Goal: Task Accomplishment & Management: Manage account settings

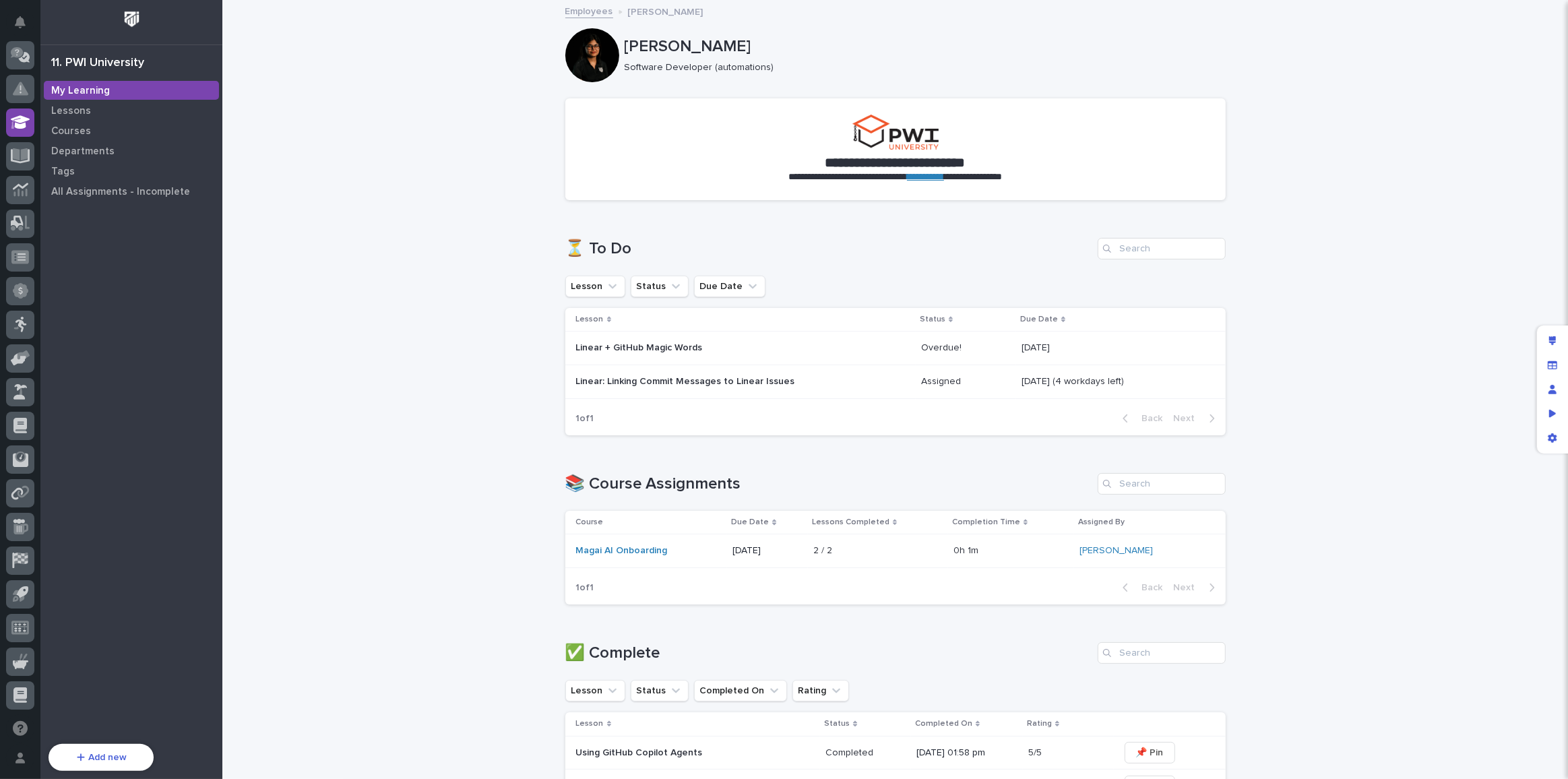
click at [677, 374] on div "Linear: Linking Commit Messages to Linear Issues" at bounding box center [694, 380] width 236 height 14
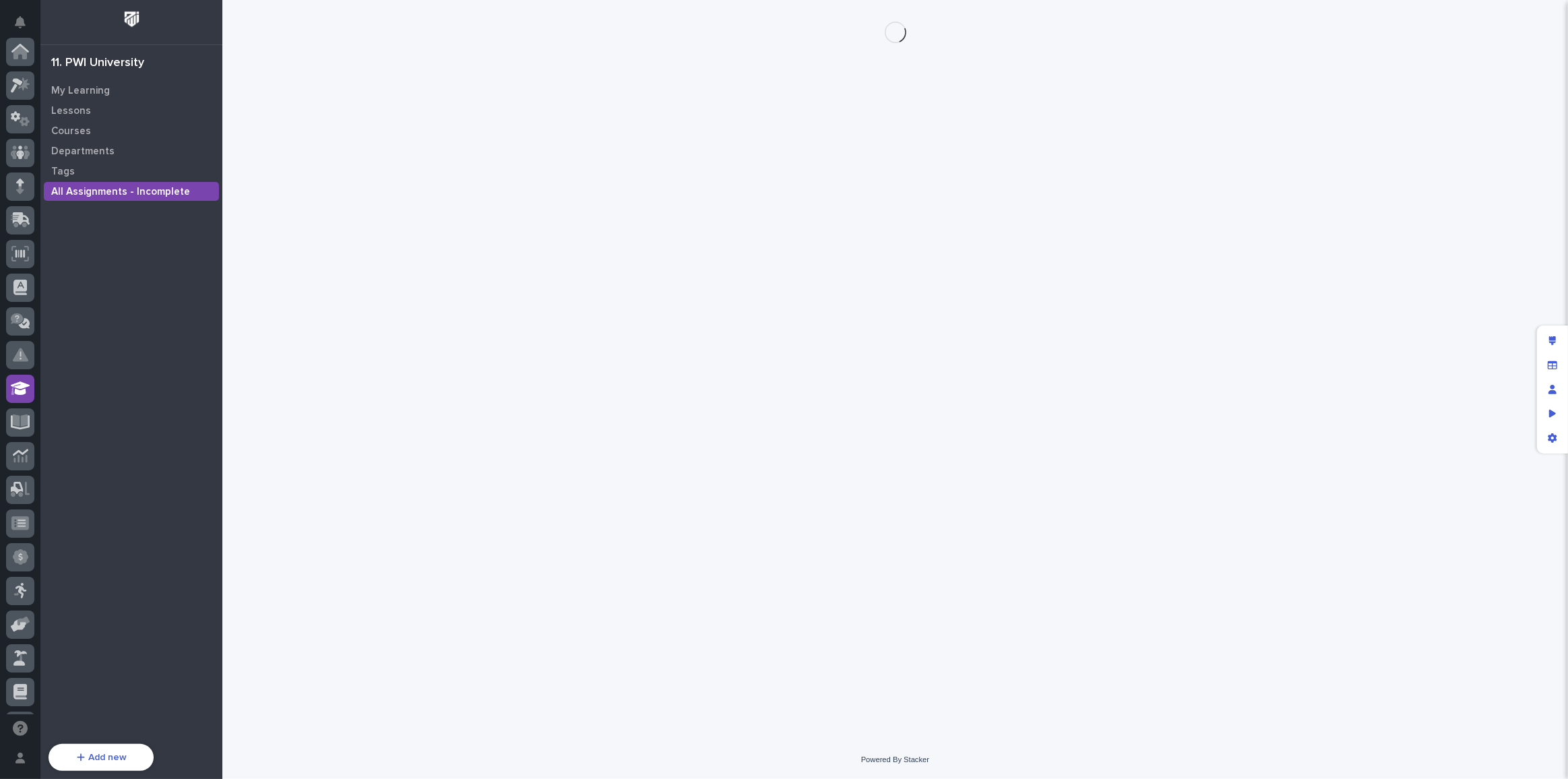
scroll to position [266, 0]
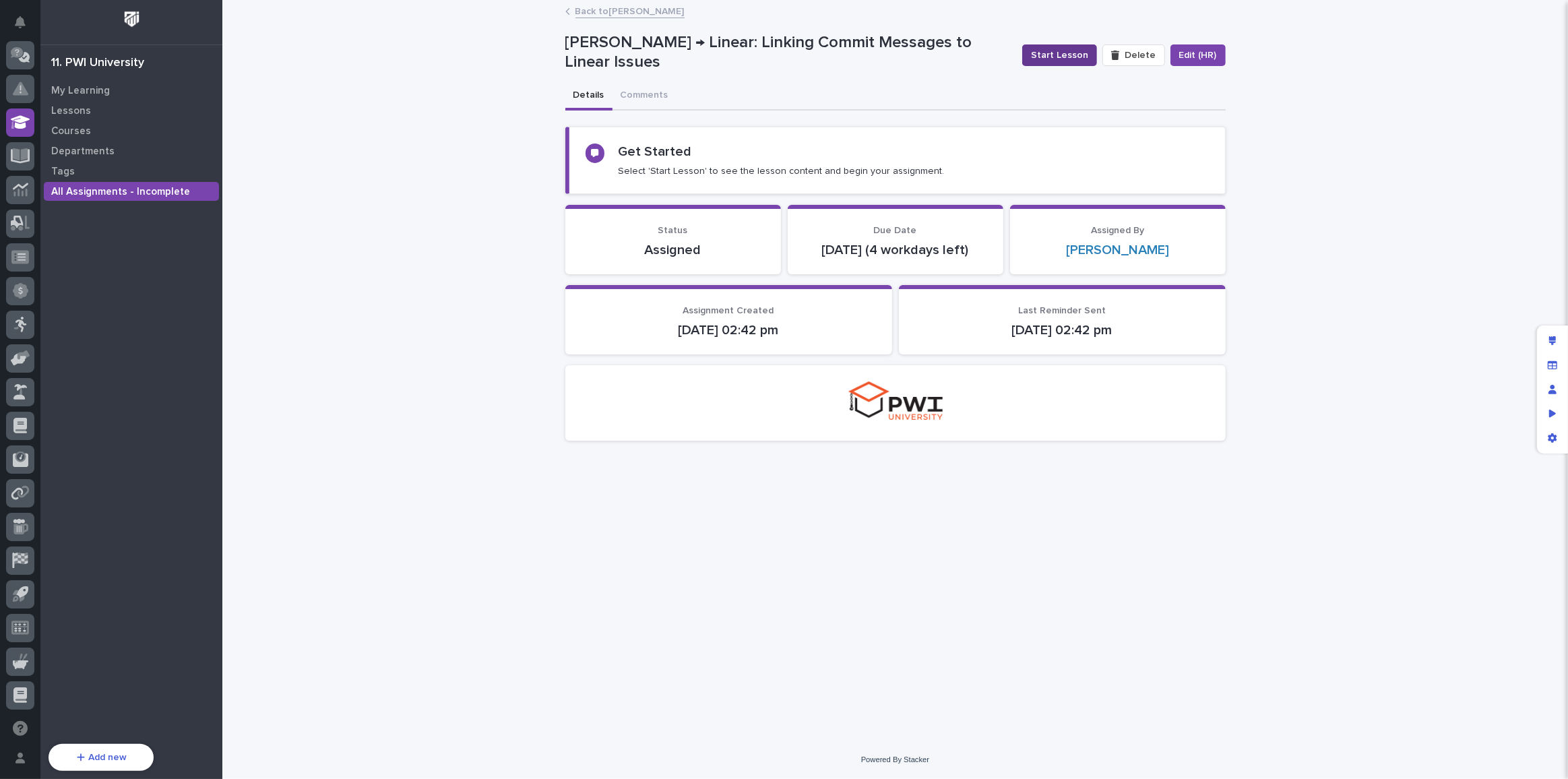
click at [1065, 55] on span "Start Lesson" at bounding box center [1059, 55] width 57 height 13
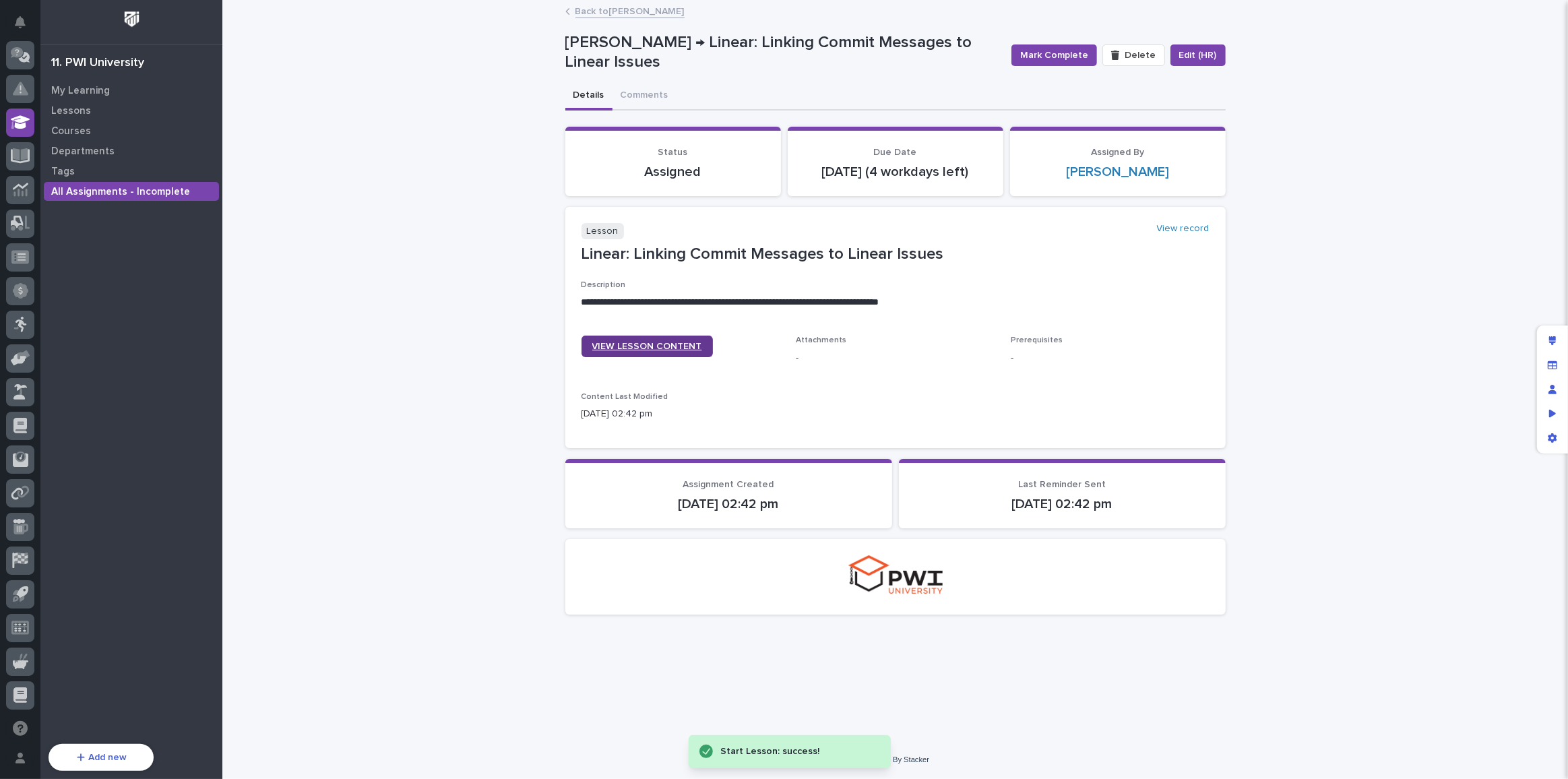
click at [636, 351] on span "VIEW LESSON CONTENT" at bounding box center [647, 346] width 110 height 9
click at [1058, 52] on span "Mark Complete" at bounding box center [1053, 55] width 68 height 13
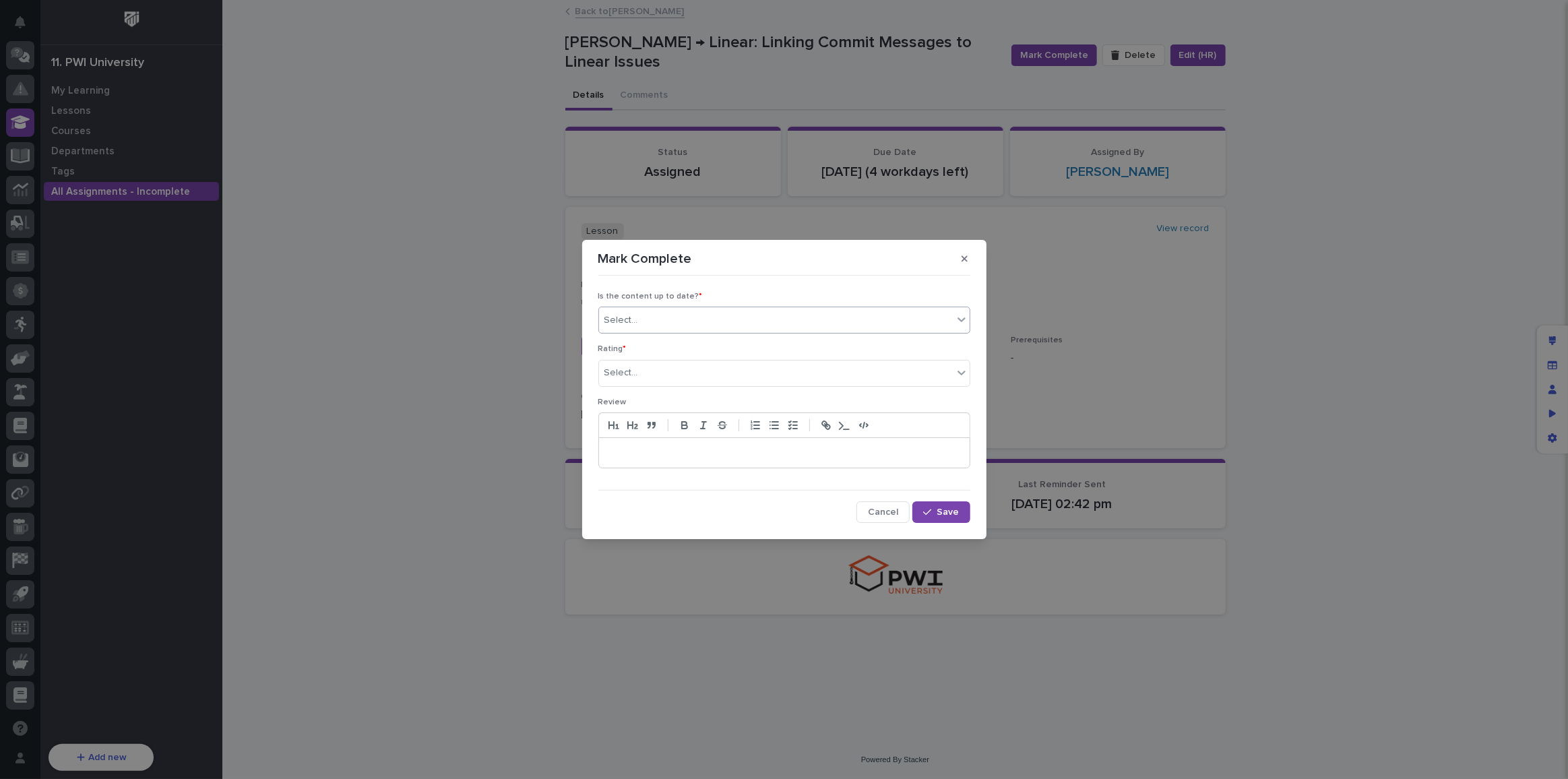
click at [654, 319] on div "Select..." at bounding box center [776, 320] width 354 height 23
click at [636, 342] on div "✔ everything is up to date" at bounding box center [784, 346] width 371 height 23
click at [643, 375] on div "Select..." at bounding box center [776, 373] width 354 height 23
click at [645, 412] on div "⭐⭐⭐⭐" at bounding box center [784, 423] width 371 height 23
click at [955, 514] on span "Save" at bounding box center [948, 511] width 23 height 9
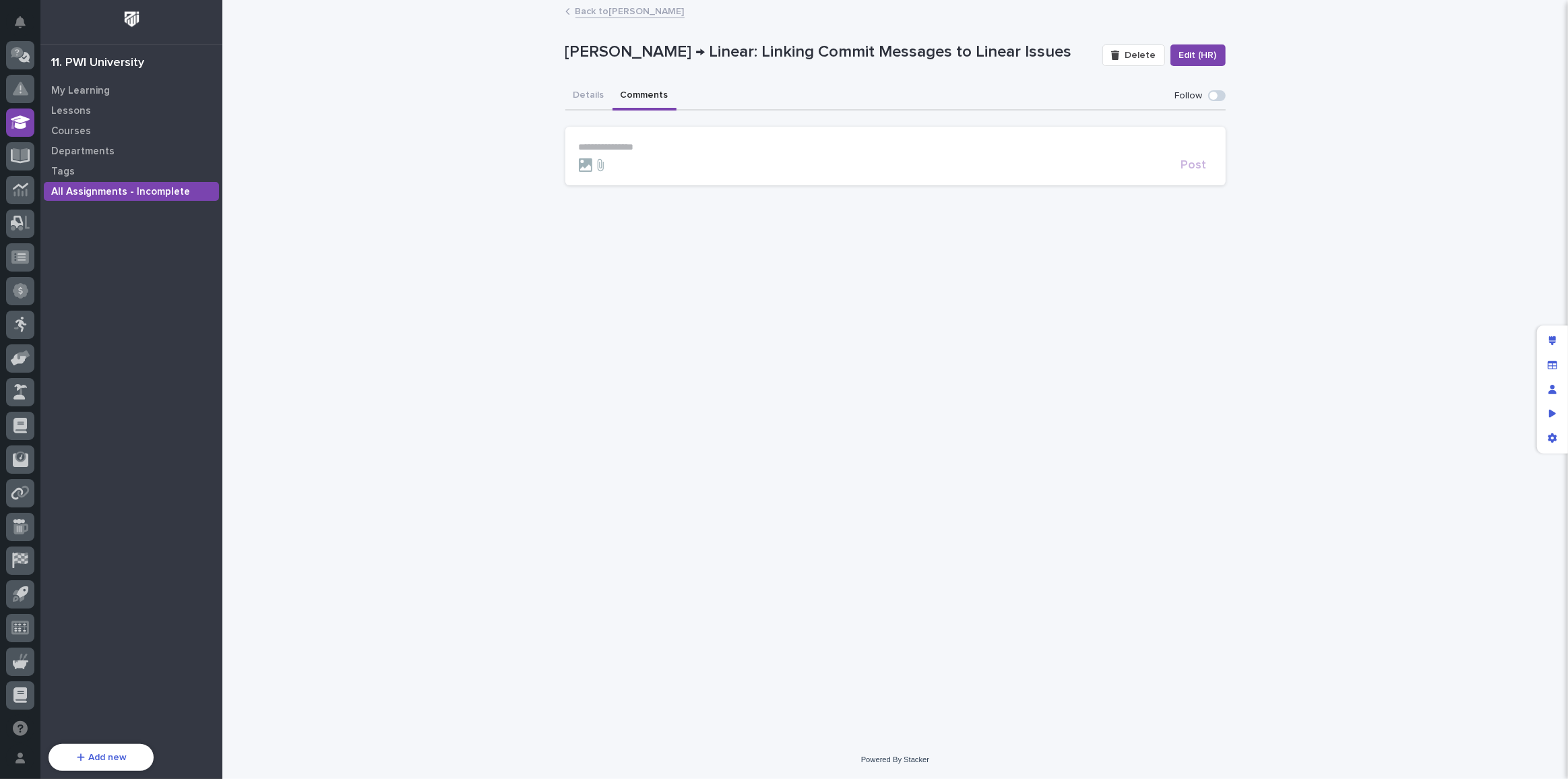
click at [653, 92] on button "Comments" at bounding box center [644, 96] width 64 height 28
click at [587, 98] on button "Details" at bounding box center [589, 96] width 47 height 28
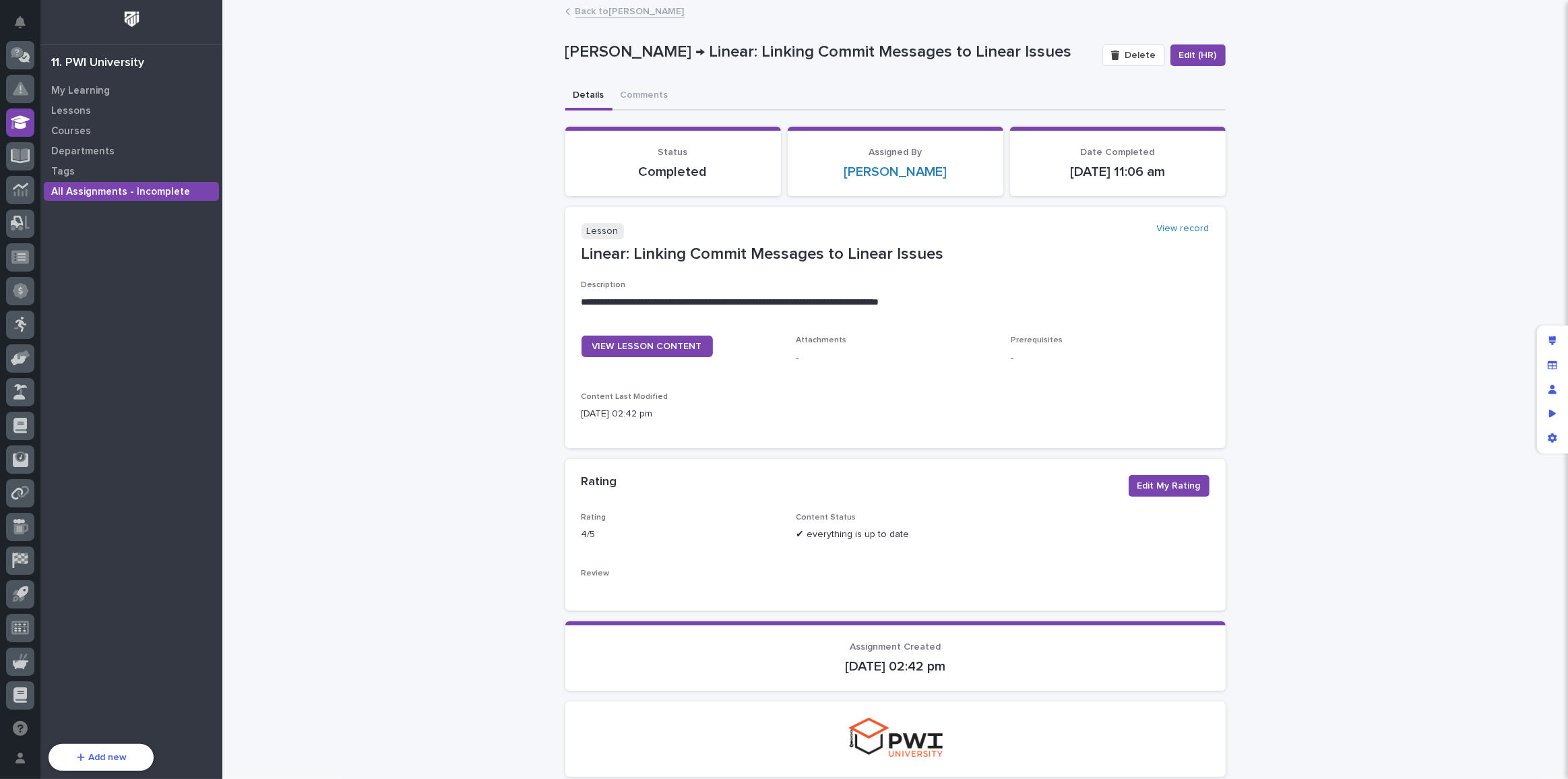
click at [584, 9] on link "Back to [PERSON_NAME]" at bounding box center [630, 10] width 109 height 16
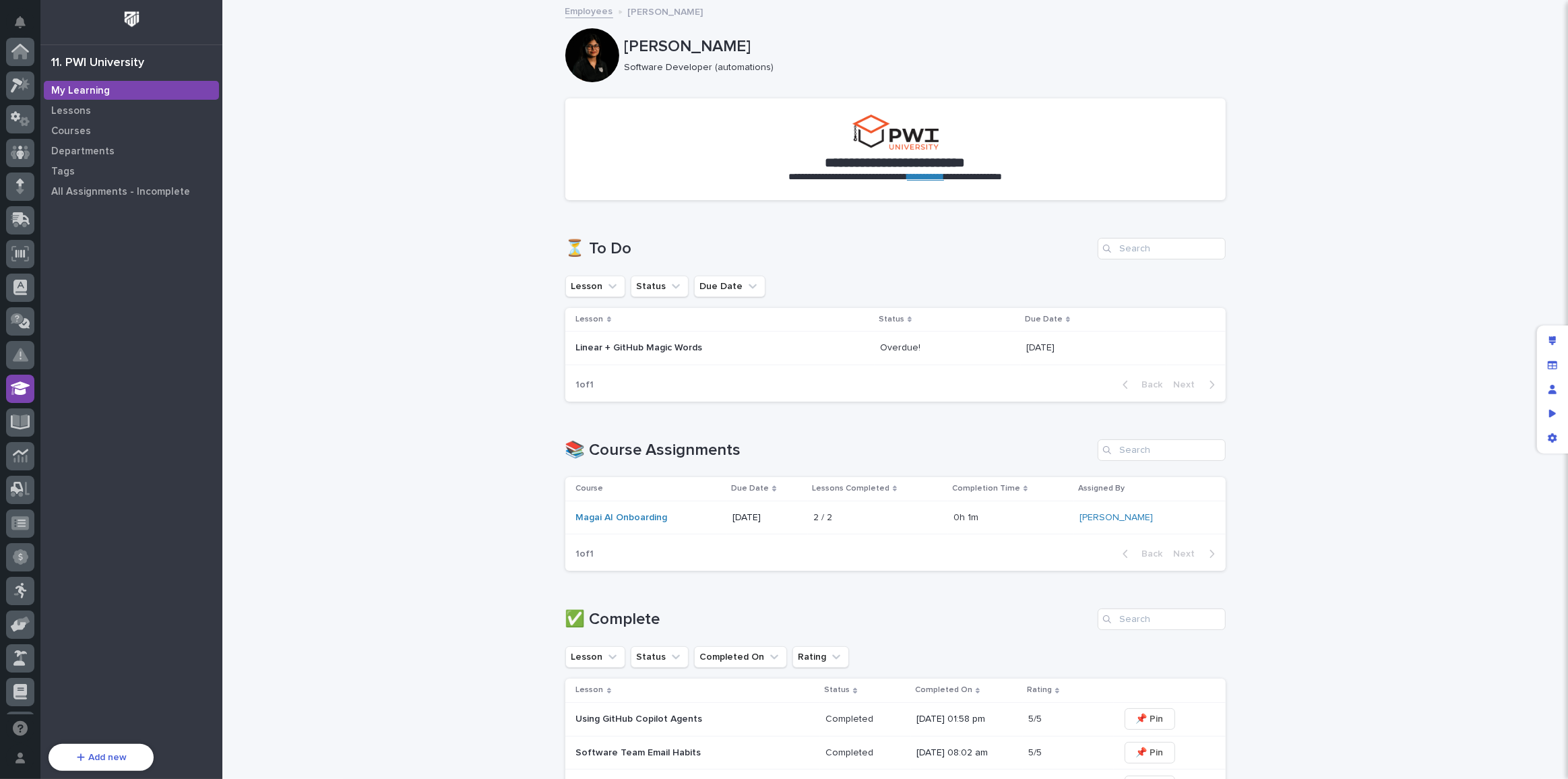
scroll to position [266, 0]
click at [709, 341] on div "Linear + GitHub Magic Words" at bounding box center [694, 346] width 236 height 14
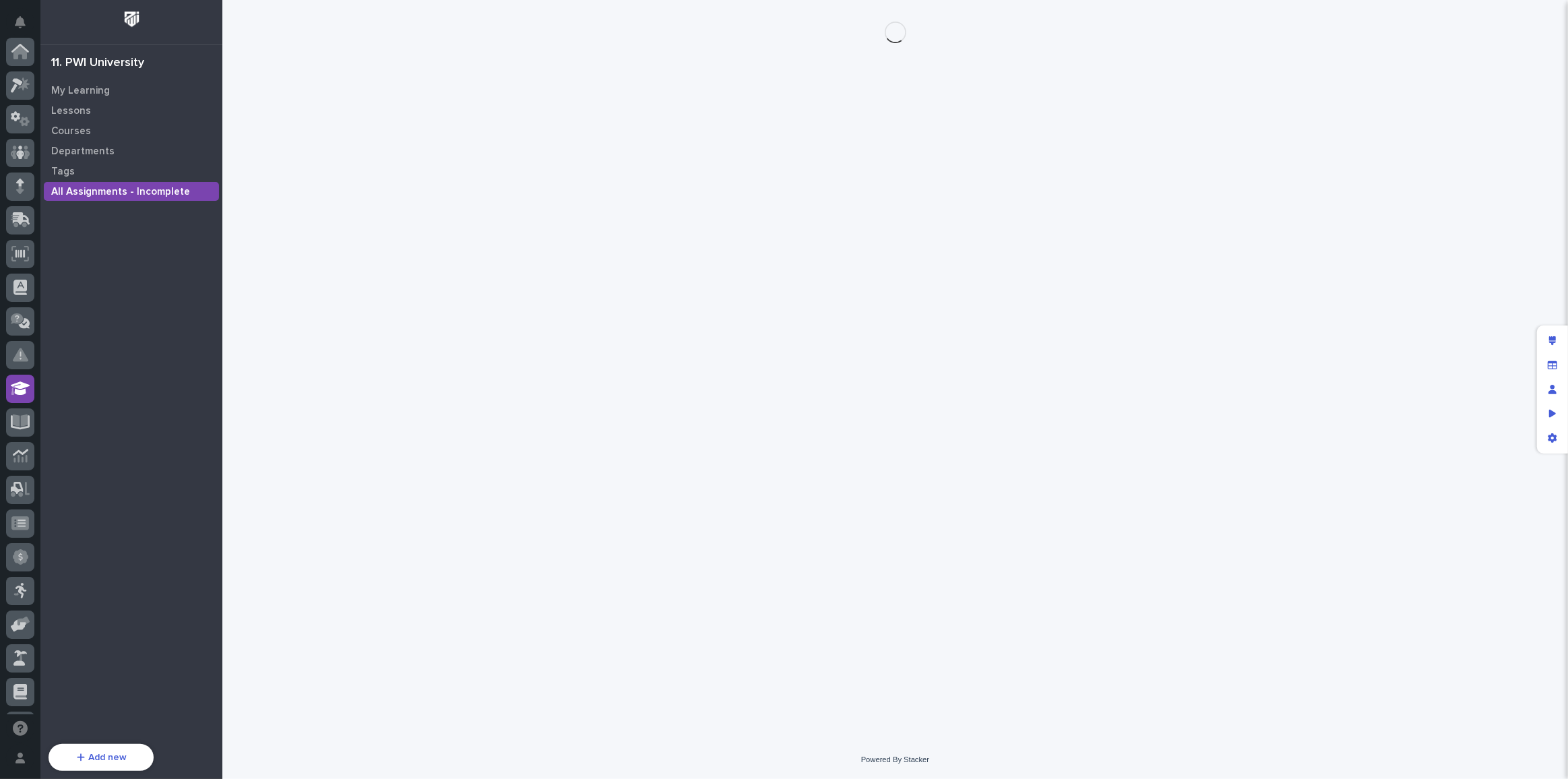
scroll to position [266, 0]
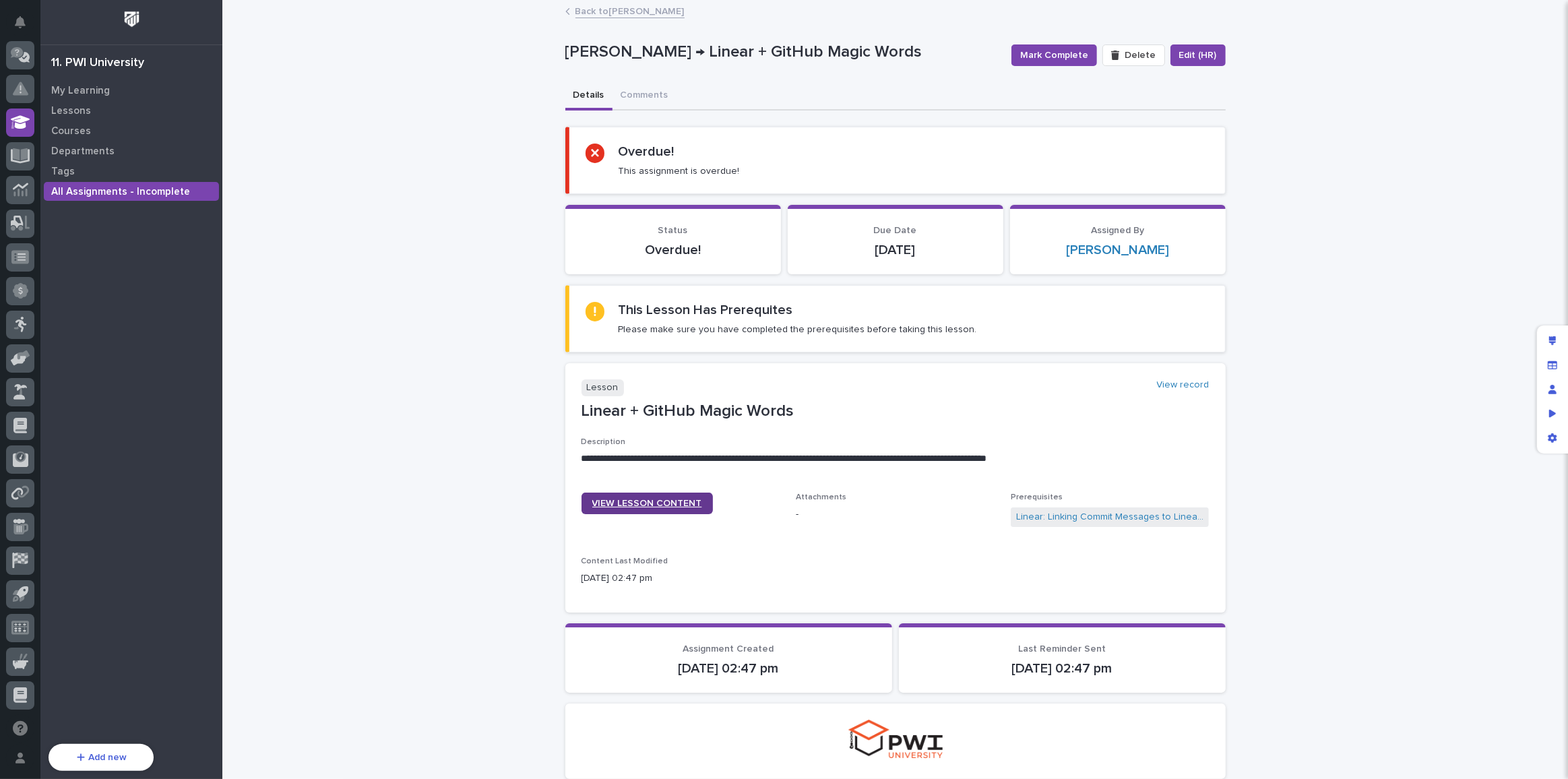
click at [626, 499] on span "VIEW LESSON CONTENT" at bounding box center [647, 503] width 110 height 9
click at [20, 49] on icon at bounding box center [20, 53] width 13 height 13
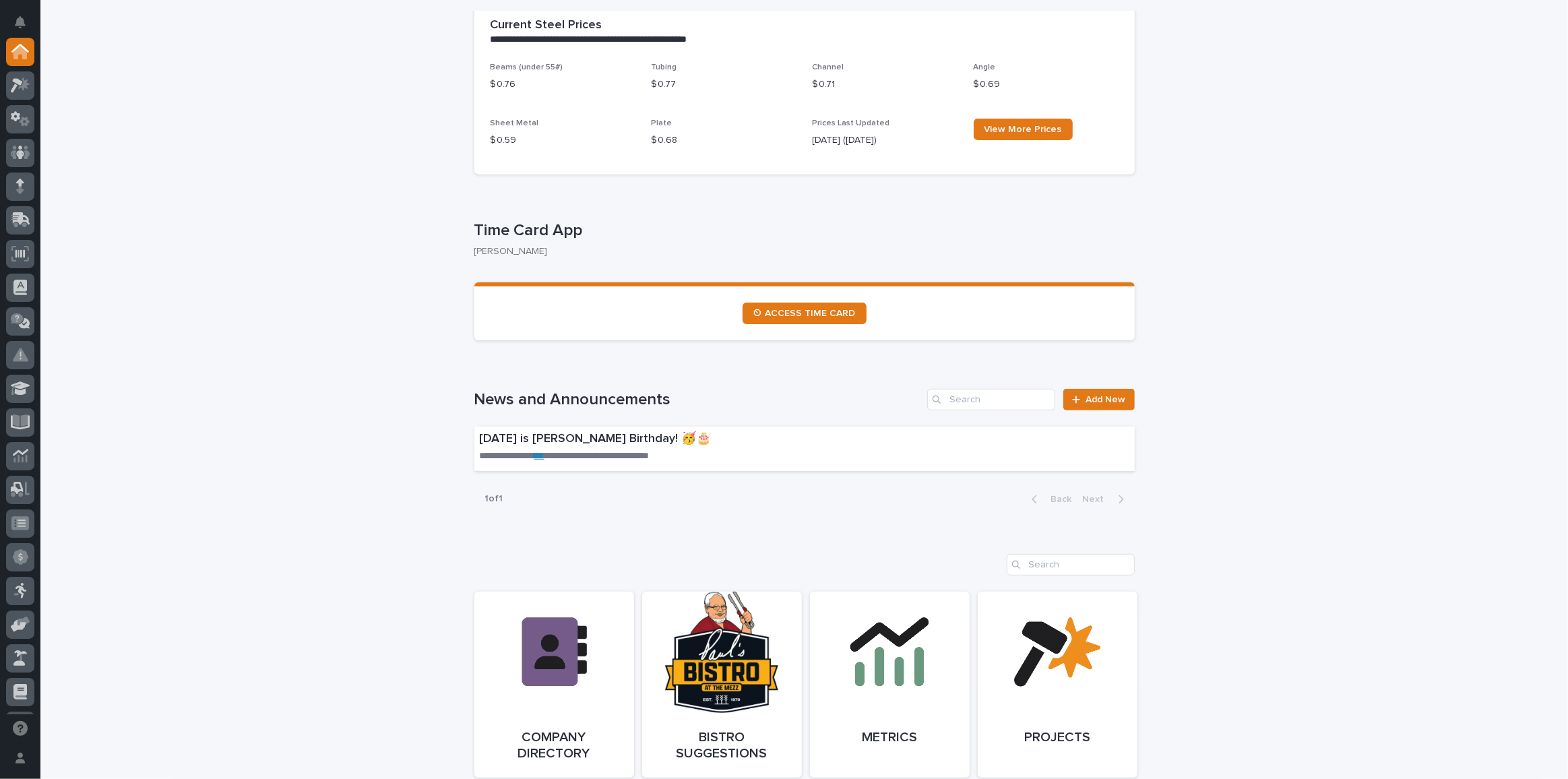
scroll to position [128, 0]
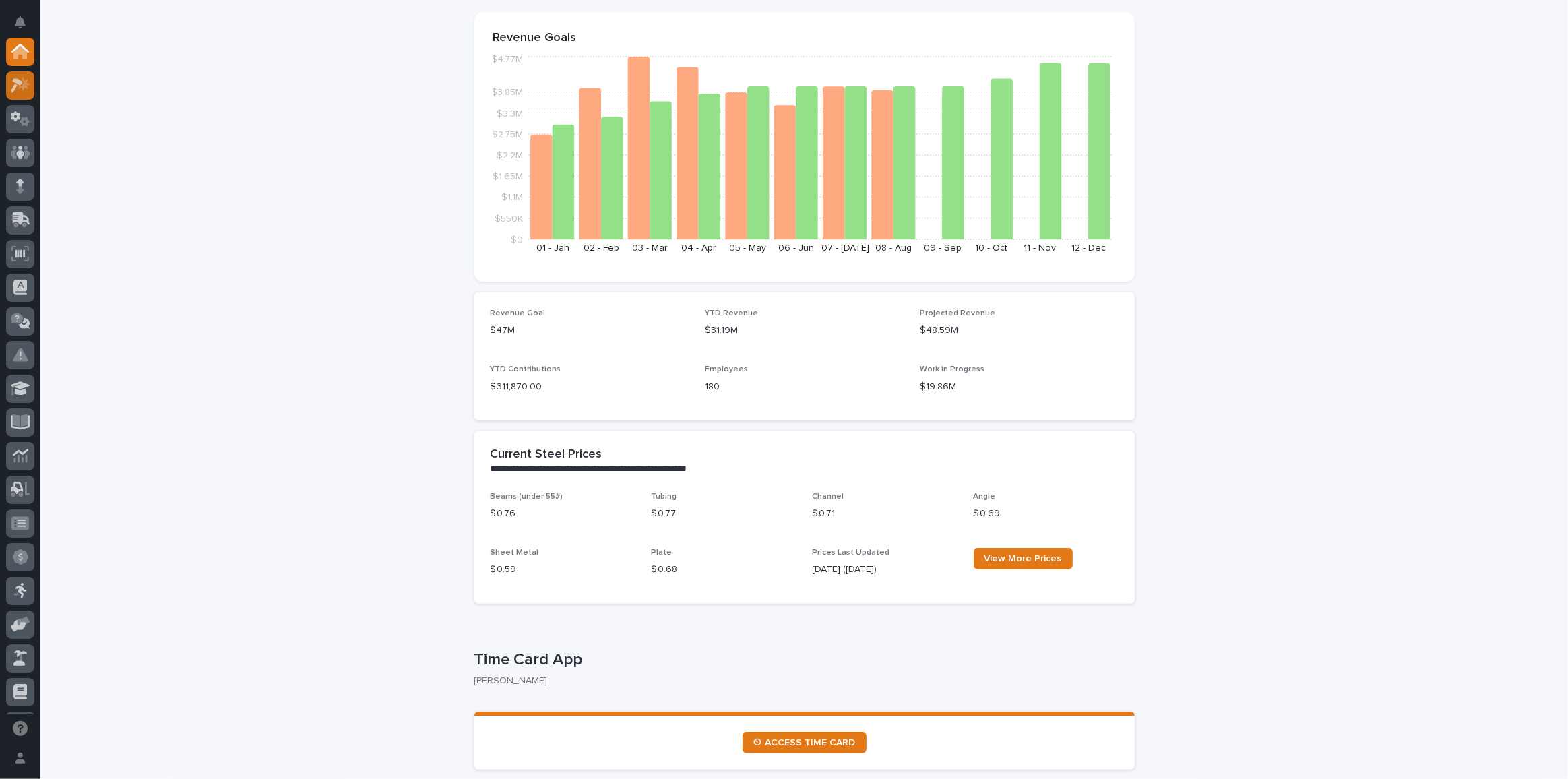
click at [14, 91] on icon at bounding box center [20, 85] width 19 height 16
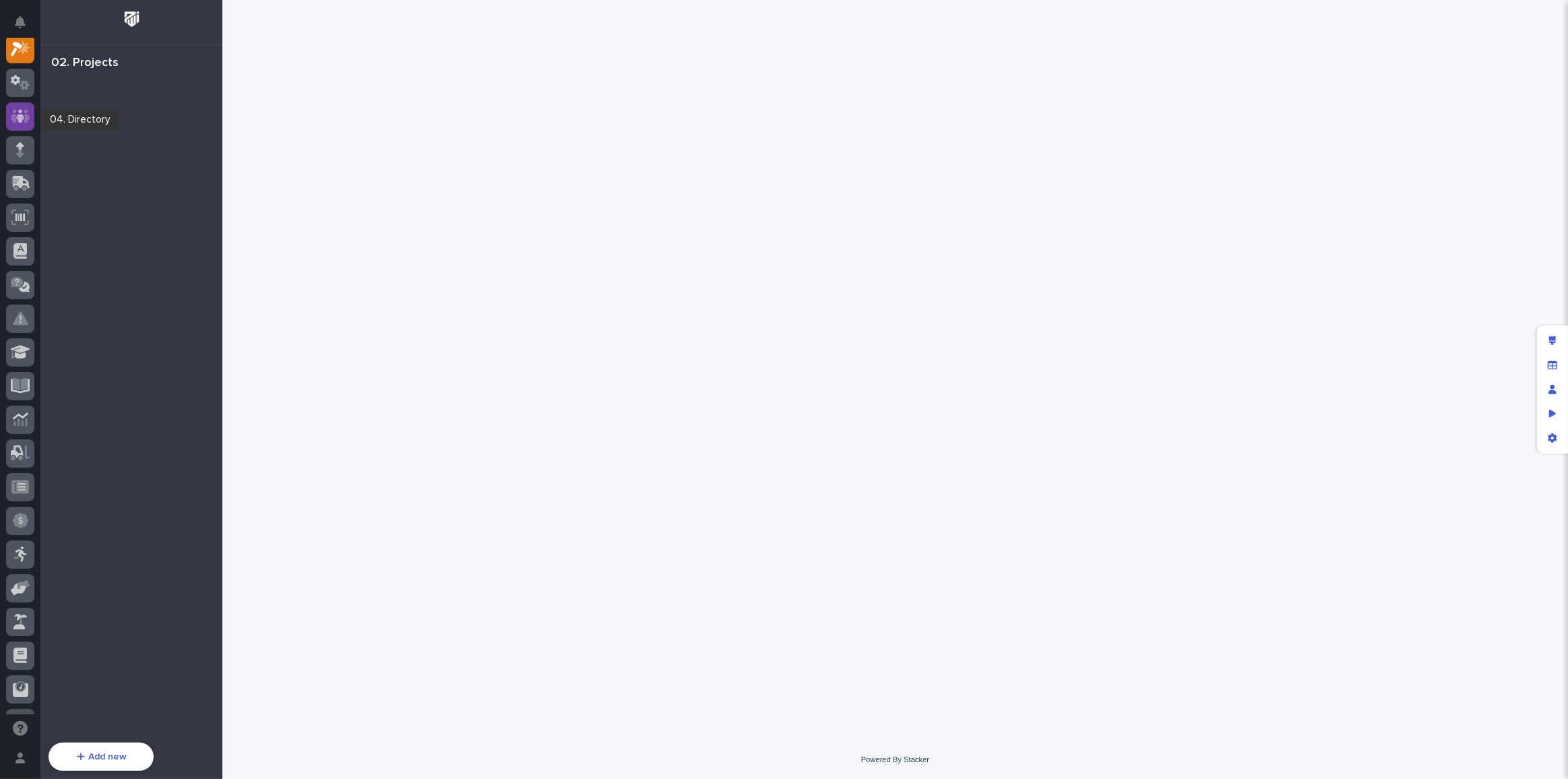
scroll to position [33, 0]
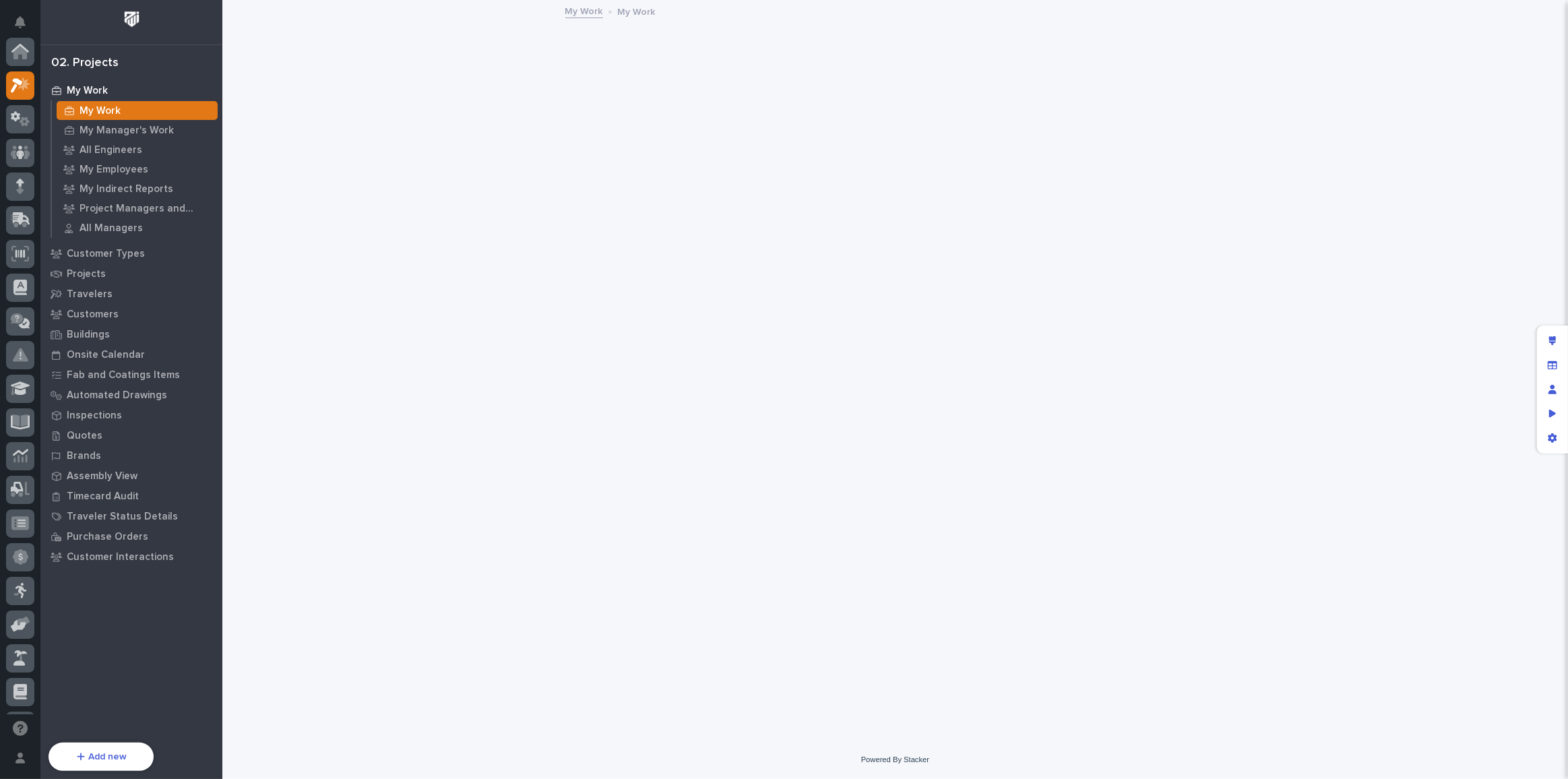
scroll to position [33, 0]
click at [13, 114] on icon at bounding box center [20, 120] width 19 height 13
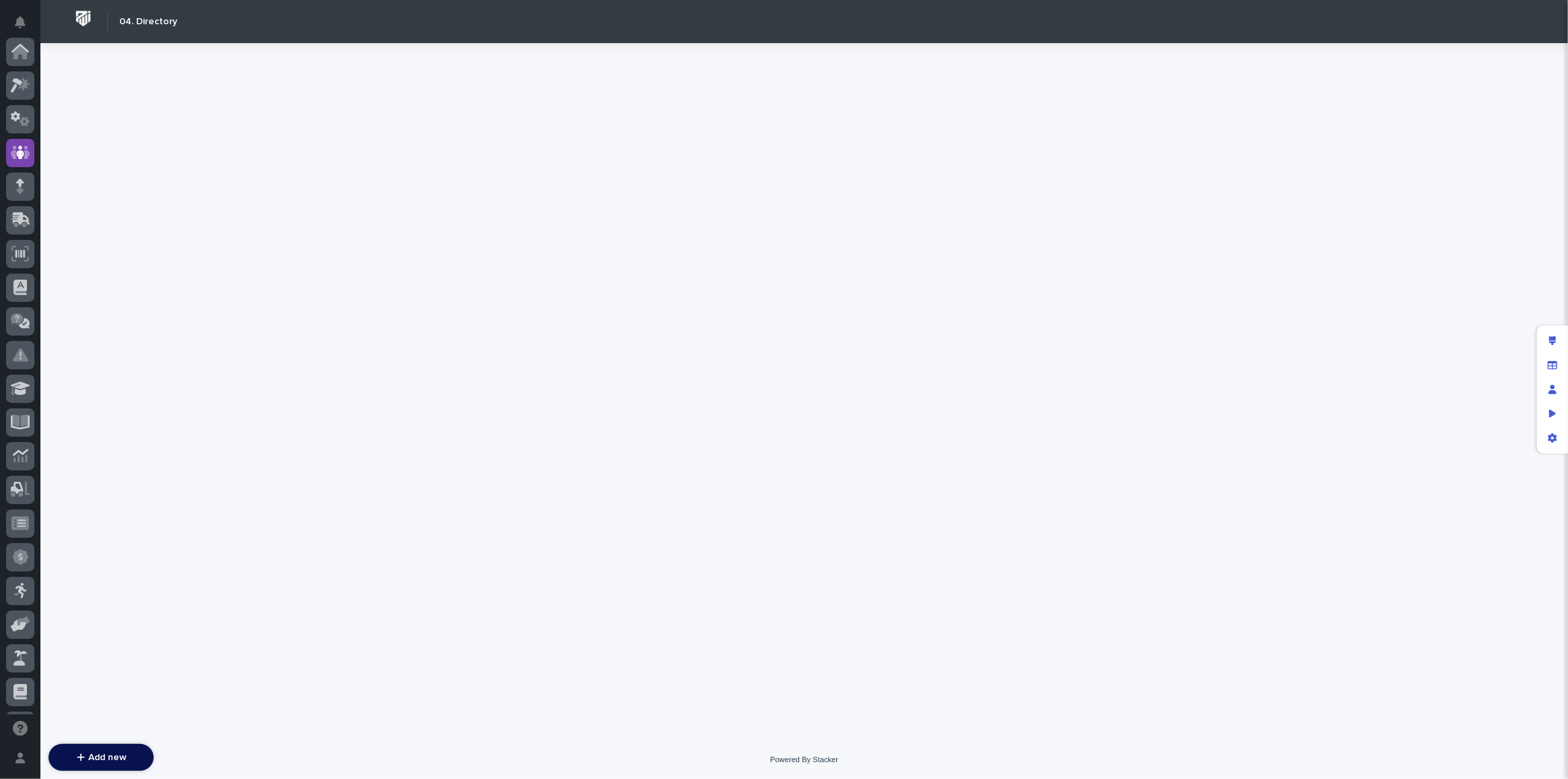
scroll to position [100, 0]
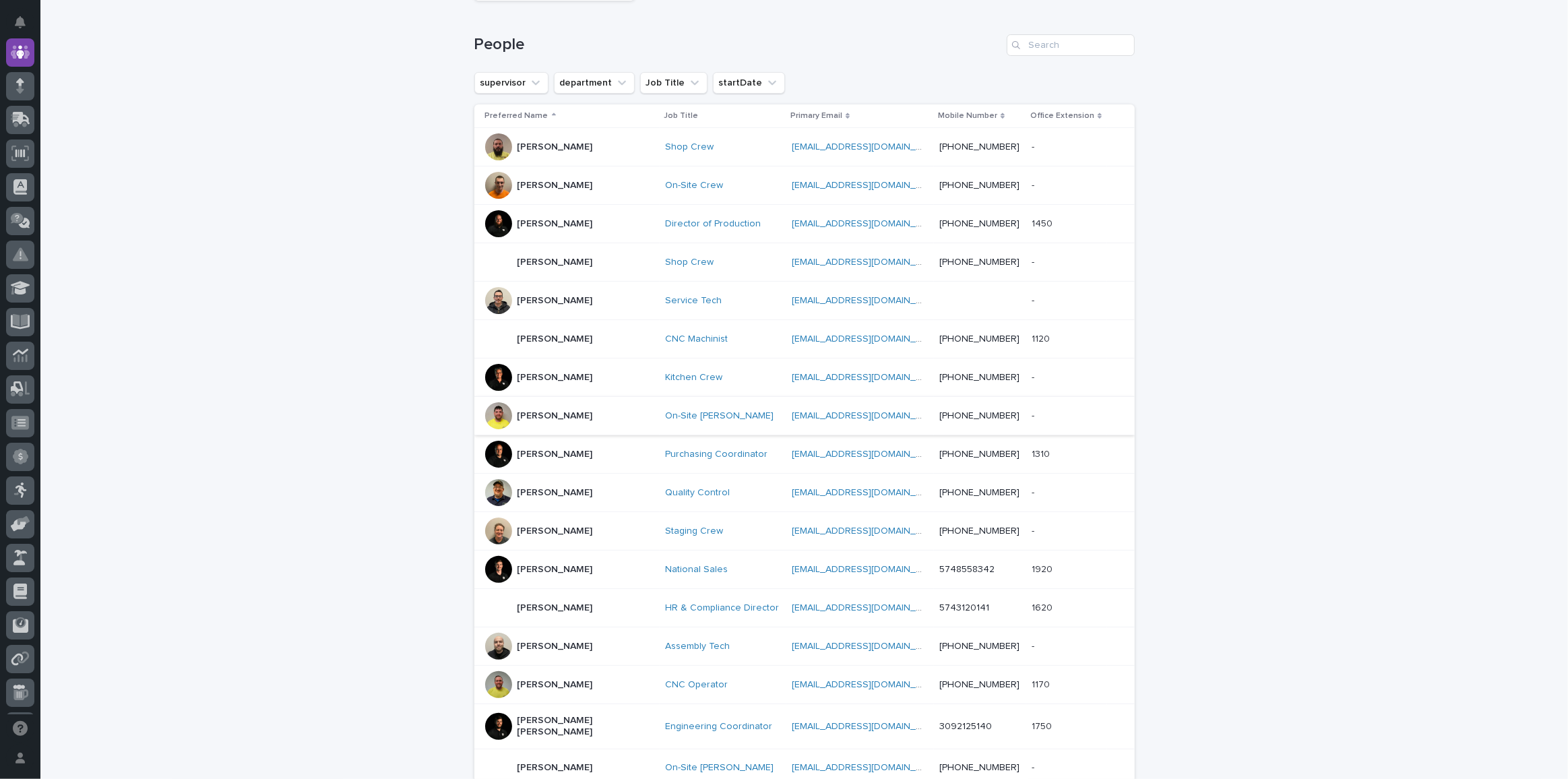
scroll to position [448, 0]
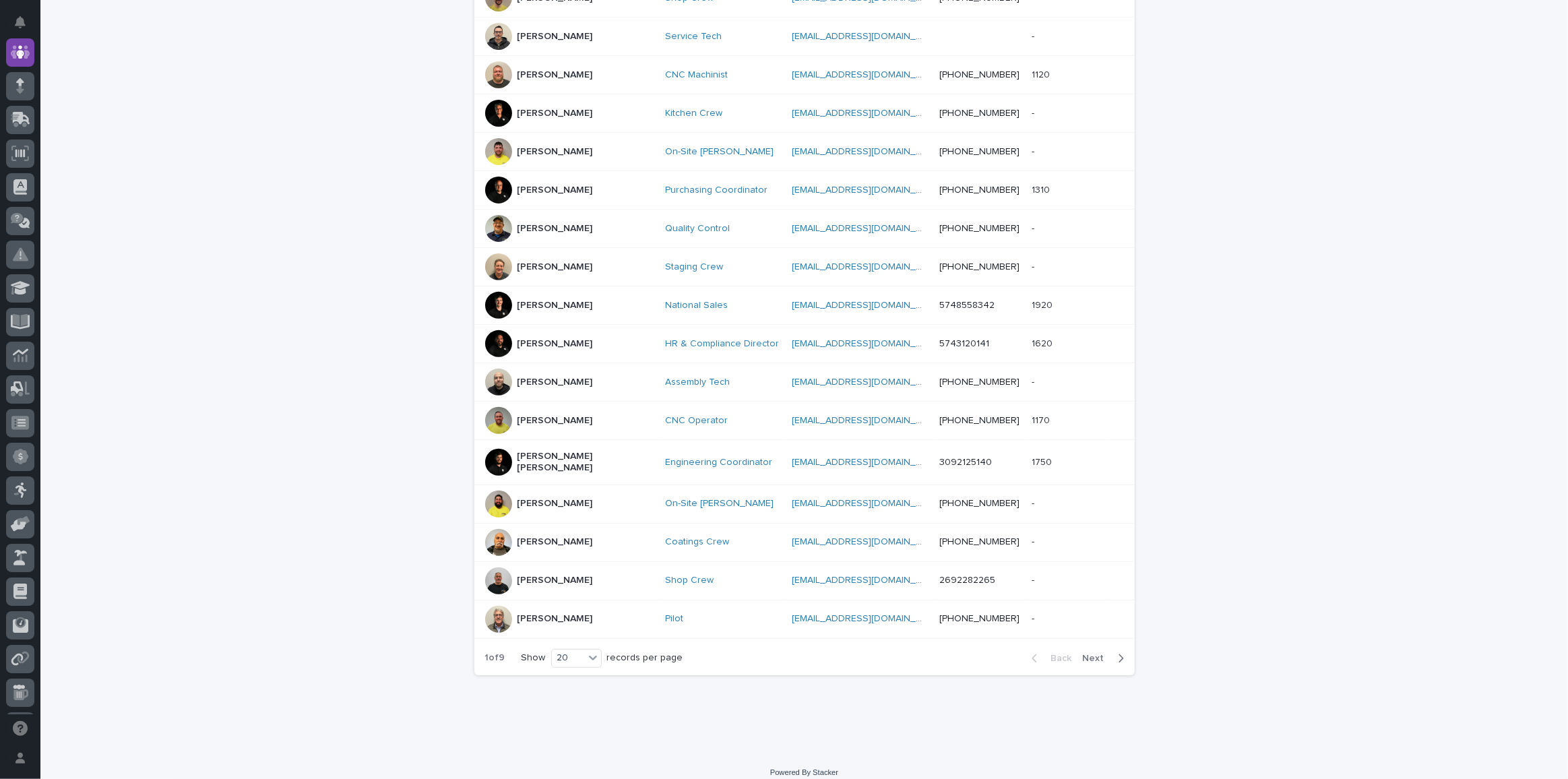
click at [1102, 653] on span "Next" at bounding box center [1097, 658] width 29 height 9
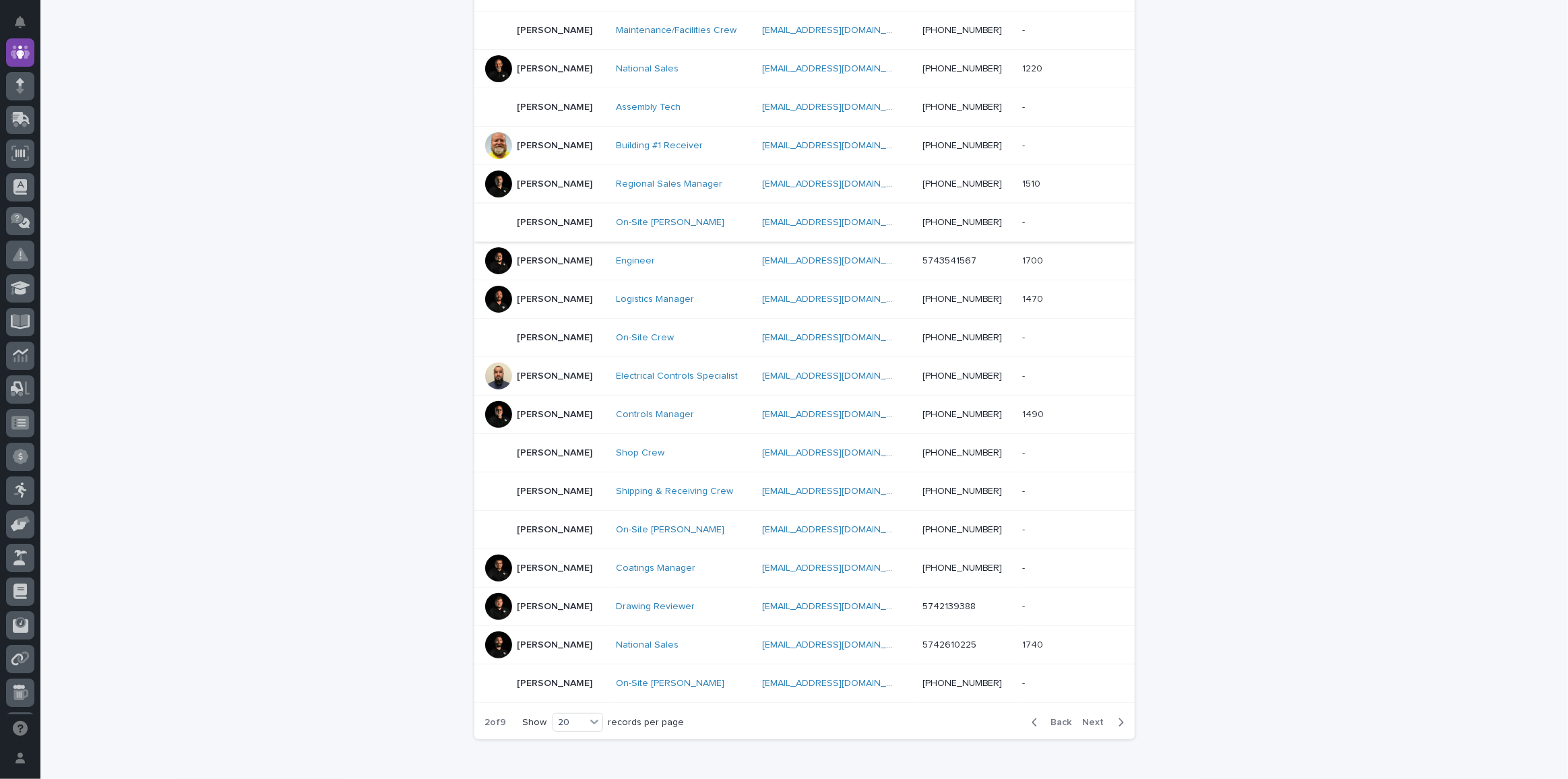
scroll to position [387, 0]
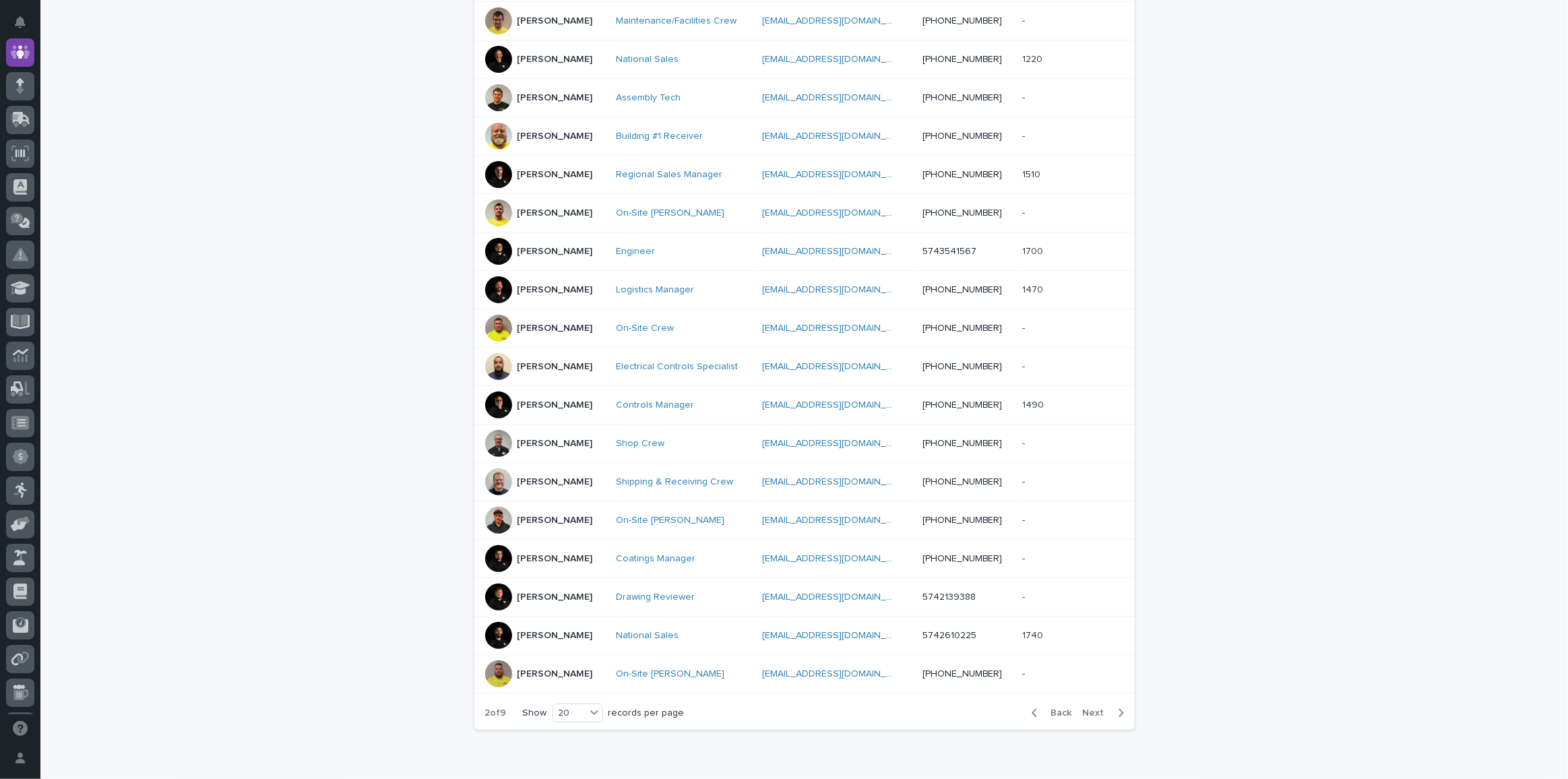
click at [1094, 707] on button "Next" at bounding box center [1106, 713] width 57 height 12
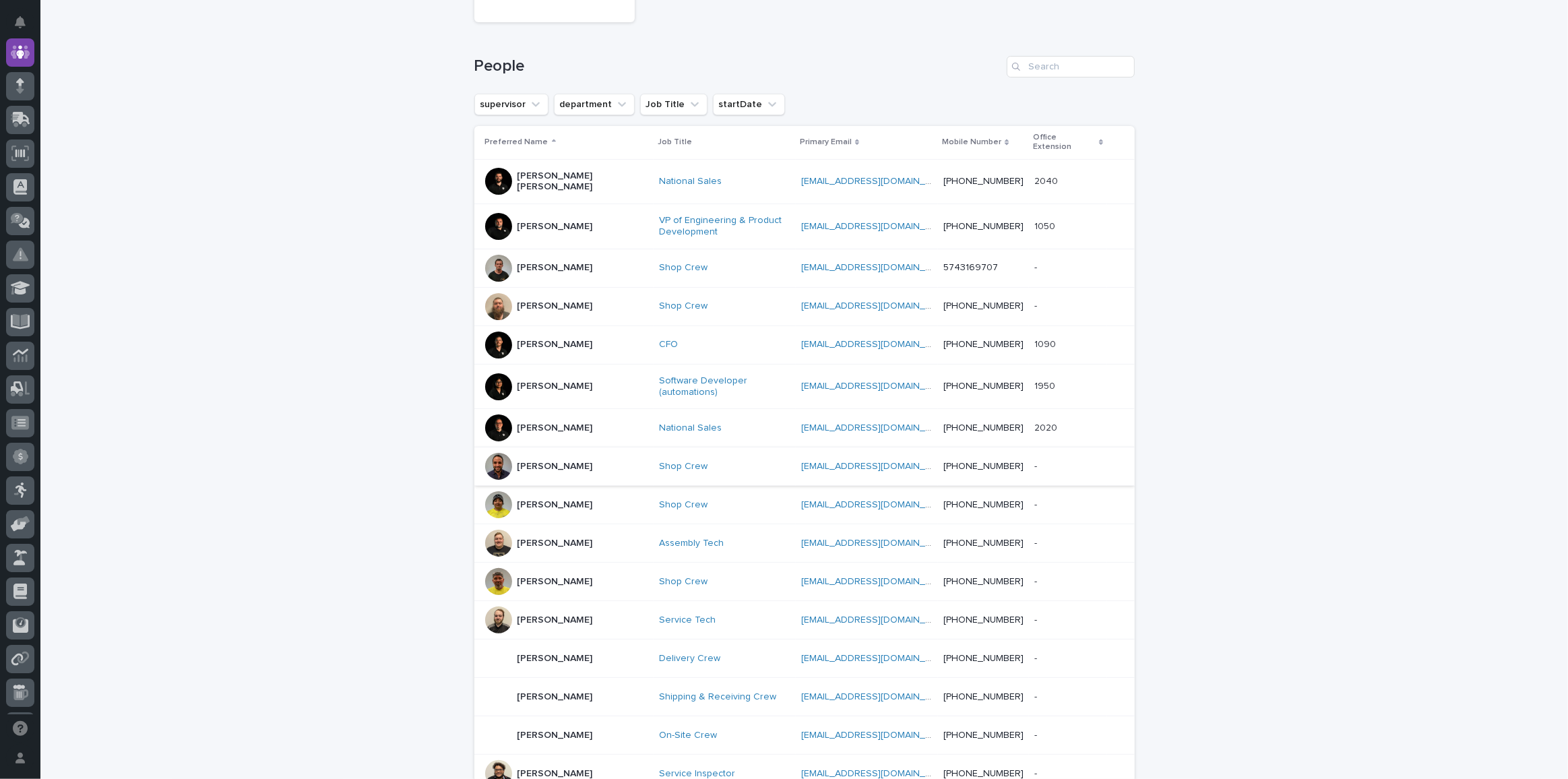
scroll to position [147, 0]
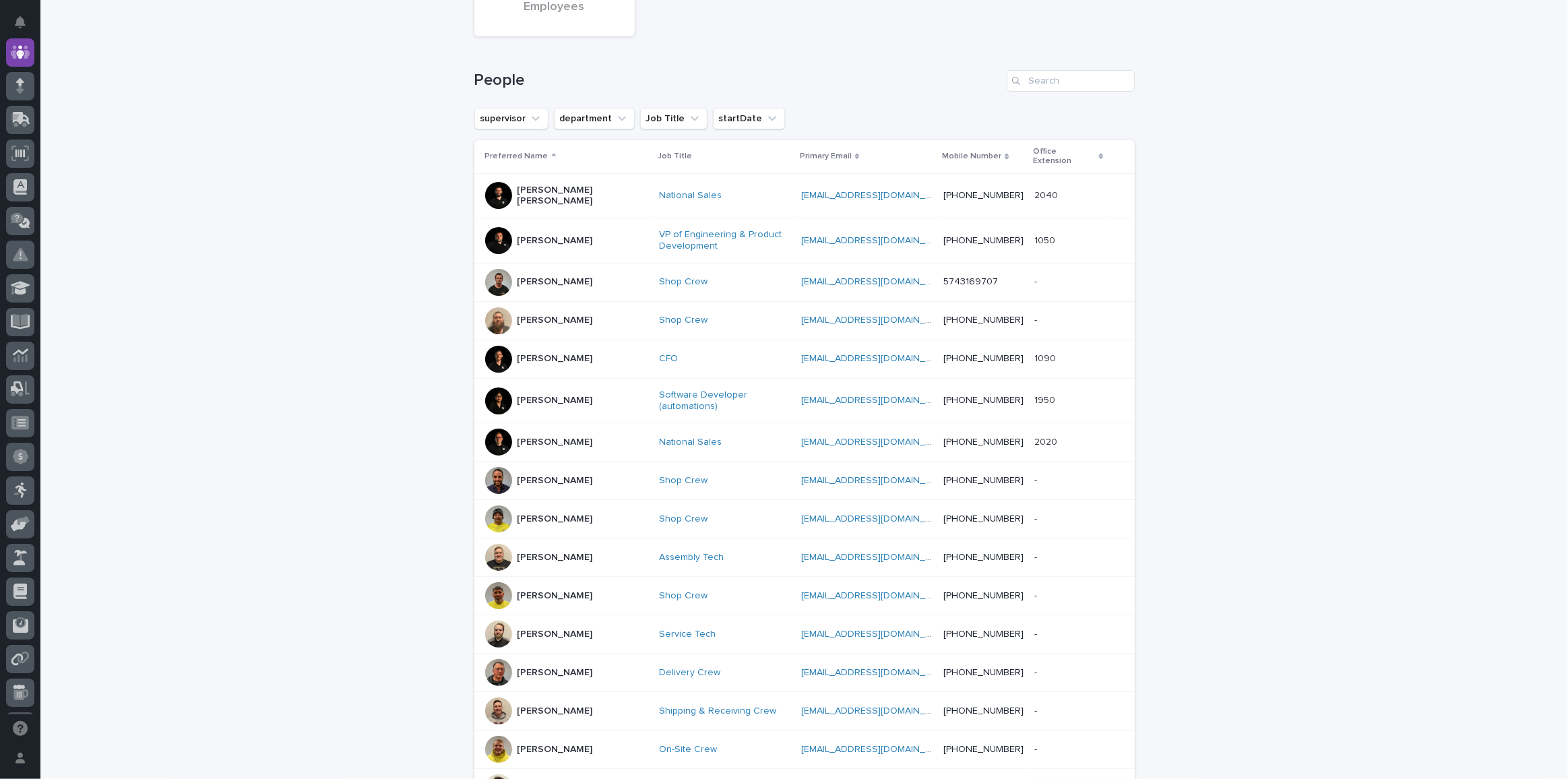
click at [494, 387] on div at bounding box center [499, 401] width 27 height 27
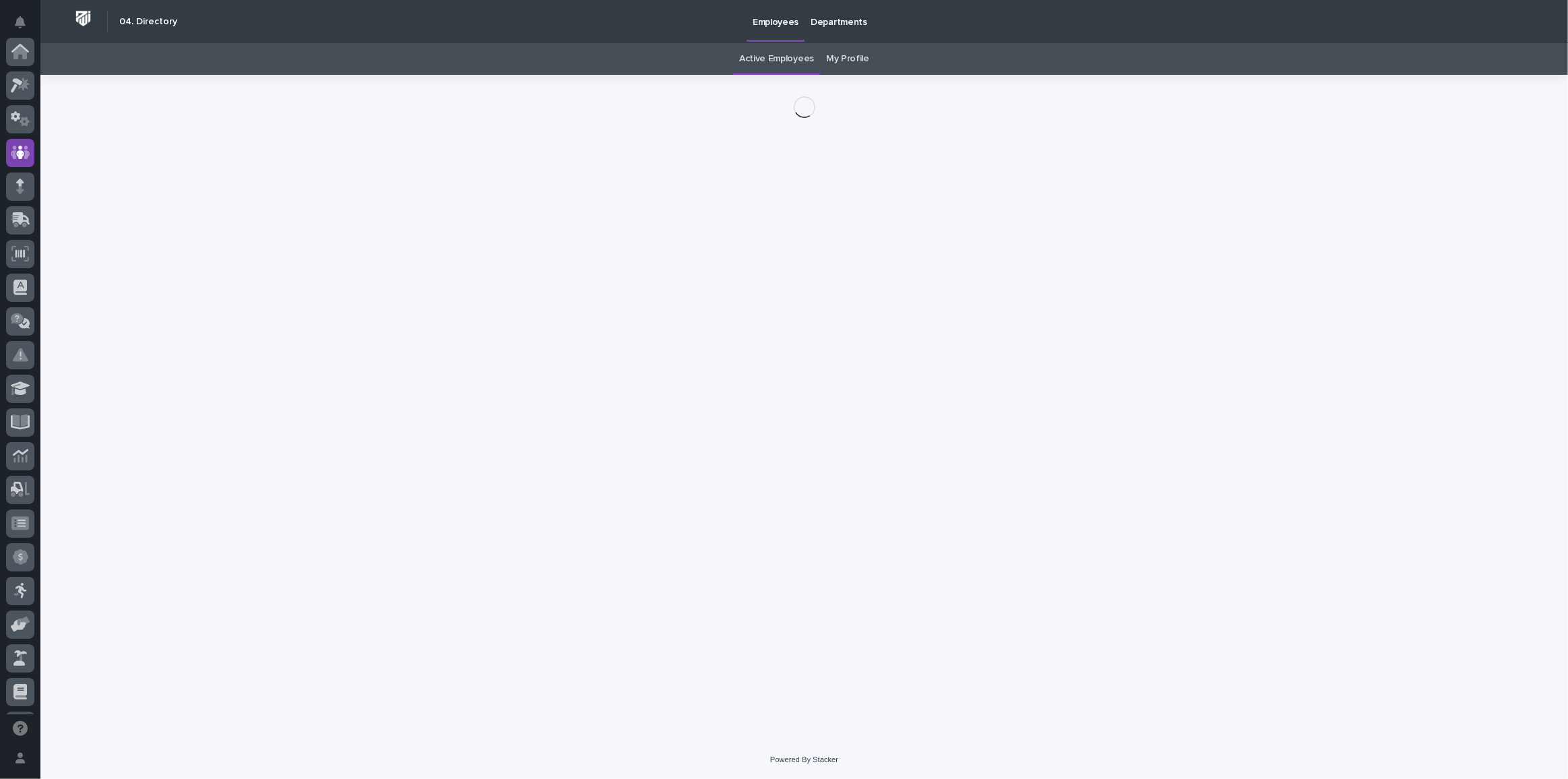
scroll to position [100, 0]
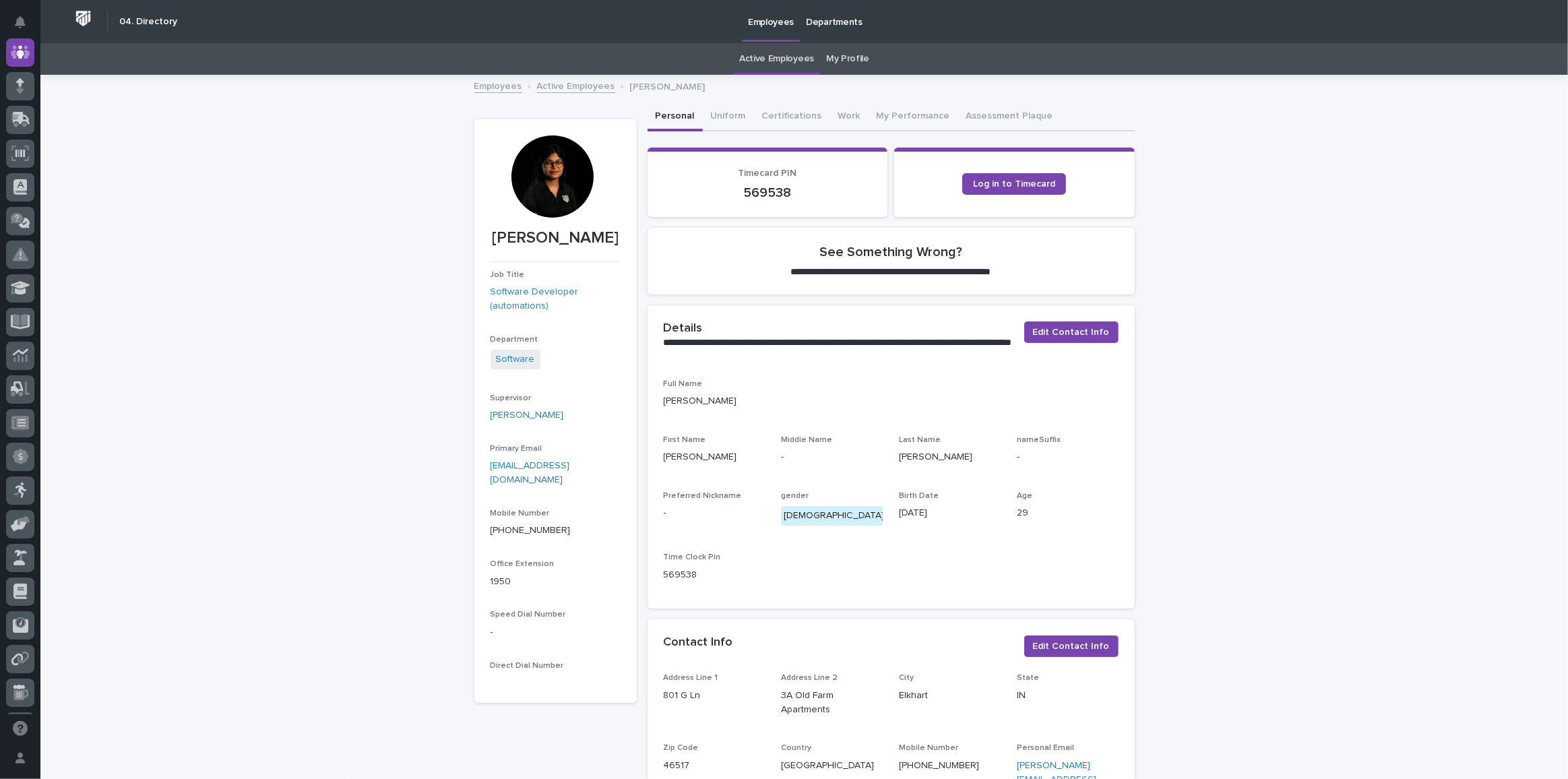
click at [556, 182] on div at bounding box center [552, 177] width 82 height 82
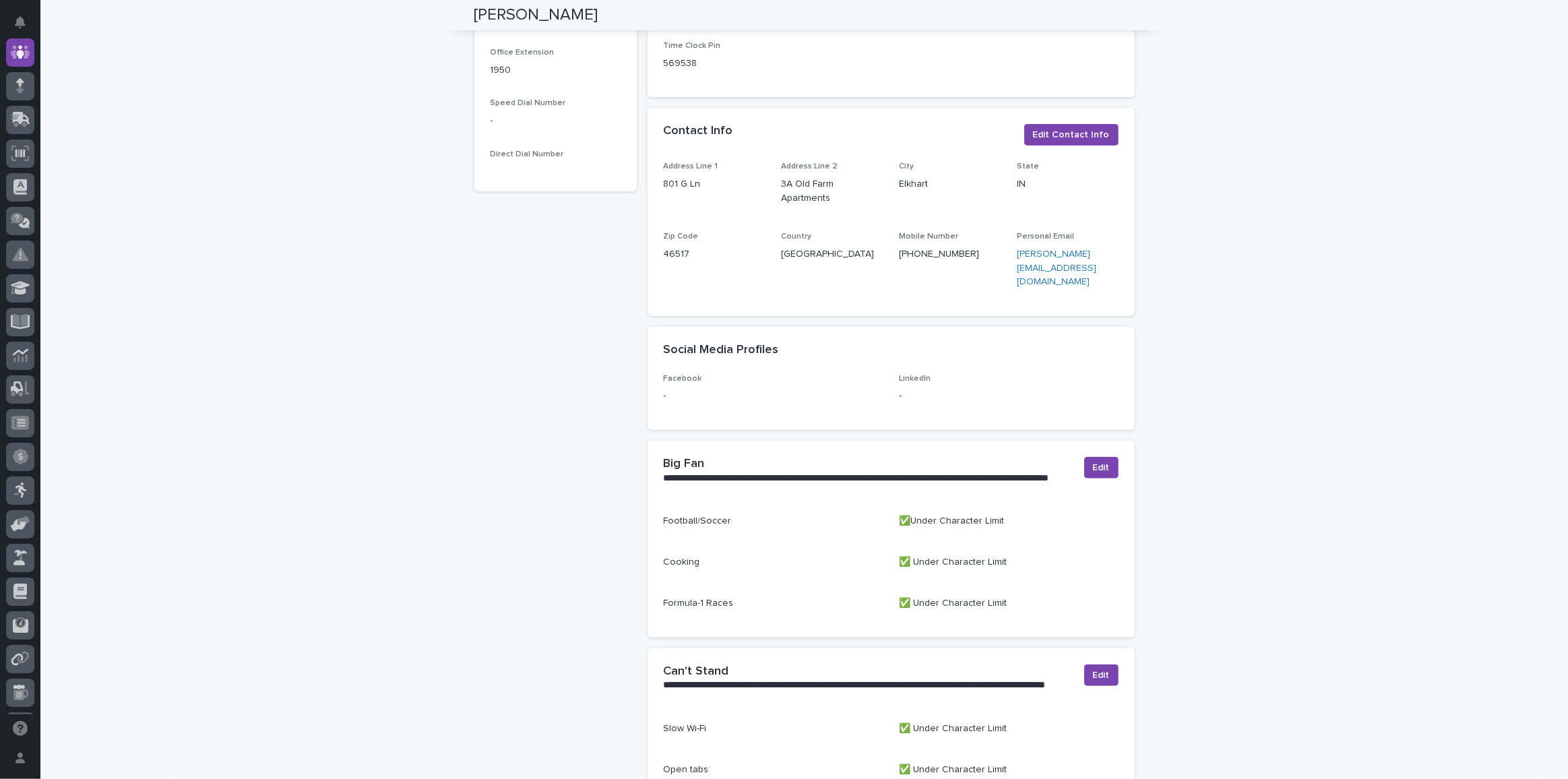
scroll to position [674, 0]
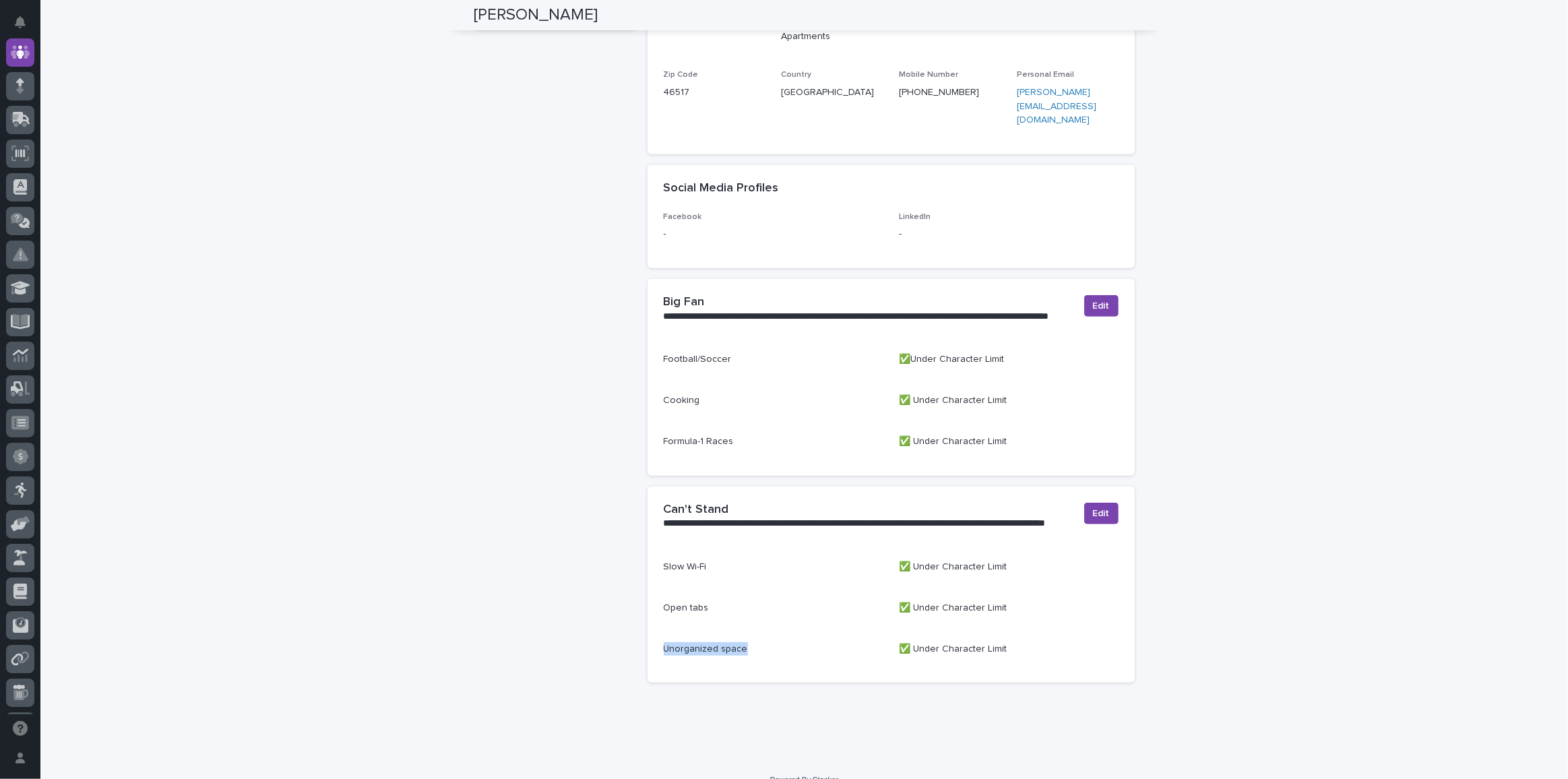
drag, startPoint x: 659, startPoint y: 625, endPoint x: 746, endPoint y: 627, distance: 87.0
click at [746, 639] on div "Unorganized space" at bounding box center [773, 648] width 220 height 17
drag, startPoint x: 709, startPoint y: 632, endPoint x: 721, endPoint y: 629, distance: 12.4
click at [708, 643] on p "Unorganized space" at bounding box center [773, 649] width 220 height 14
click at [700, 643] on p "Unorganized space" at bounding box center [773, 649] width 220 height 14
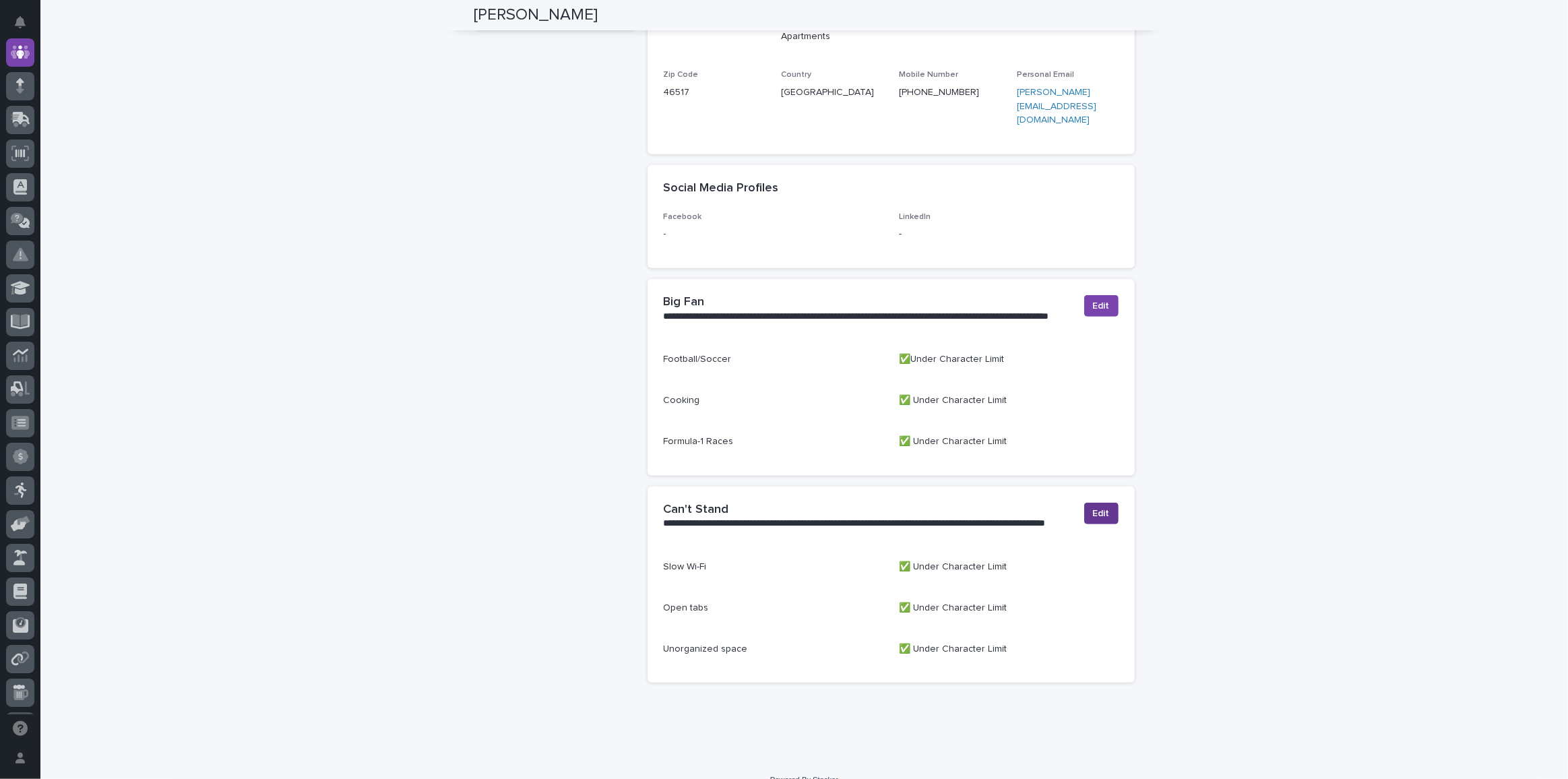
click at [1093, 507] on span "Edit" at bounding box center [1101, 514] width 17 height 13
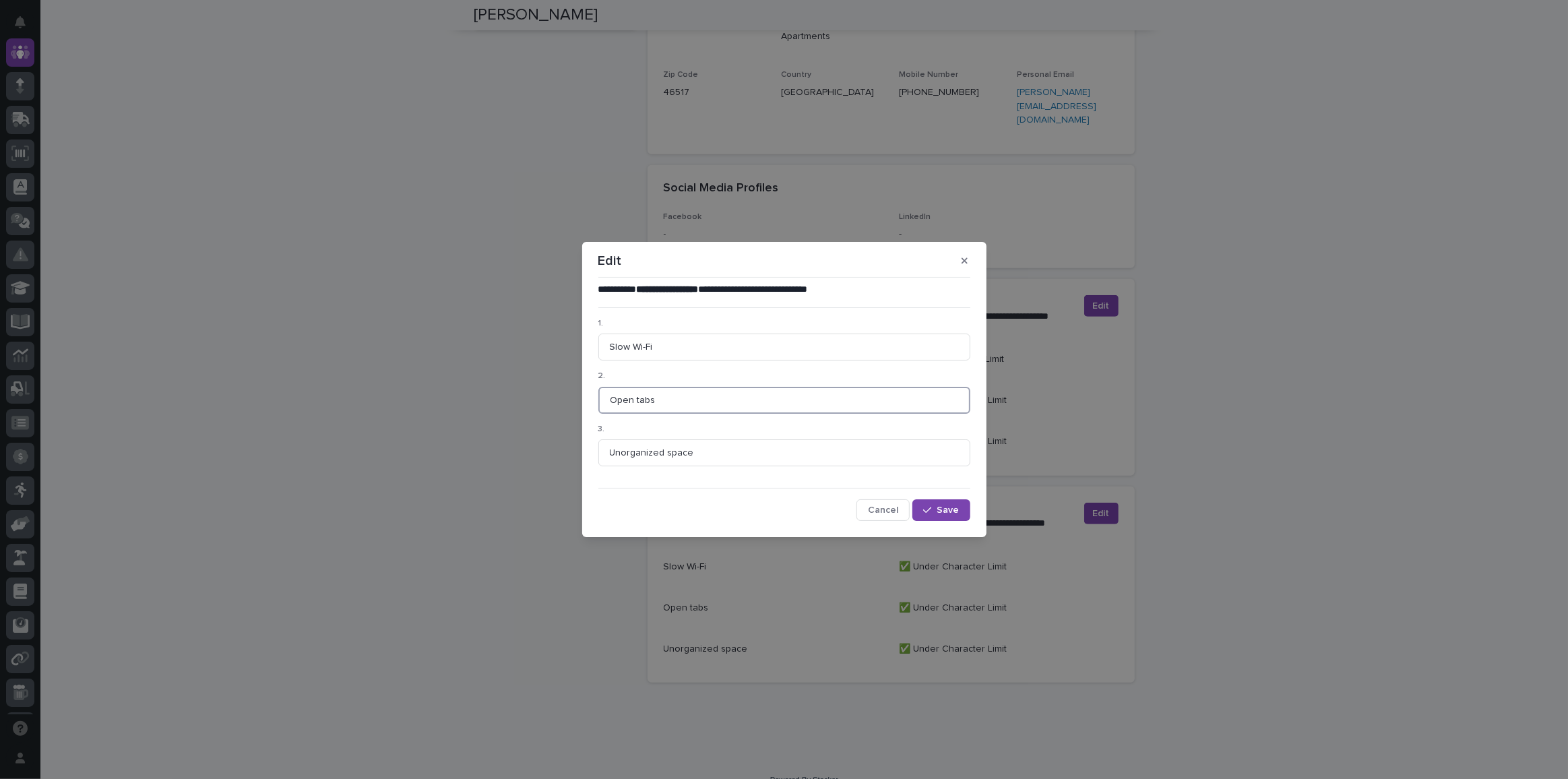
click at [634, 400] on input "Open tabs" at bounding box center [784, 400] width 372 height 27
click at [635, 400] on input "Open browser tabs" at bounding box center [784, 400] width 372 height 27
type input "Opened browser tabs"
click at [894, 511] on span "Cancel" at bounding box center [883, 510] width 30 height 9
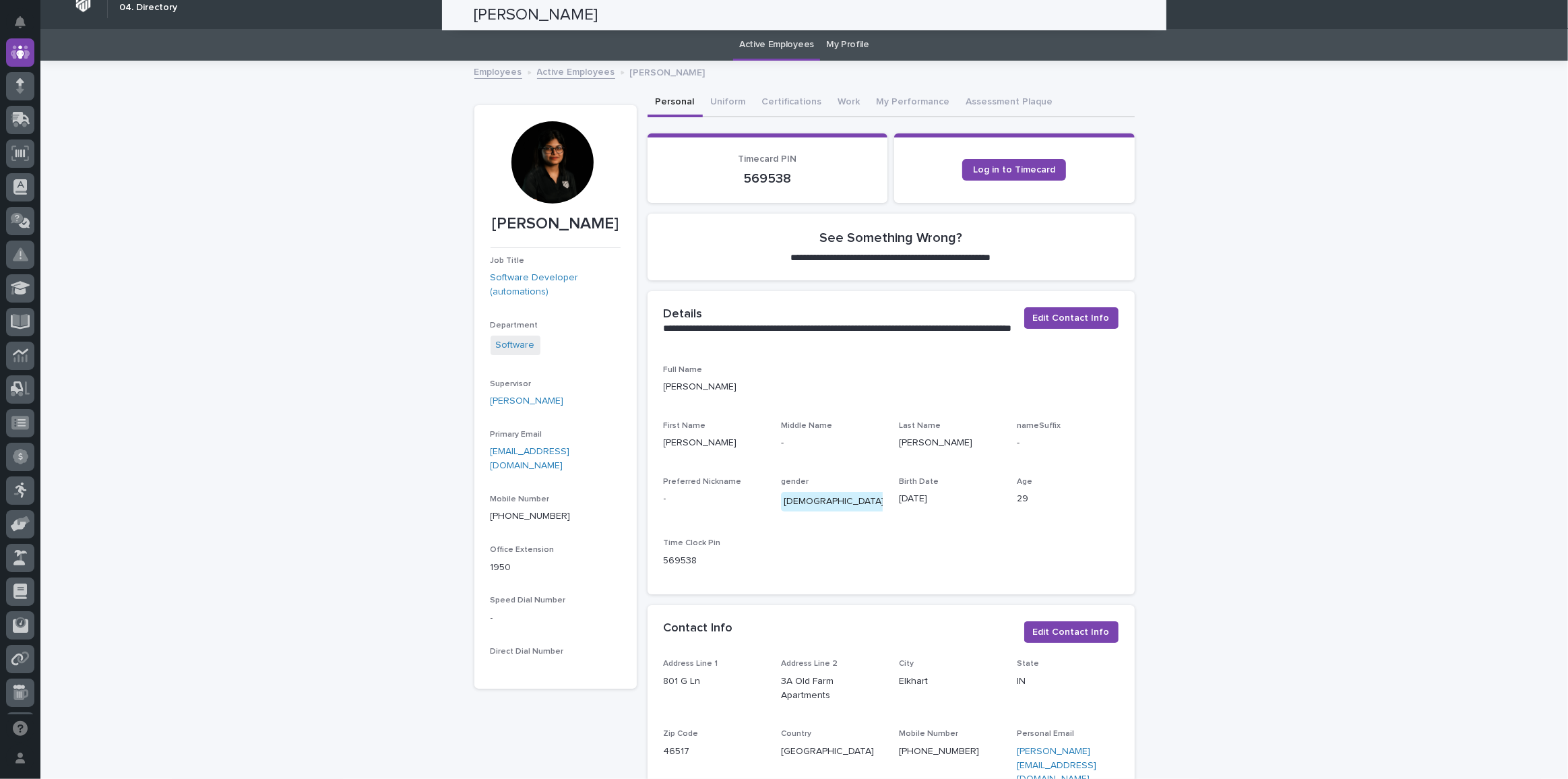
scroll to position [0, 0]
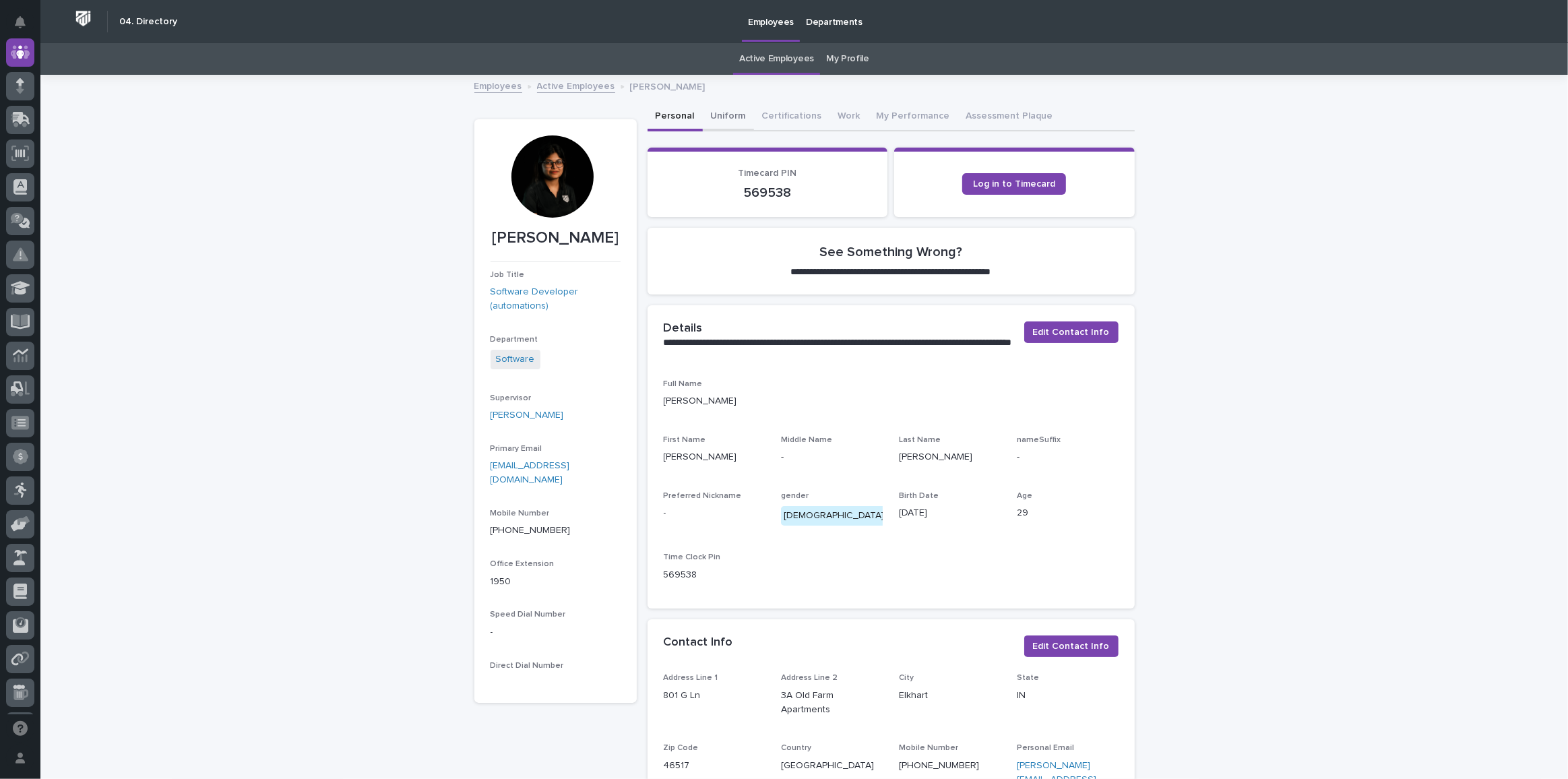
click at [743, 115] on button "Uniform" at bounding box center [728, 117] width 51 height 28
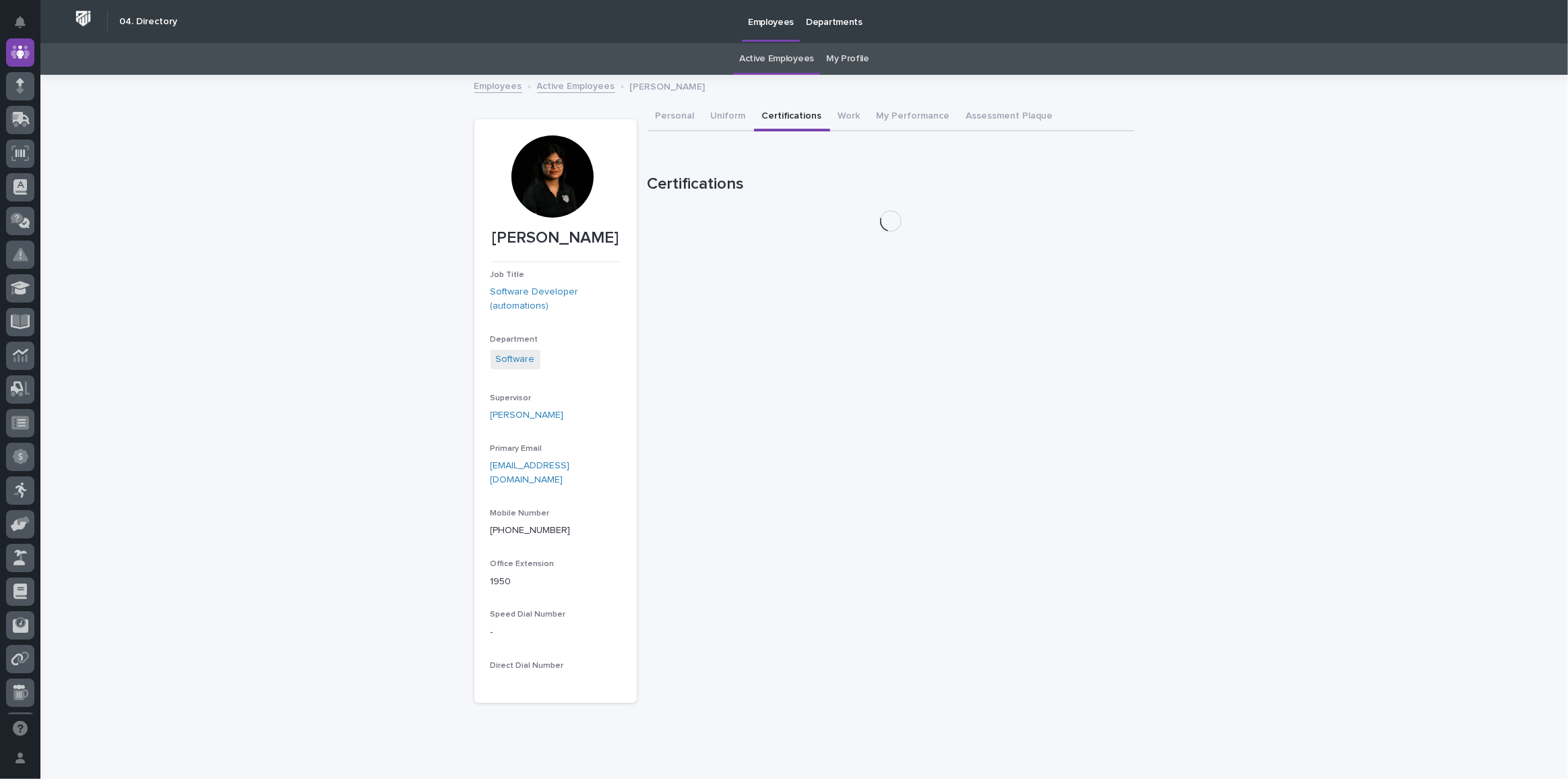
click at [797, 111] on button "Certifications" at bounding box center [792, 117] width 76 height 28
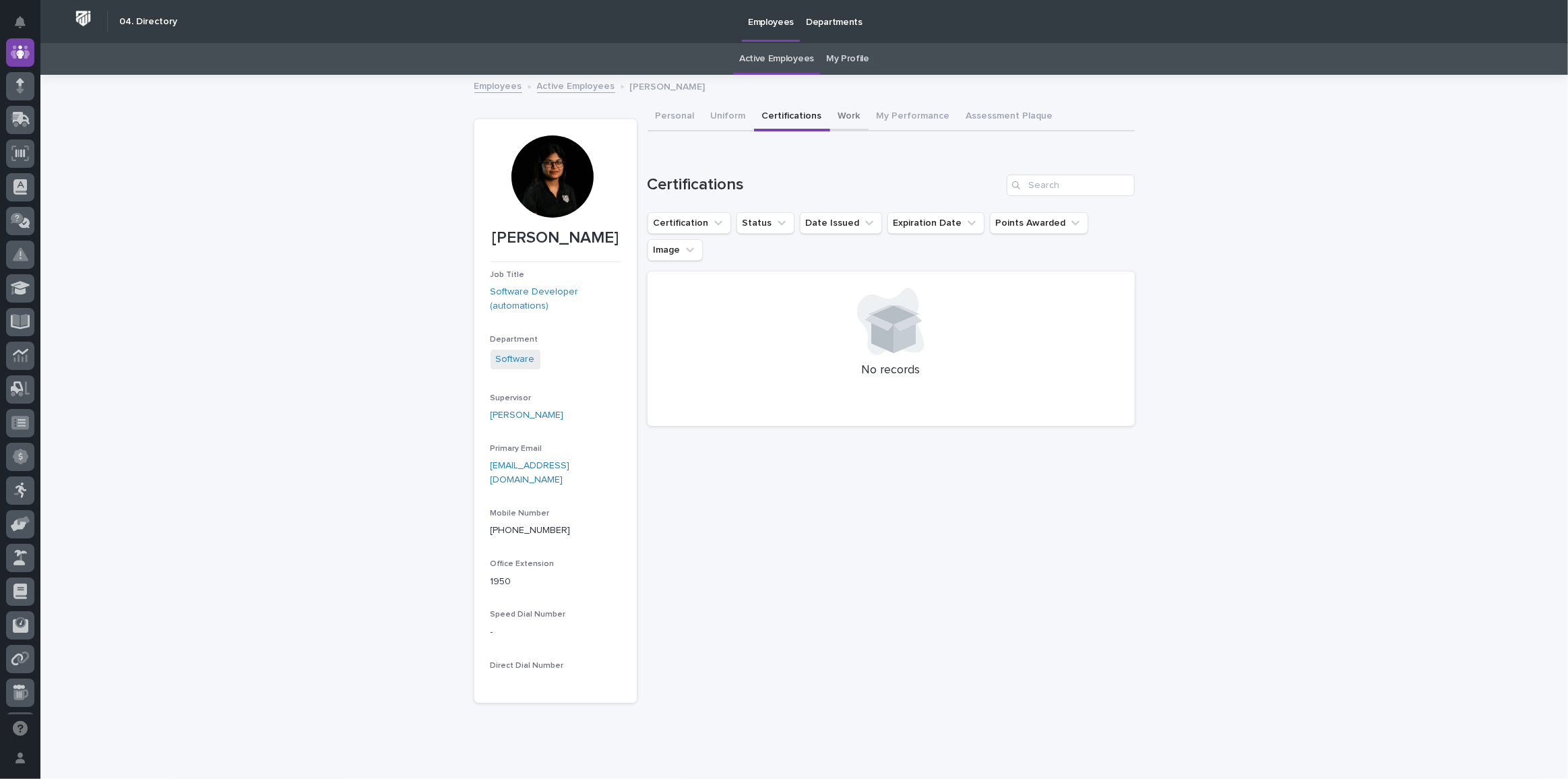
click at [836, 113] on button "Work" at bounding box center [849, 117] width 38 height 28
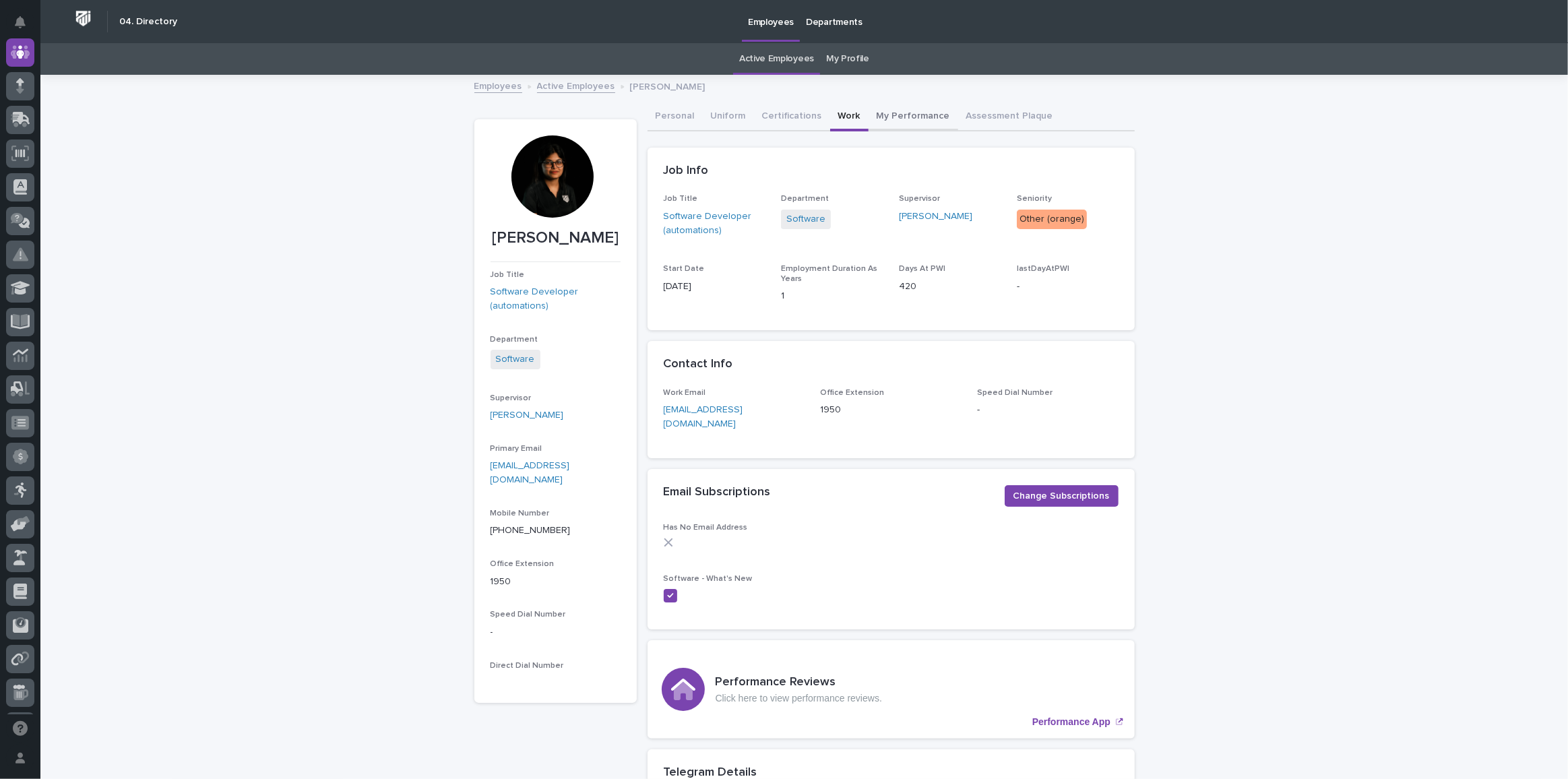
click at [880, 116] on button "My Performance" at bounding box center [913, 117] width 90 height 28
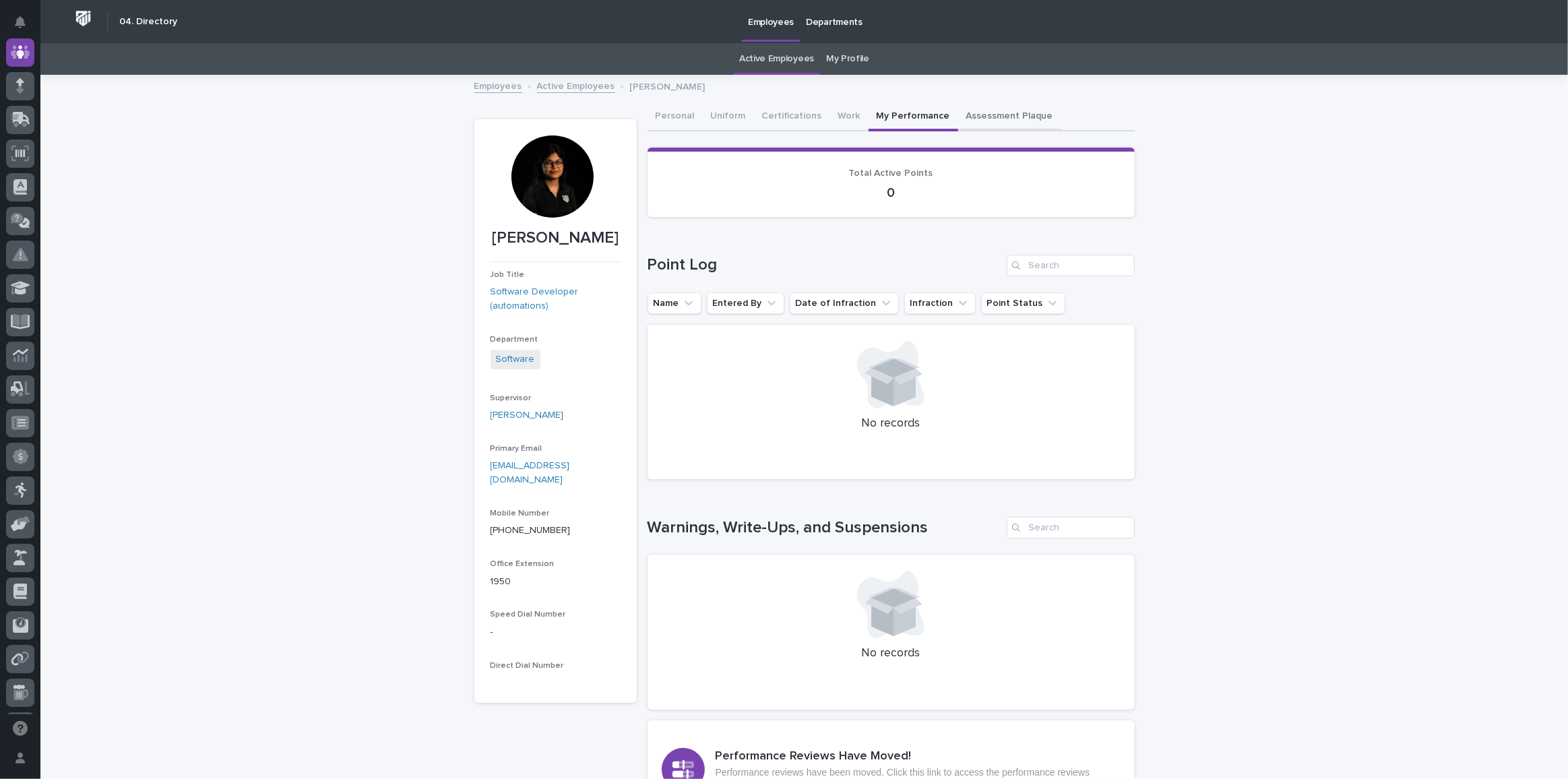
click at [1003, 120] on button "Assessment Plaque" at bounding box center [1009, 117] width 103 height 28
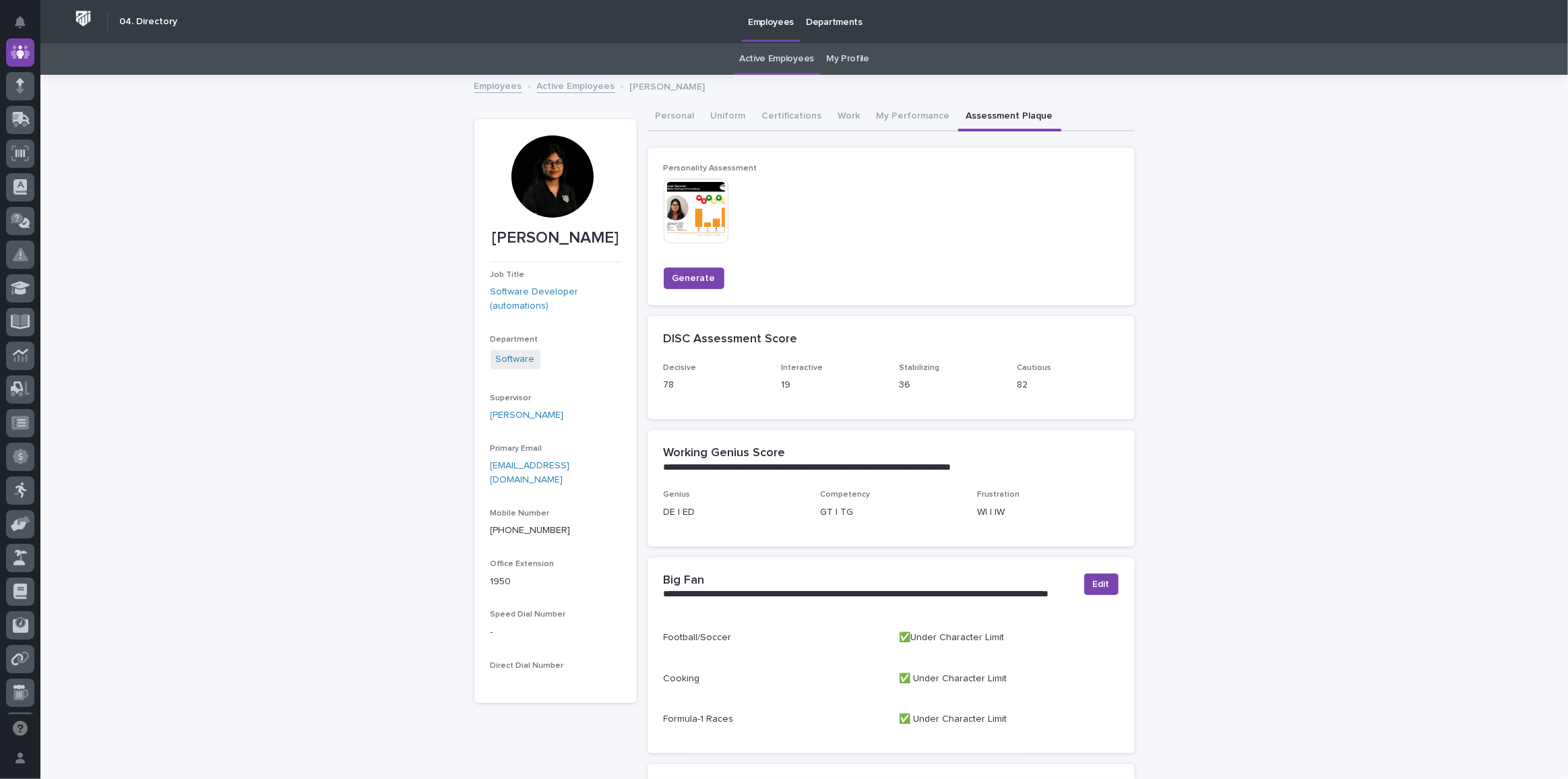
click at [798, 54] on link "Active Employees" at bounding box center [776, 59] width 74 height 32
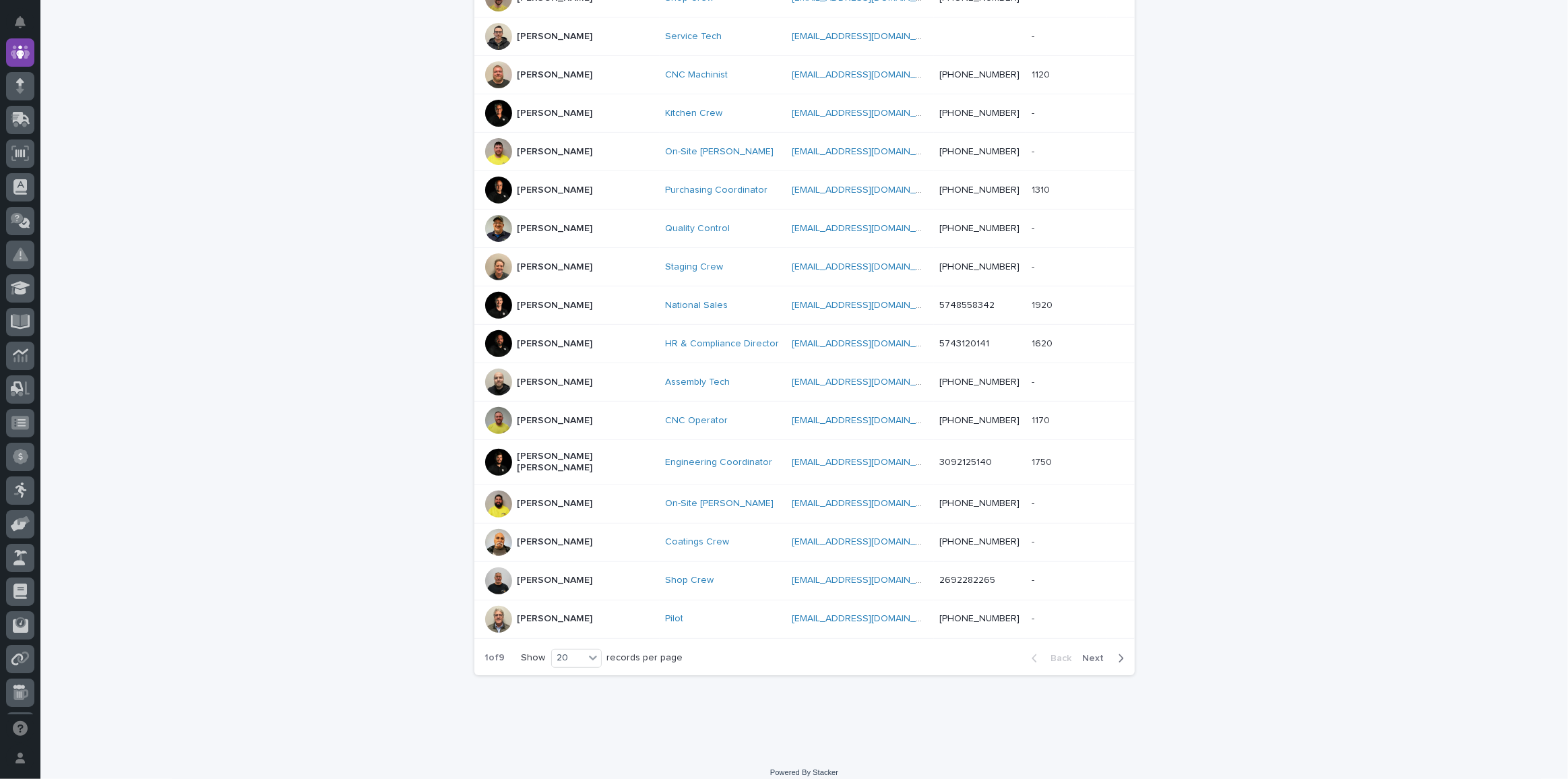
scroll to position [448, 0]
click at [1091, 642] on div "Back Next" at bounding box center [1078, 659] width 114 height 33
click at [1094, 653] on span "Next" at bounding box center [1097, 658] width 29 height 9
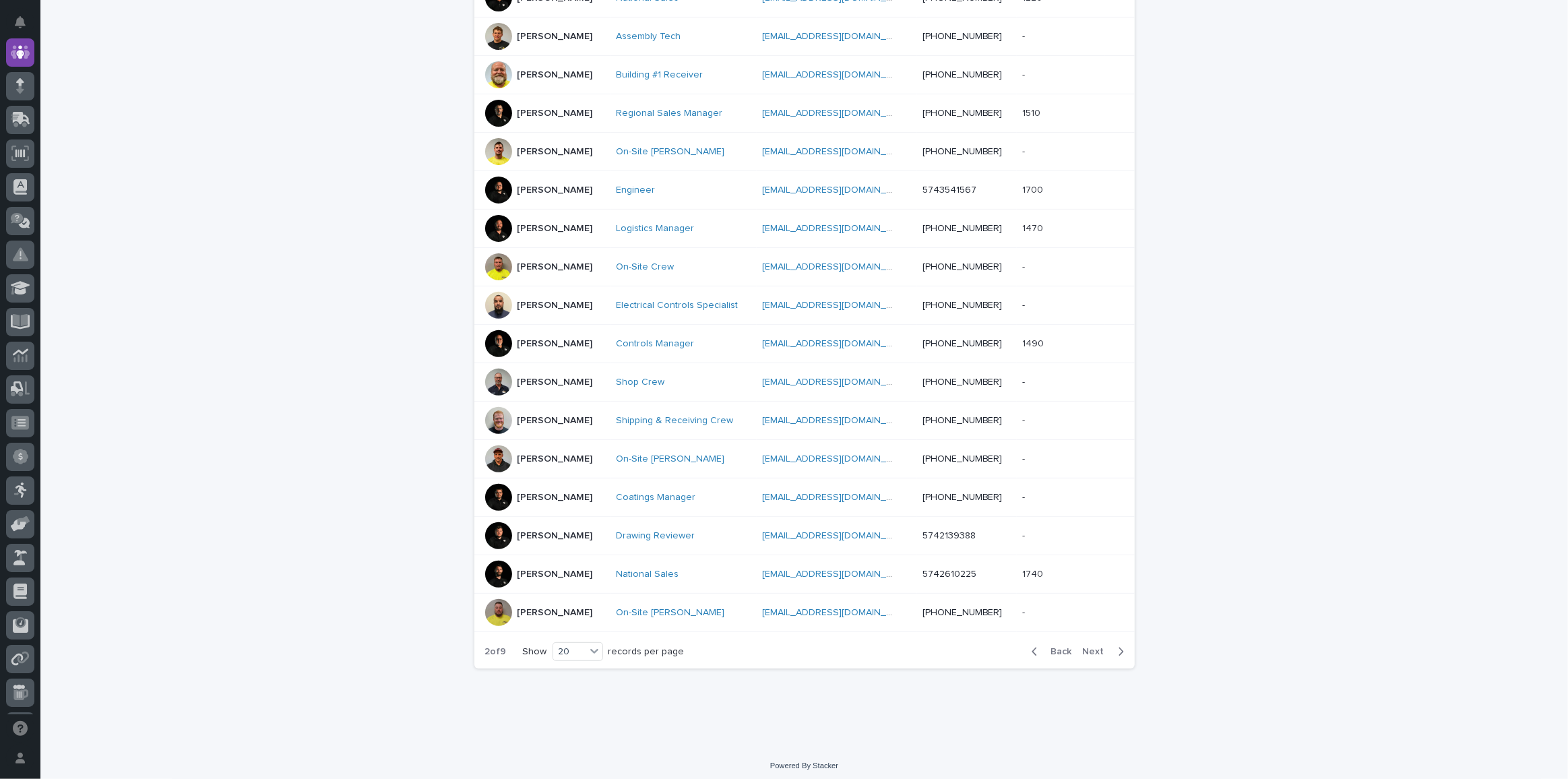
click at [1094, 647] on span "Next" at bounding box center [1097, 651] width 29 height 9
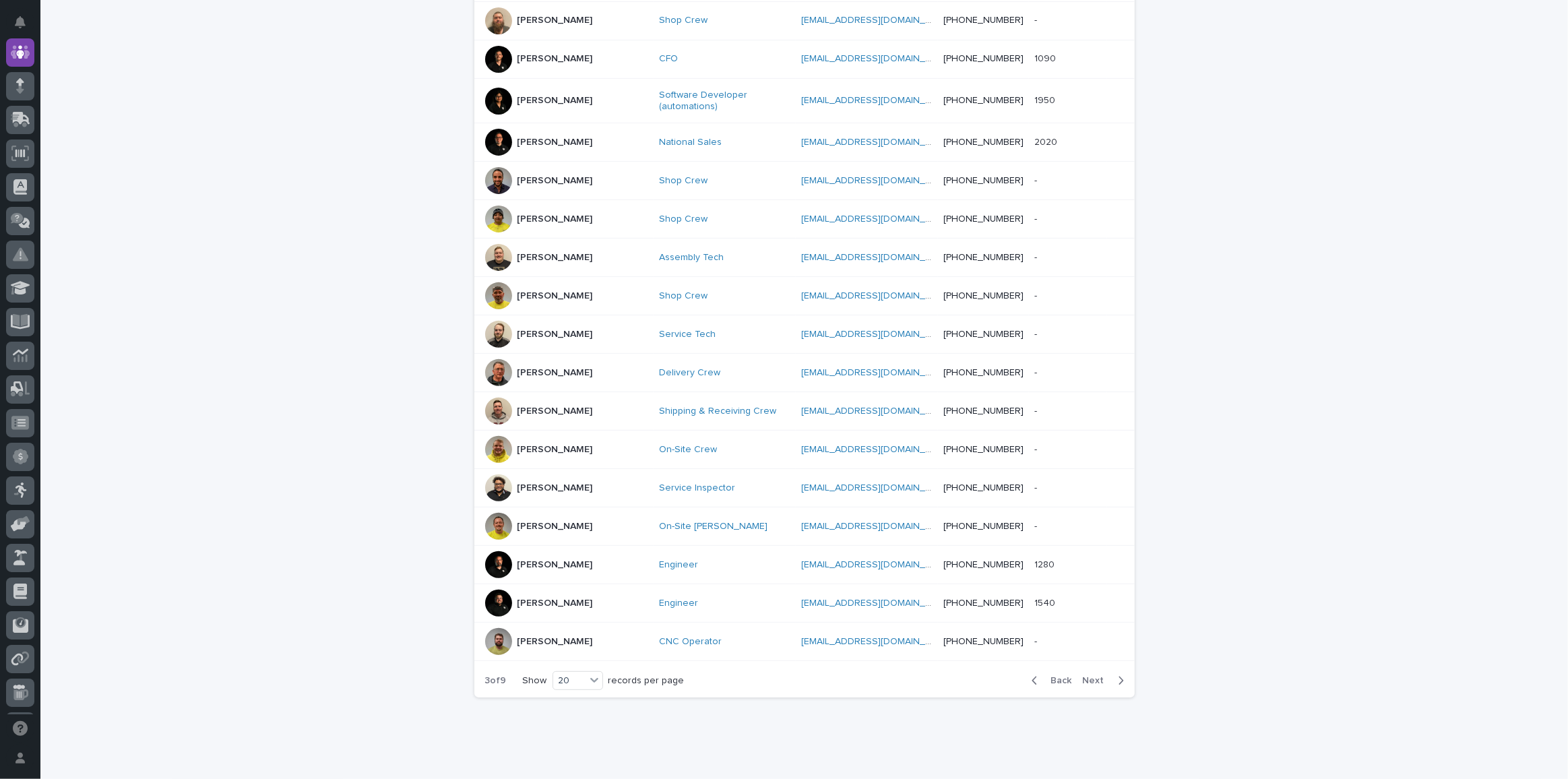
scroll to position [454, 0]
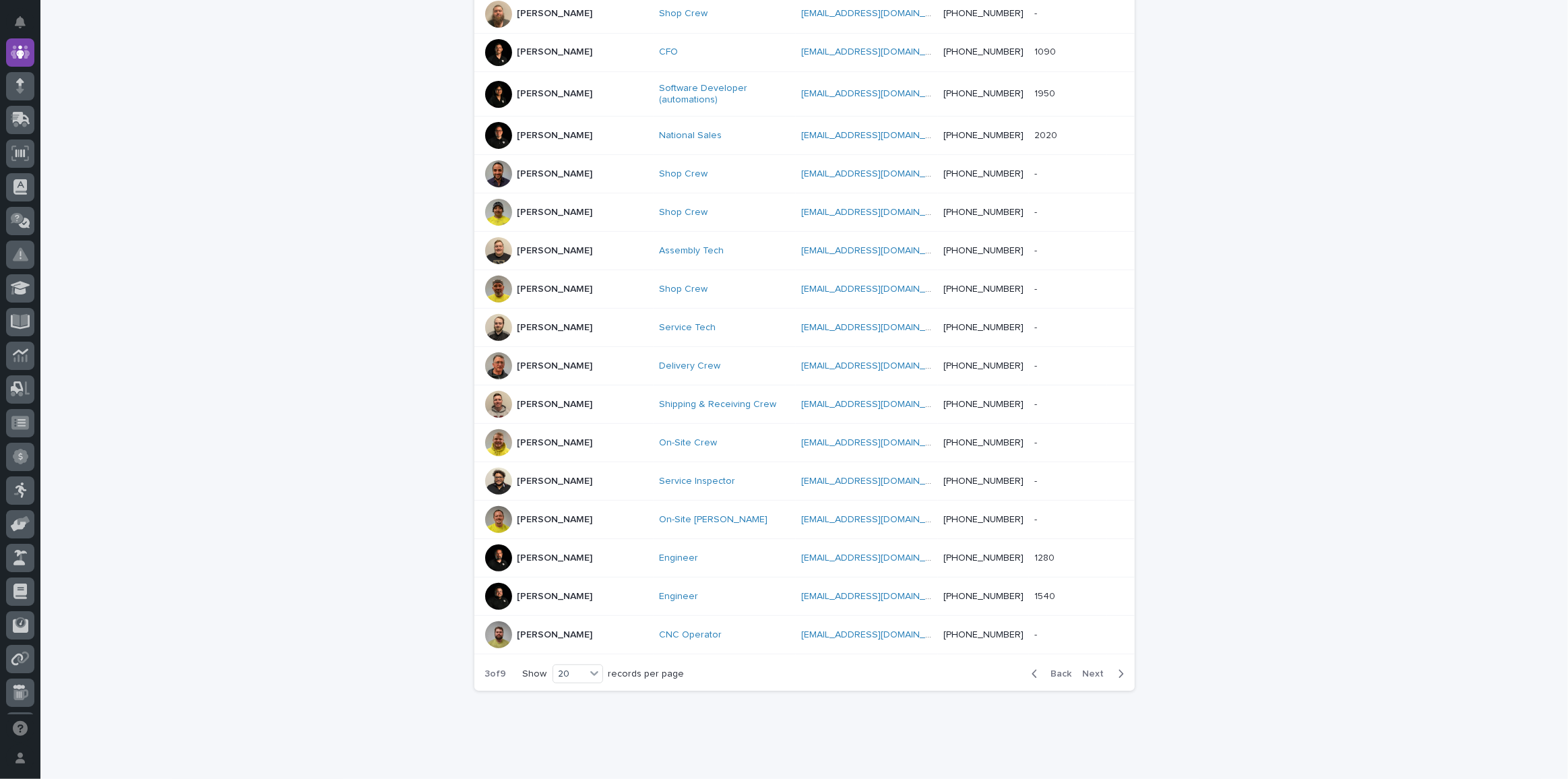
click at [1094, 668] on button "Next" at bounding box center [1106, 674] width 57 height 12
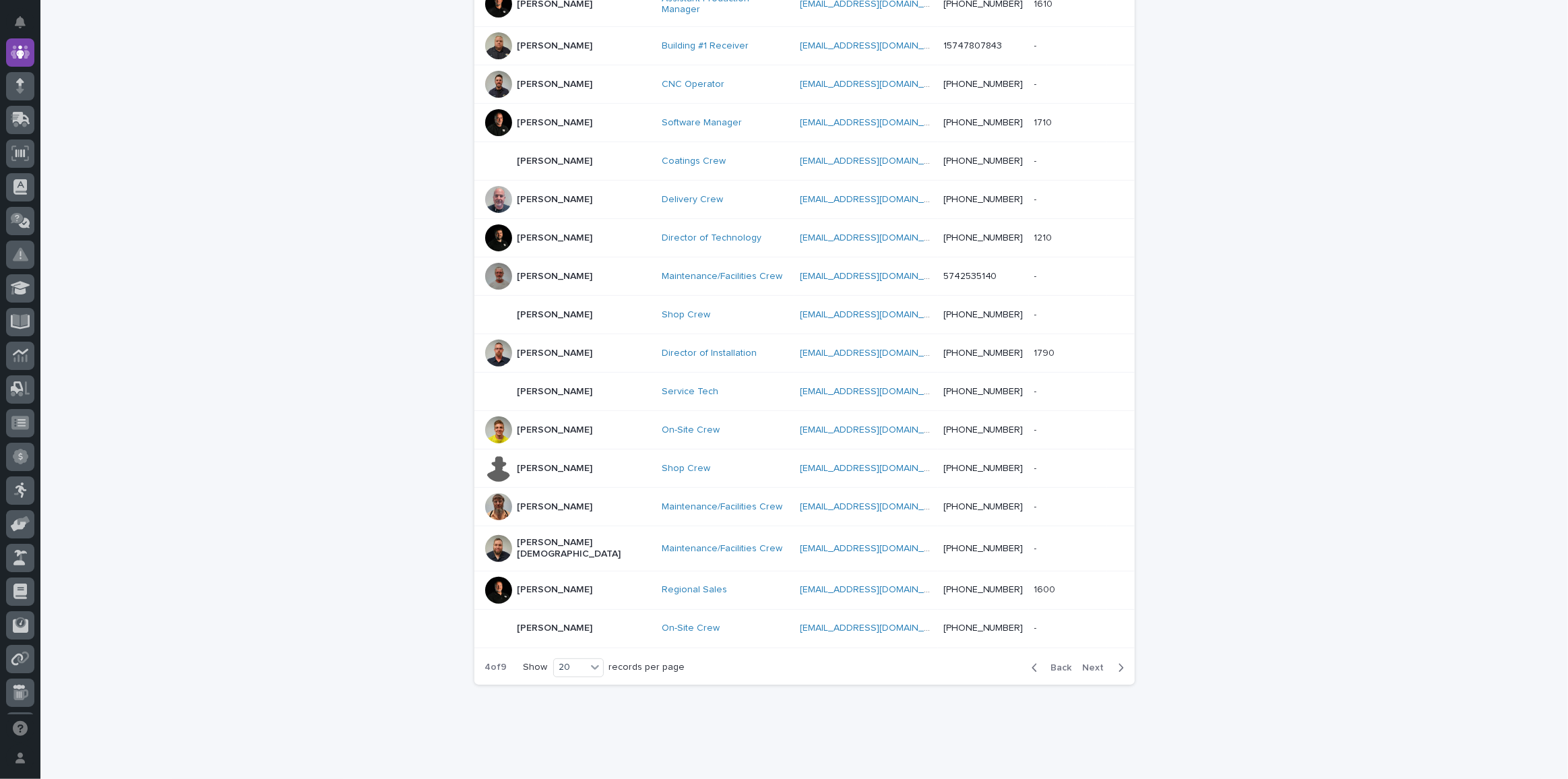
scroll to position [448, 0]
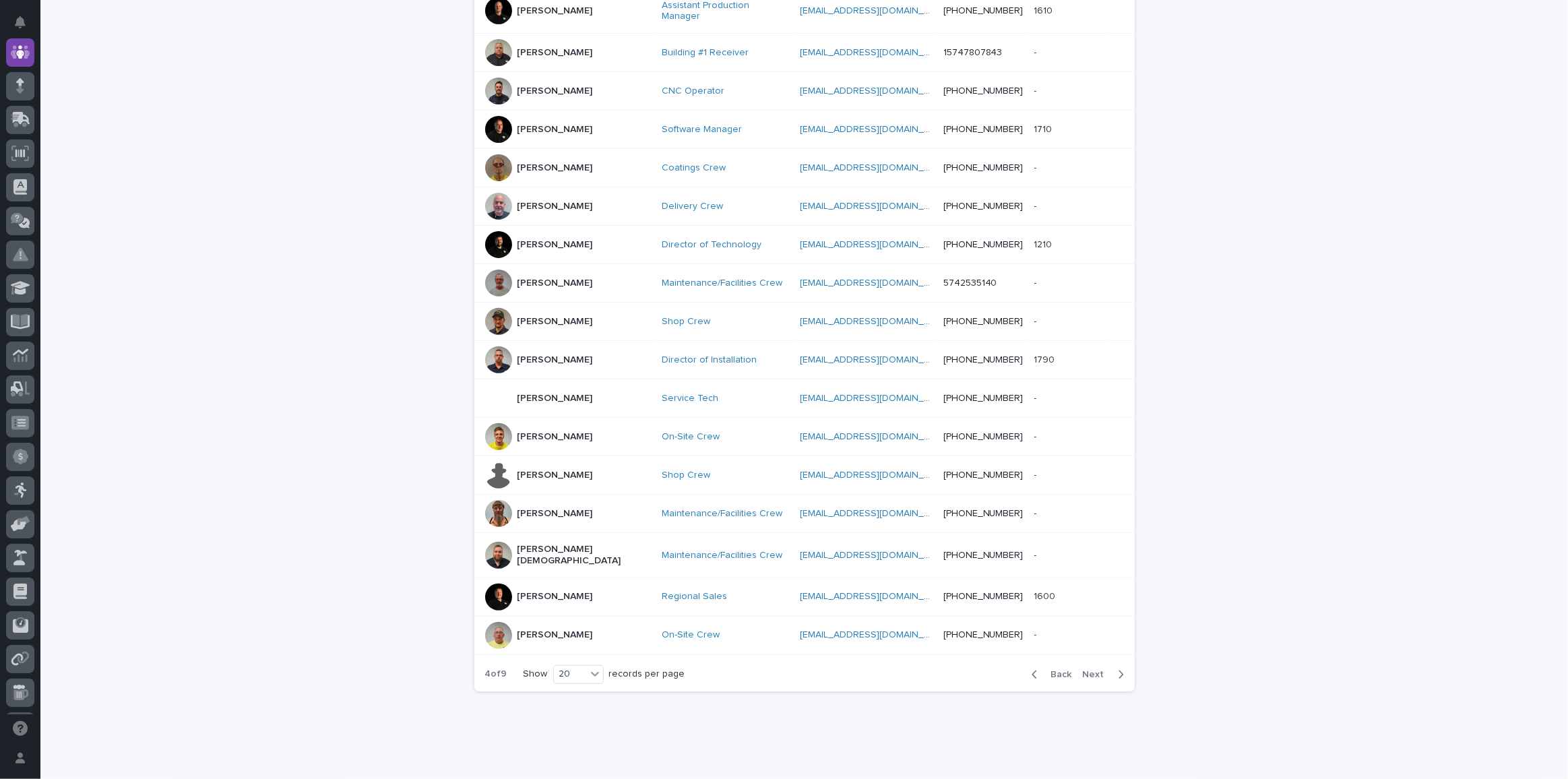
click at [1094, 670] on span "Next" at bounding box center [1097, 674] width 29 height 9
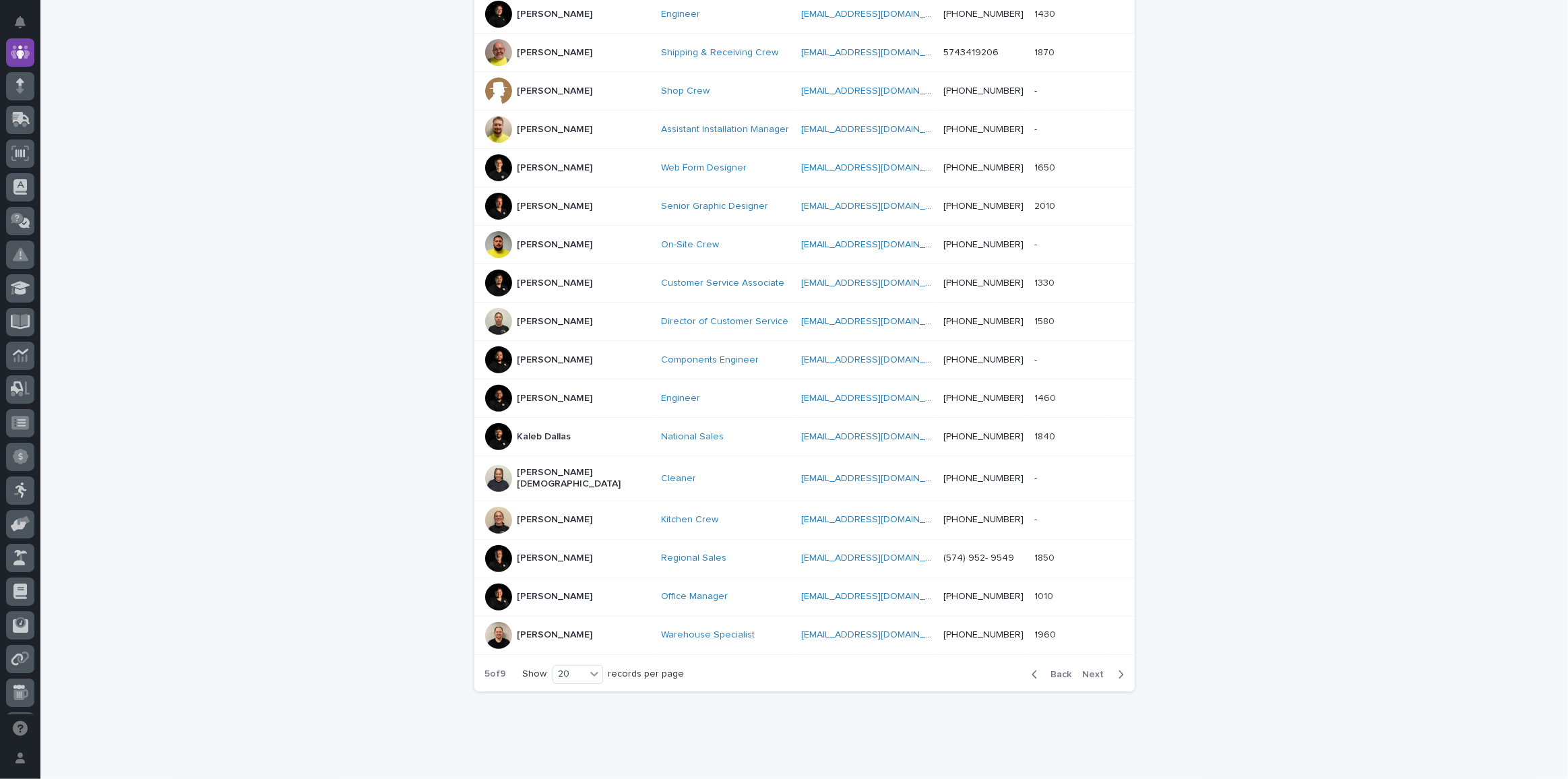
click at [1094, 670] on span "Next" at bounding box center [1097, 674] width 29 height 9
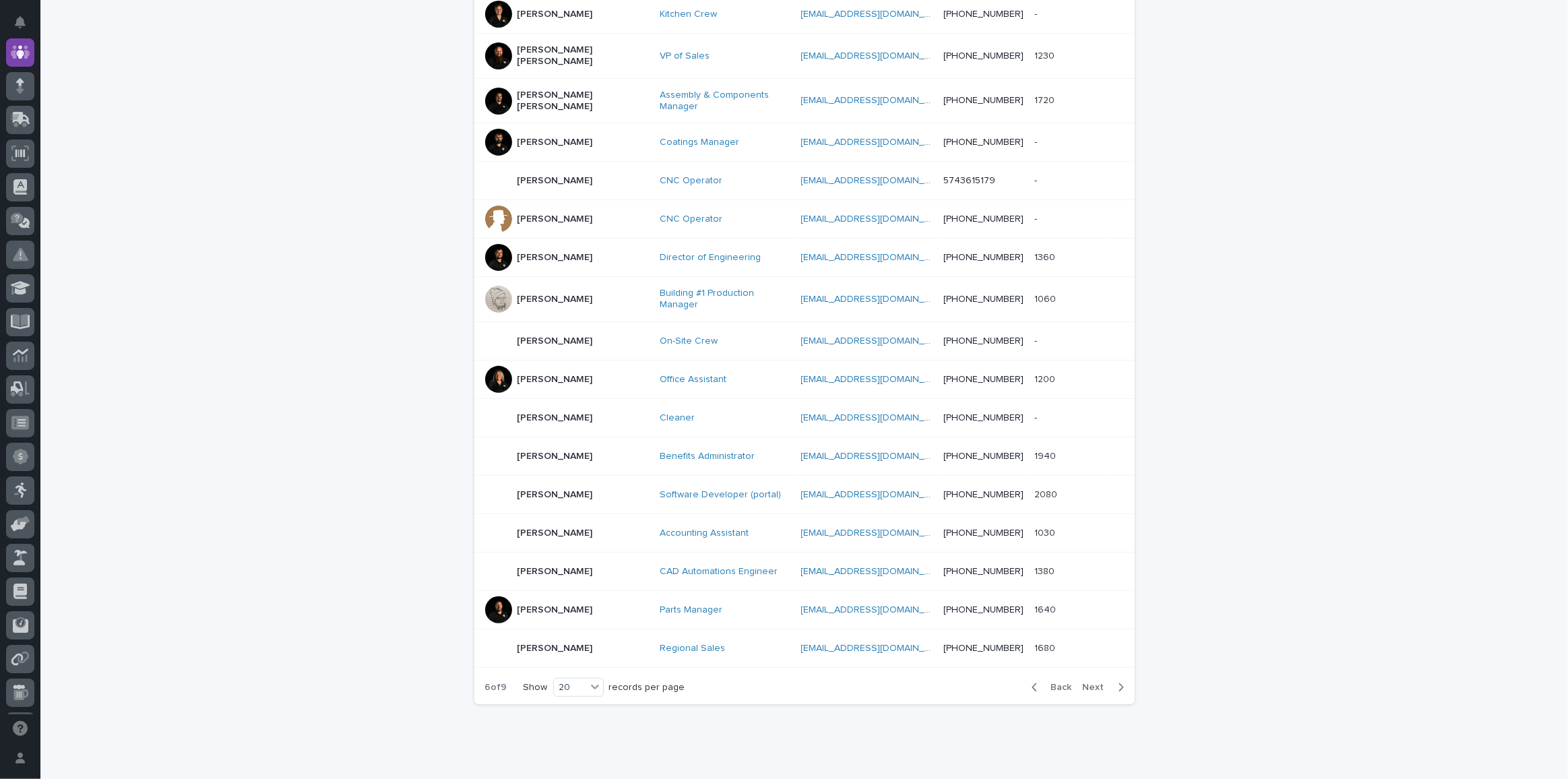
scroll to position [454, 0]
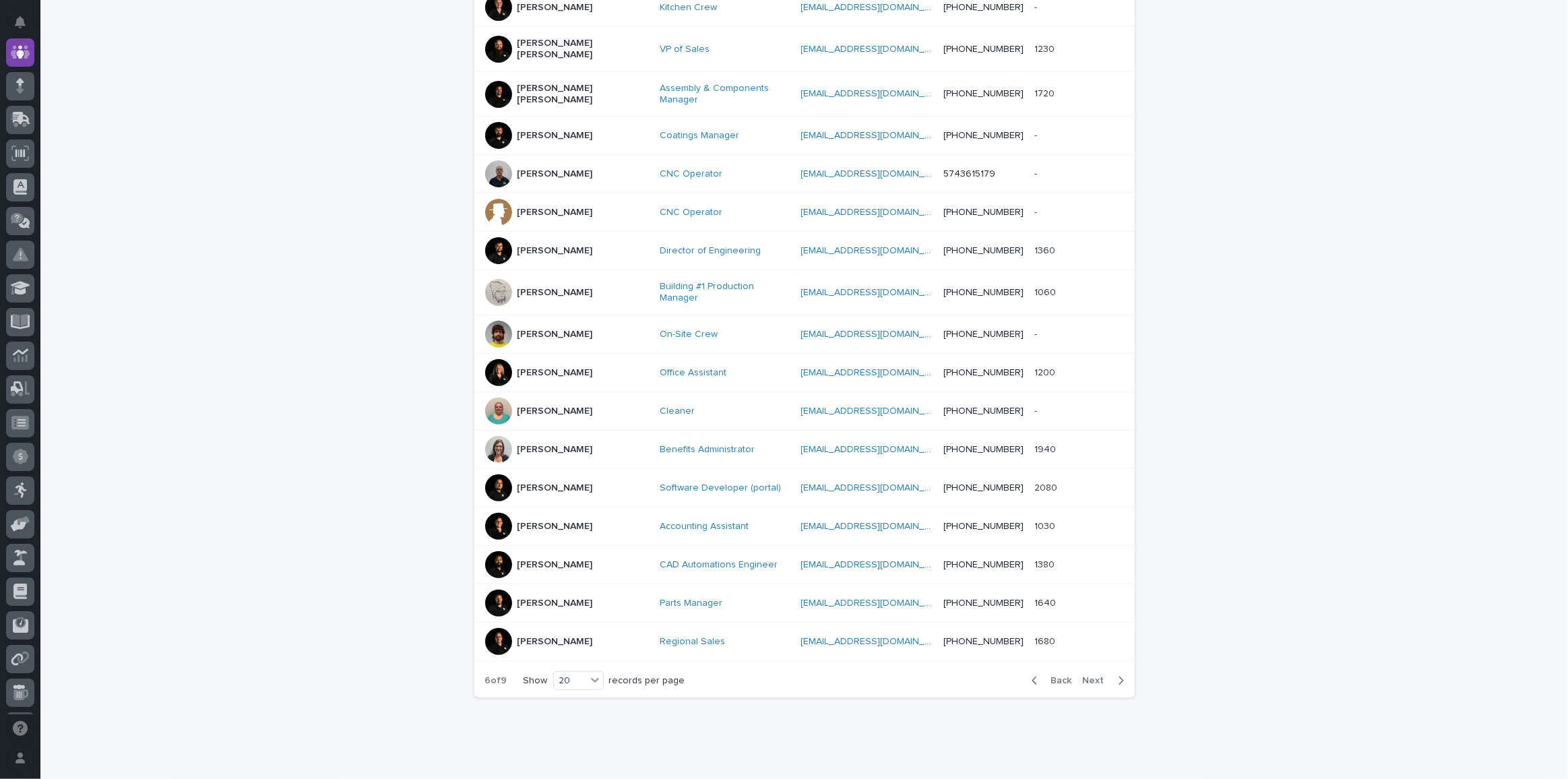
click at [1094, 674] on button "Next" at bounding box center [1106, 680] width 57 height 12
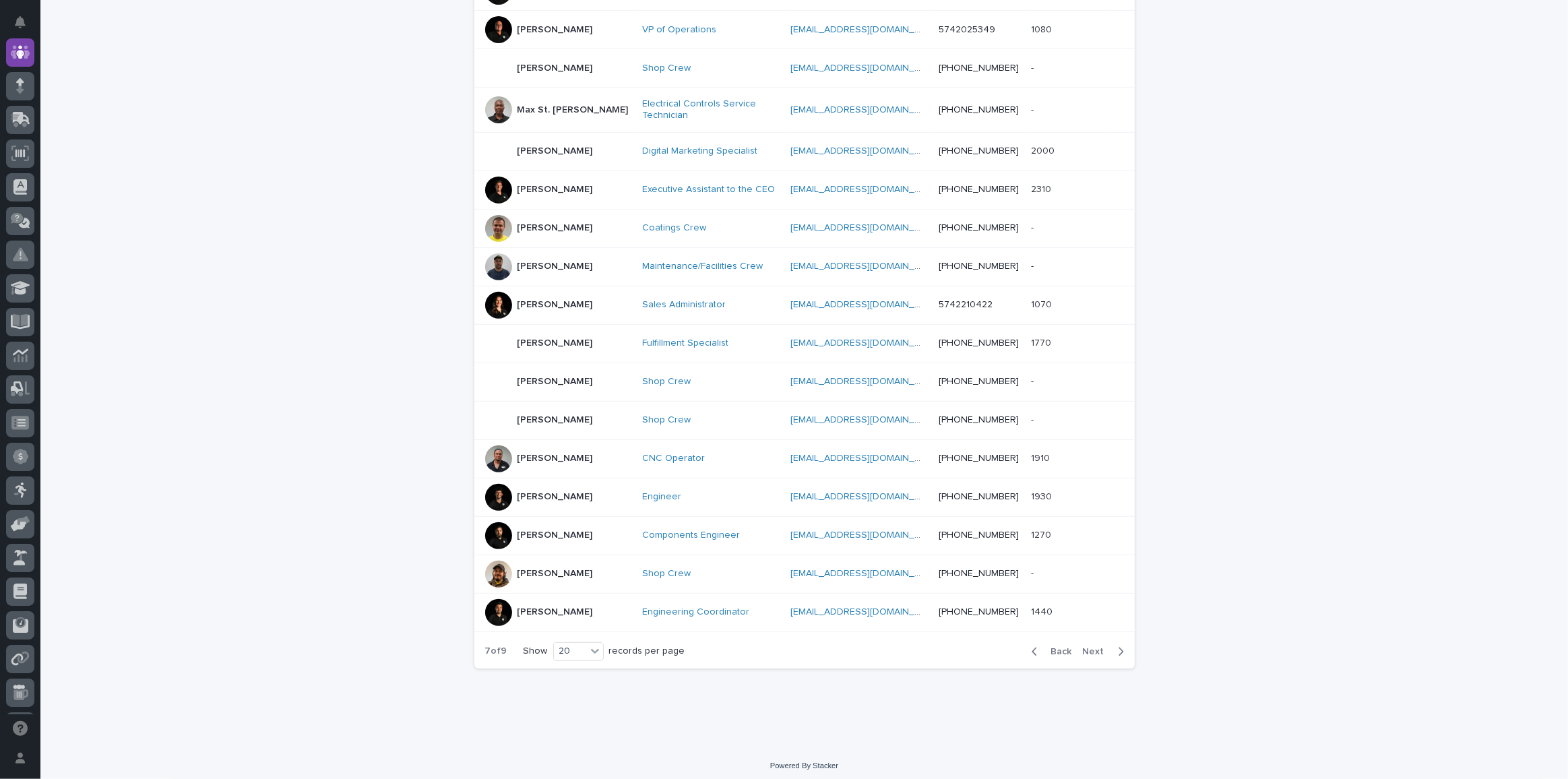
scroll to position [451, 0]
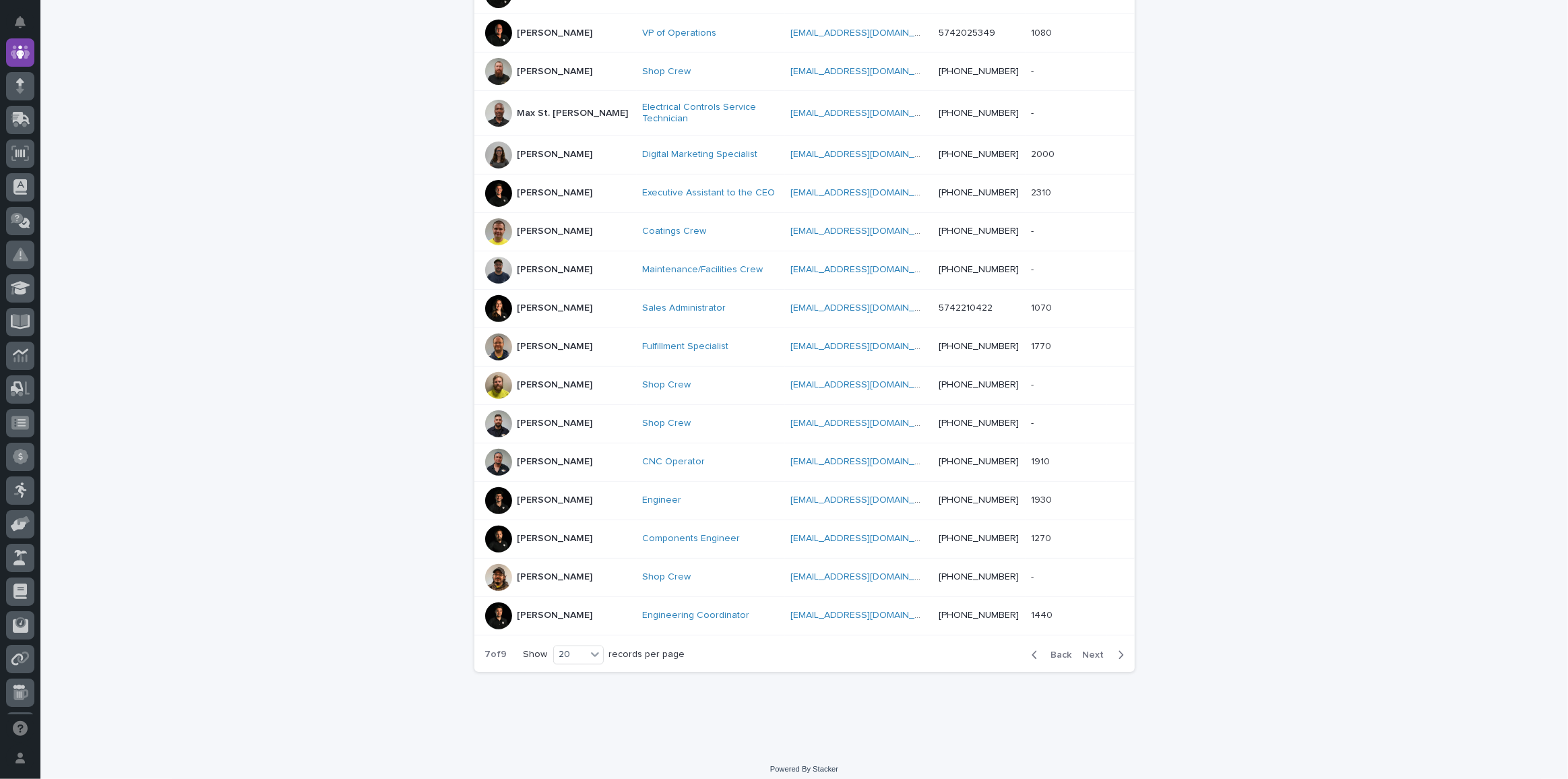
click at [1094, 650] on span "Next" at bounding box center [1097, 654] width 29 height 9
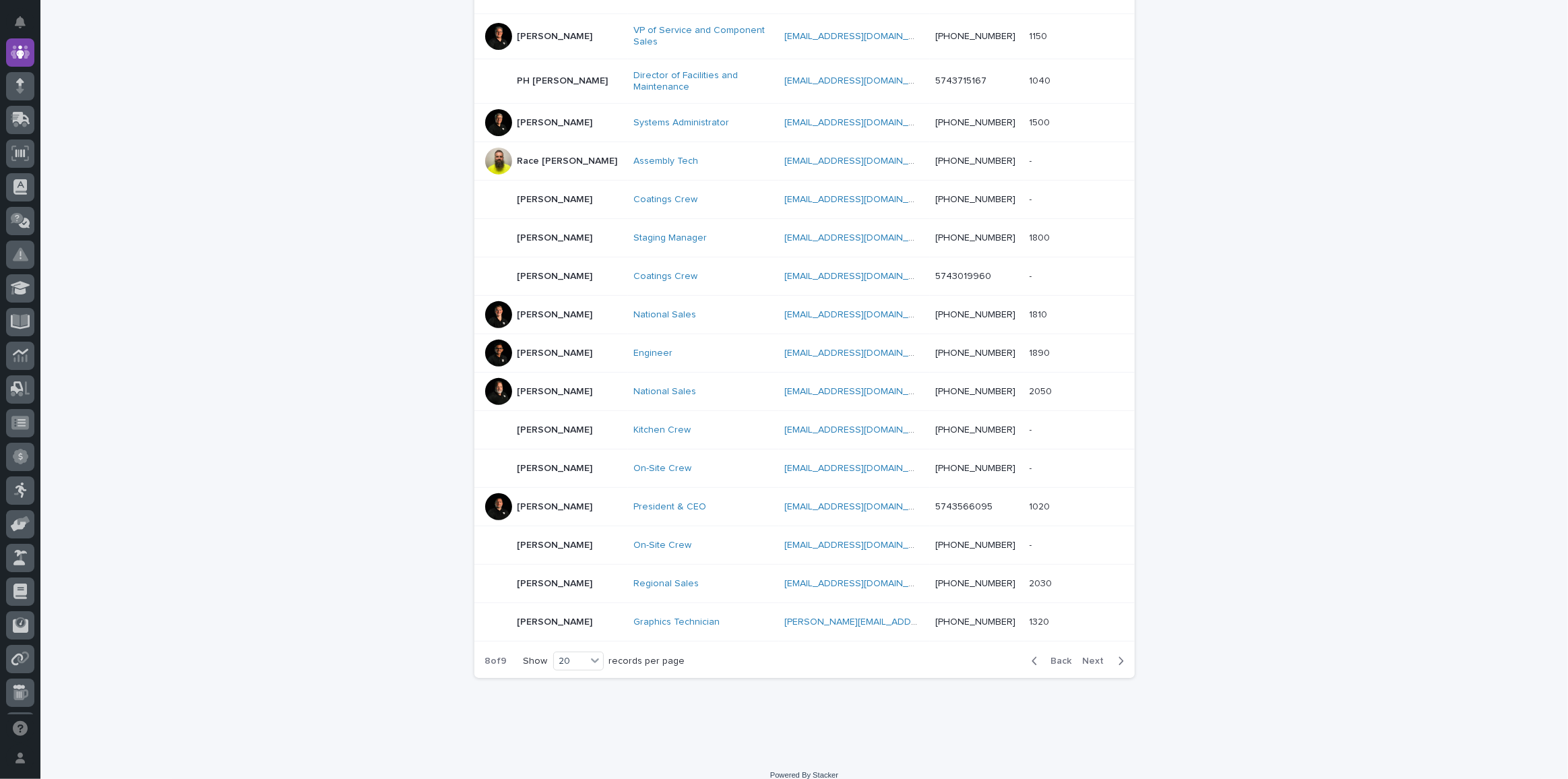
scroll to position [454, 0]
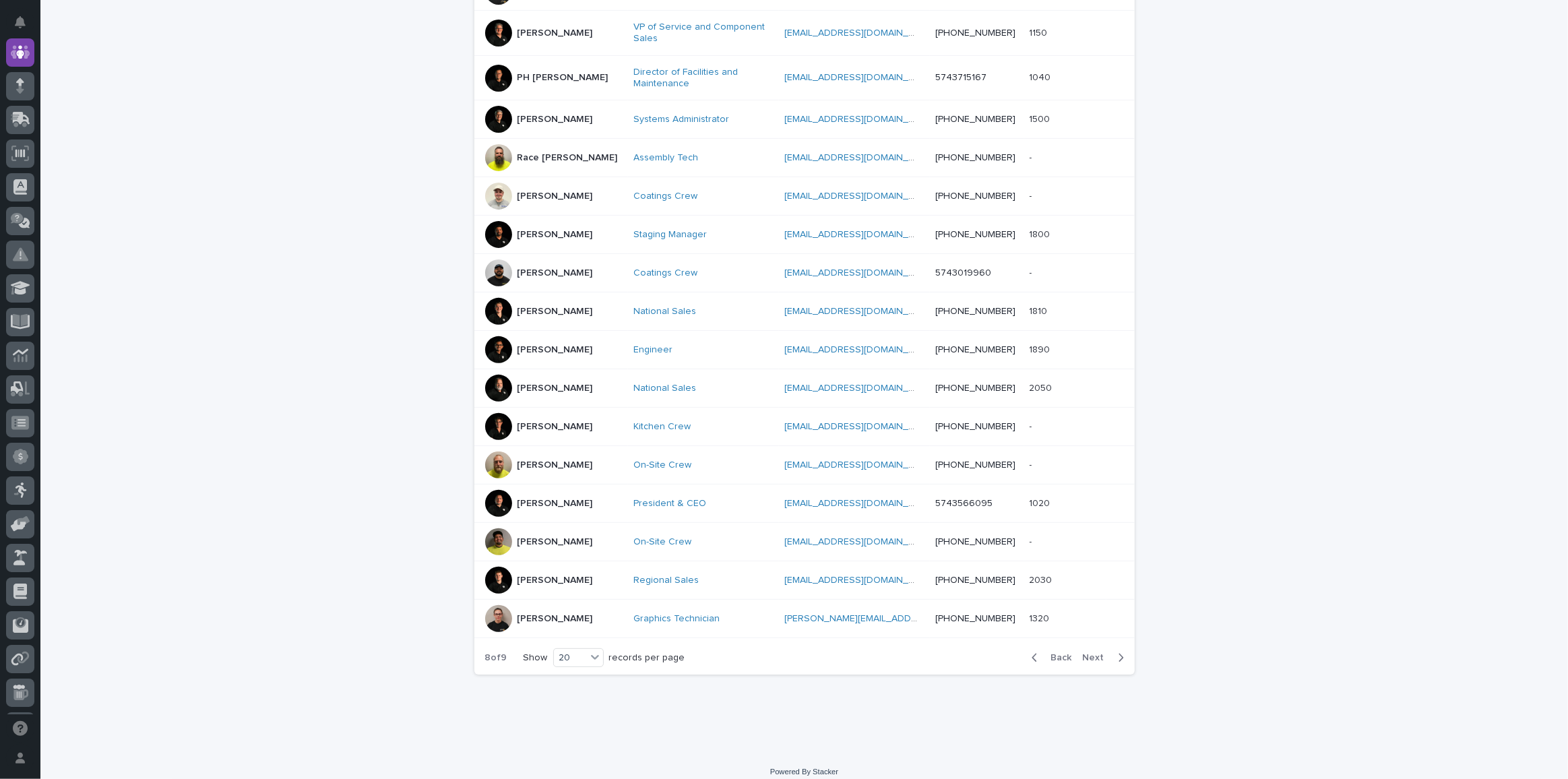
click at [1094, 652] on button "Next" at bounding box center [1106, 658] width 57 height 12
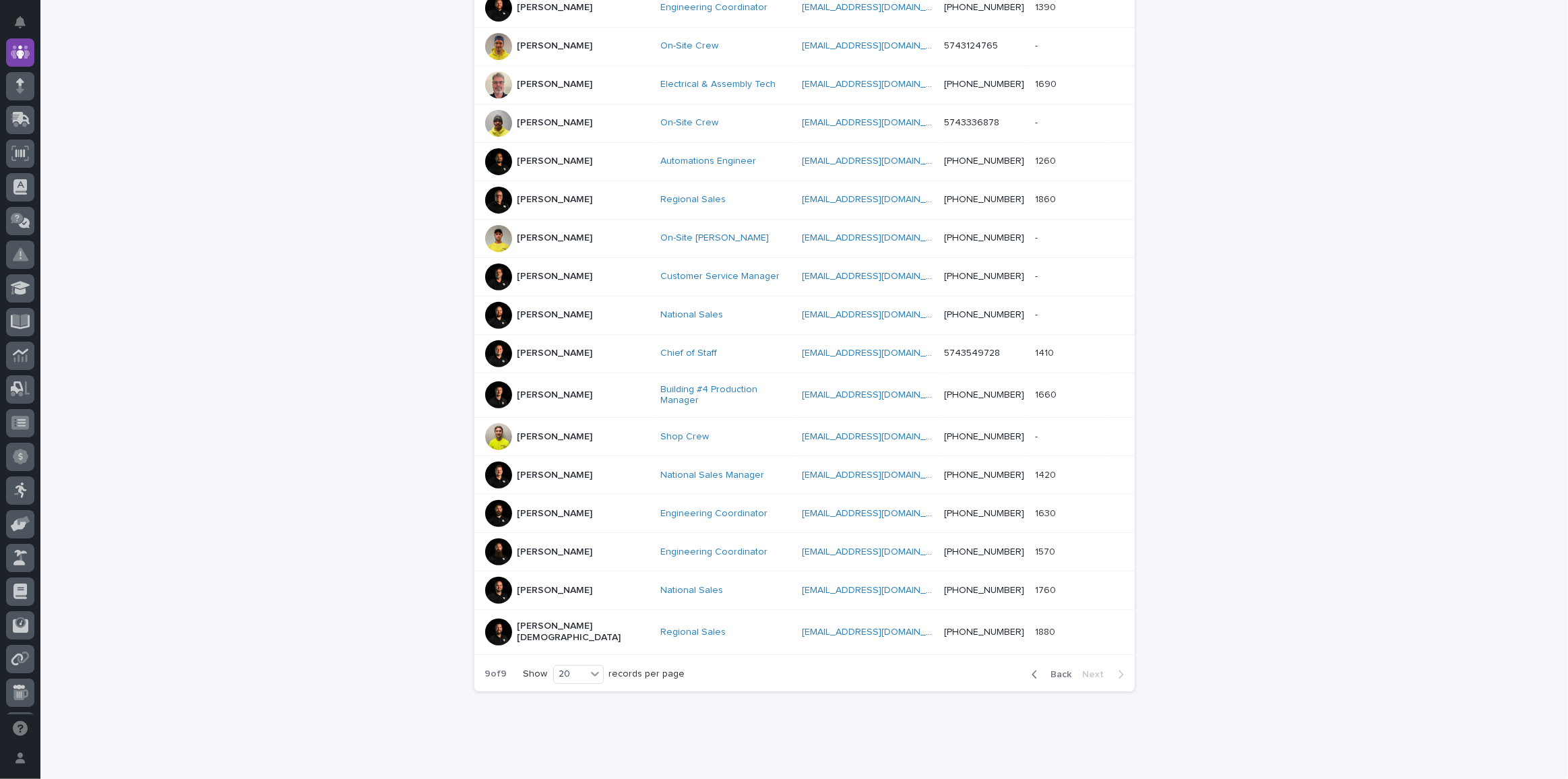
scroll to position [141, 0]
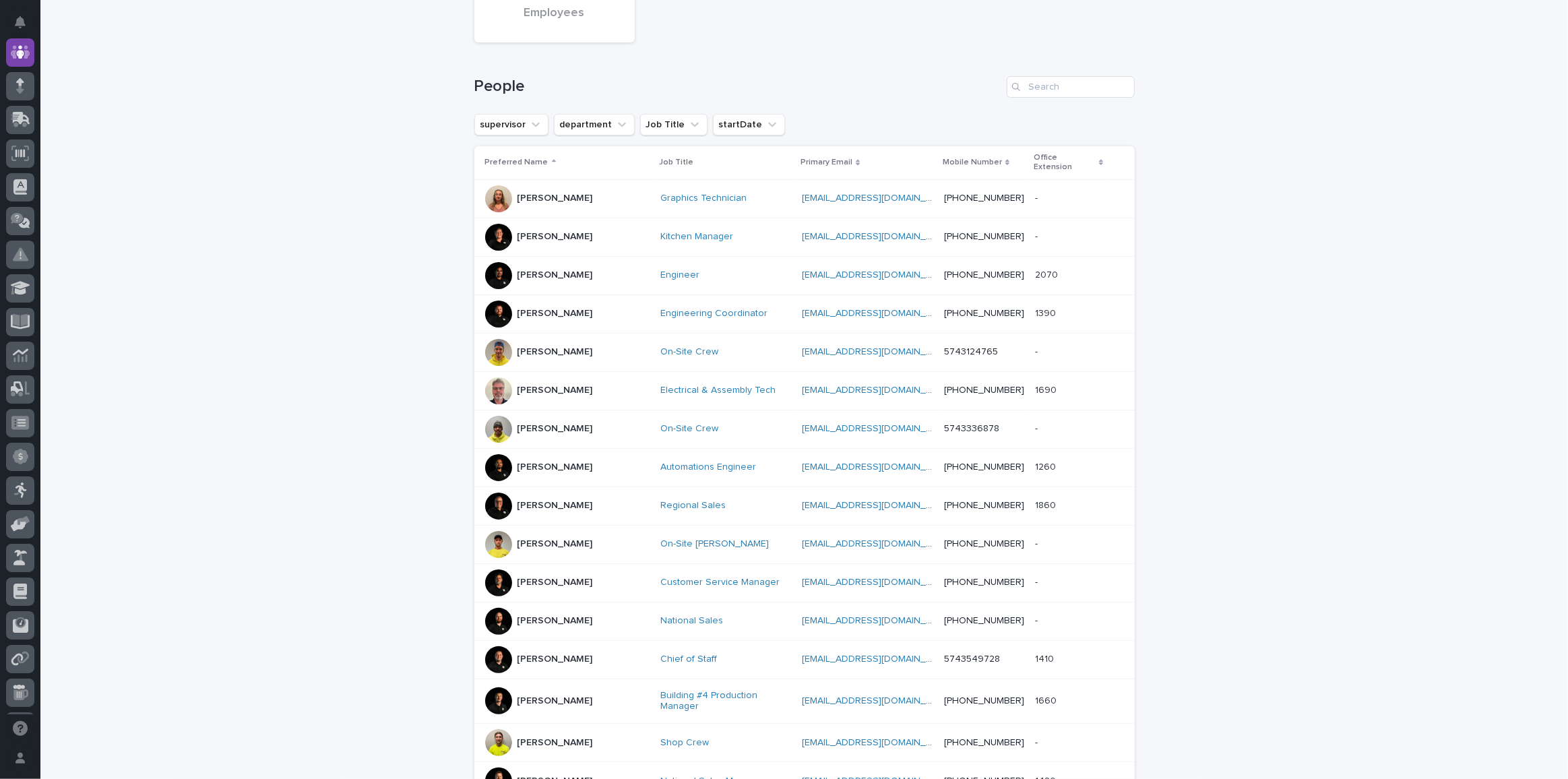
click at [490, 264] on div at bounding box center [499, 275] width 27 height 27
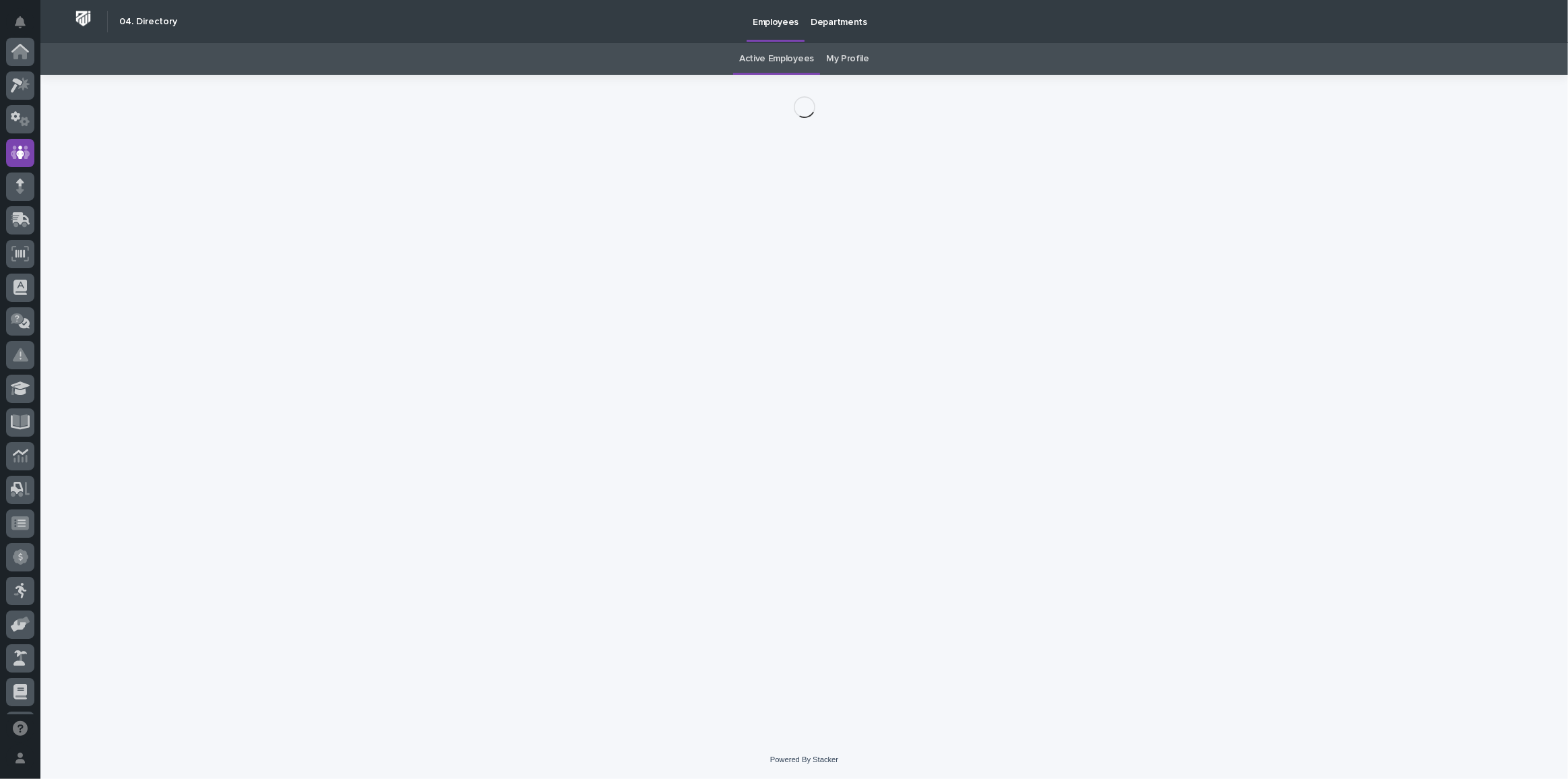
scroll to position [100, 0]
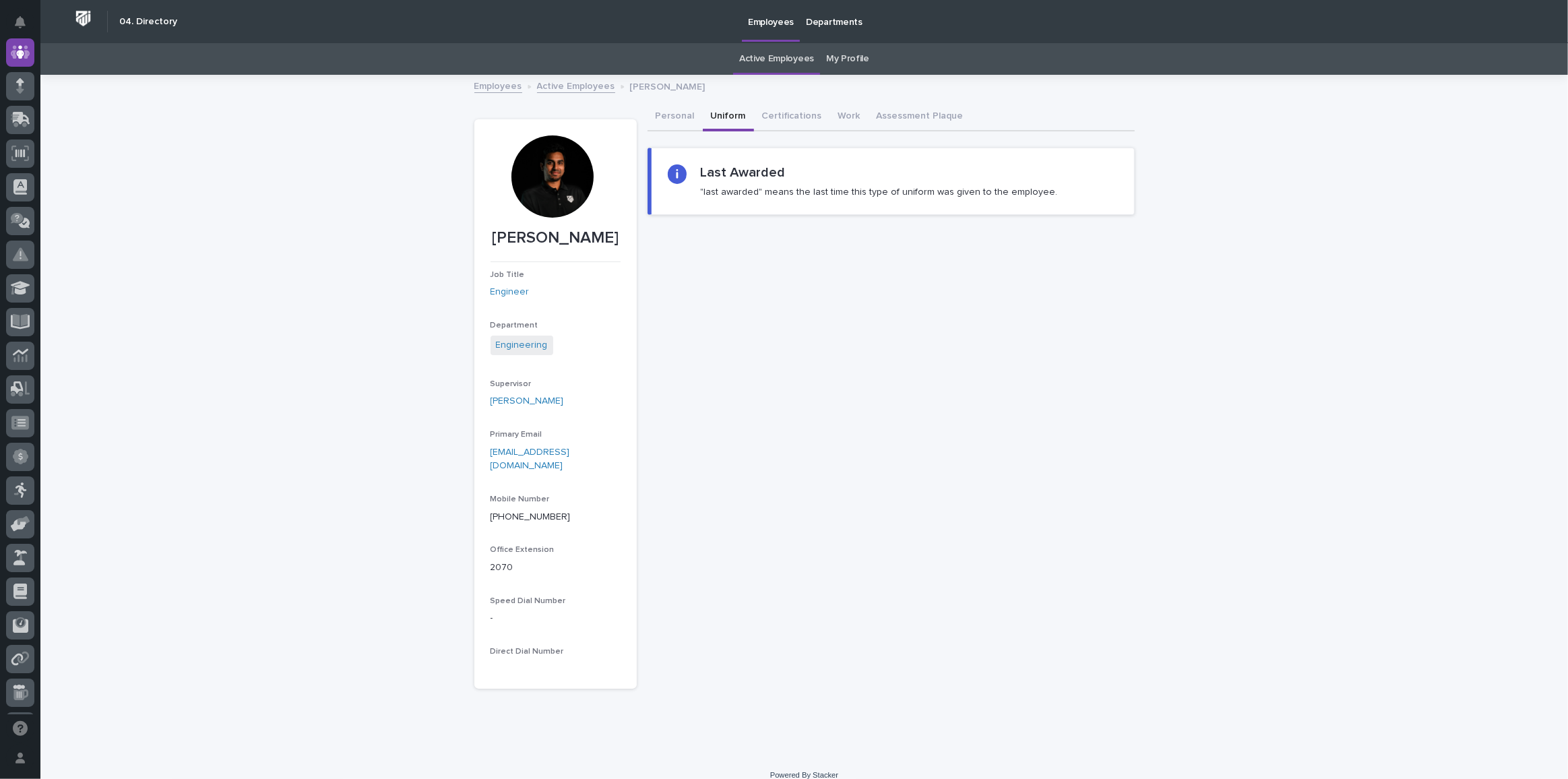
click at [725, 120] on button "Uniform" at bounding box center [728, 117] width 51 height 28
click at [765, 118] on button "Certifications" at bounding box center [792, 117] width 76 height 28
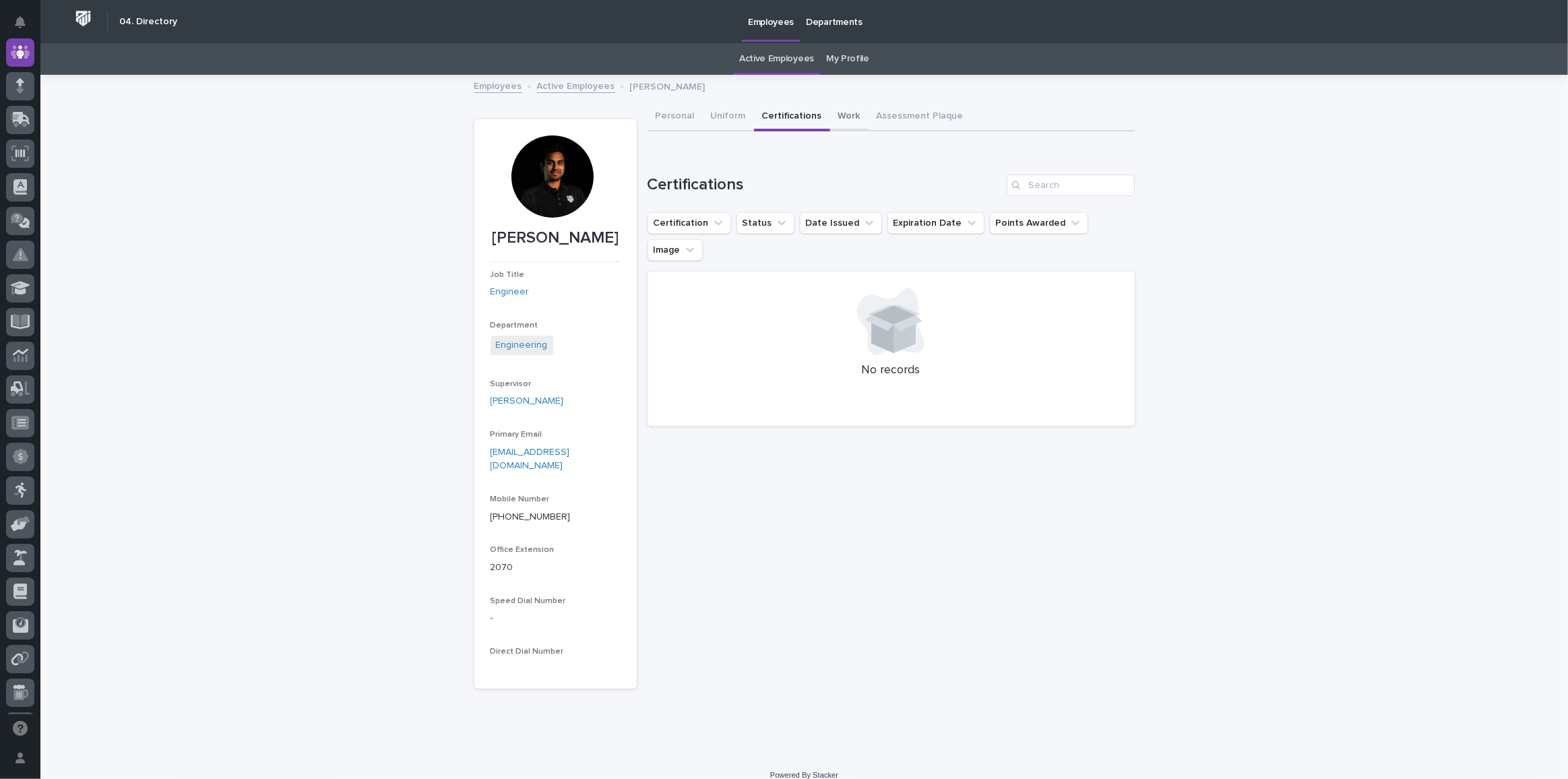
click at [837, 113] on button "Work" at bounding box center [849, 117] width 38 height 28
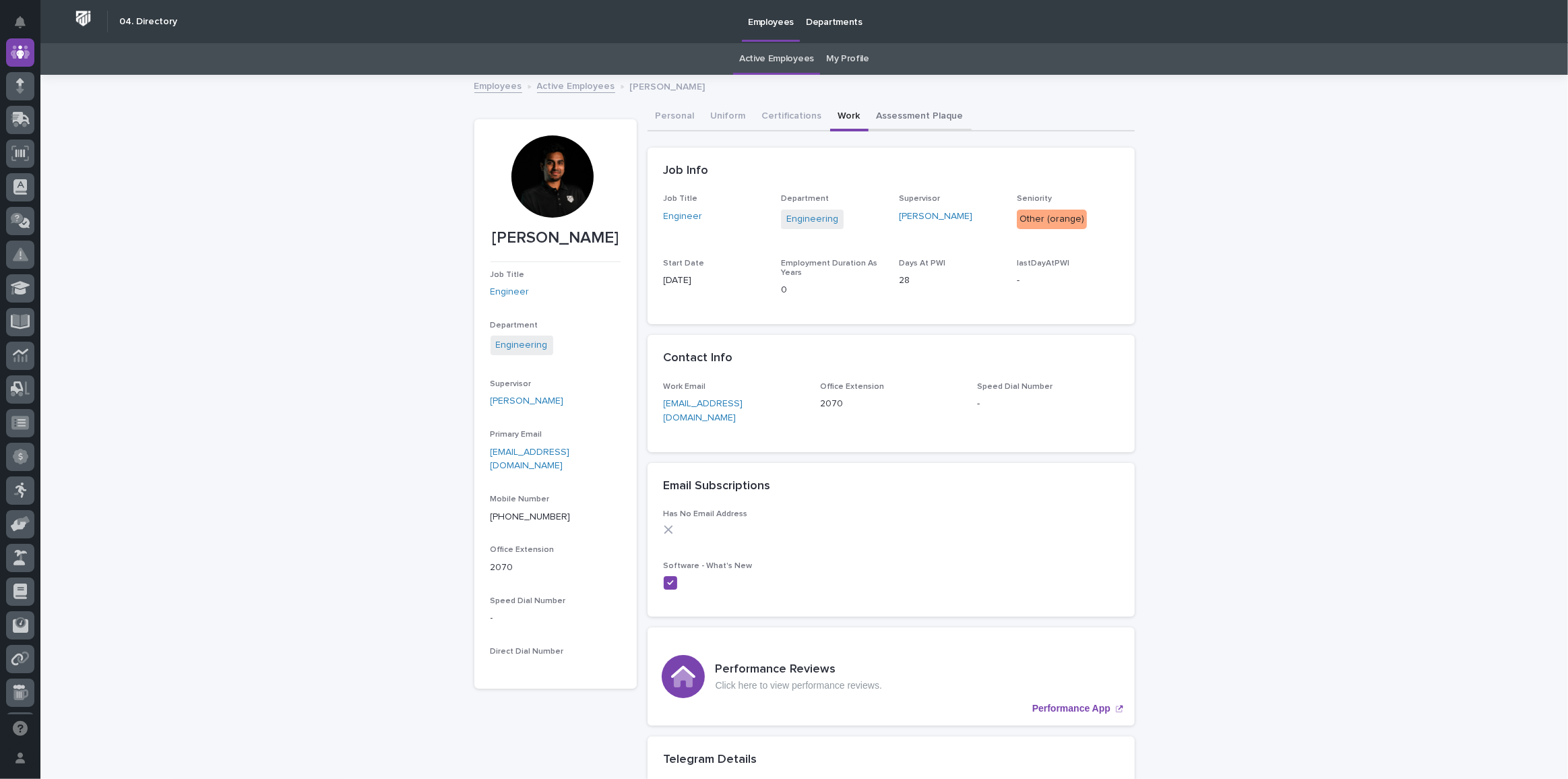
click at [916, 115] on button "Assessment Plaque" at bounding box center [920, 117] width 103 height 28
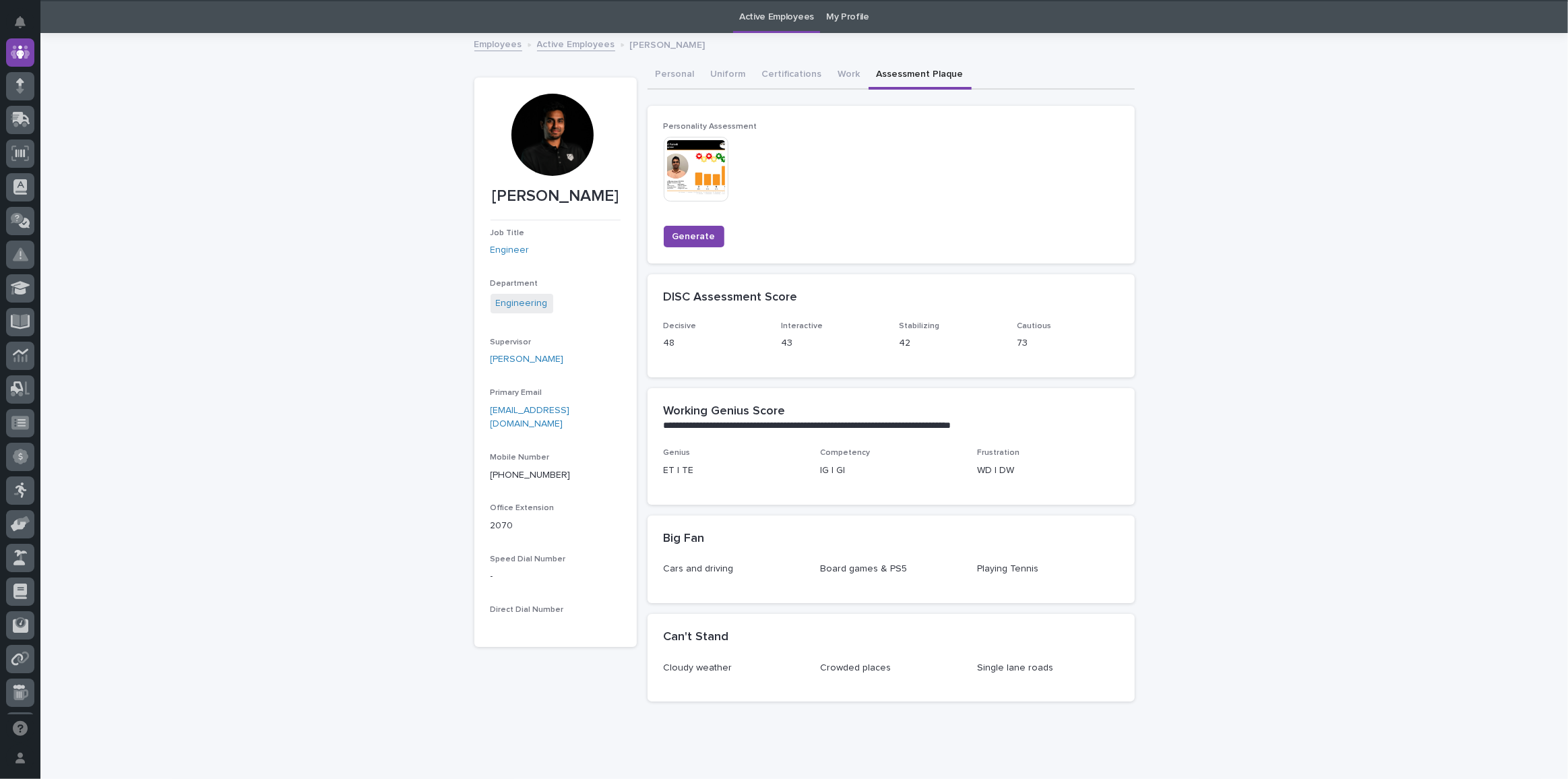
scroll to position [80, 0]
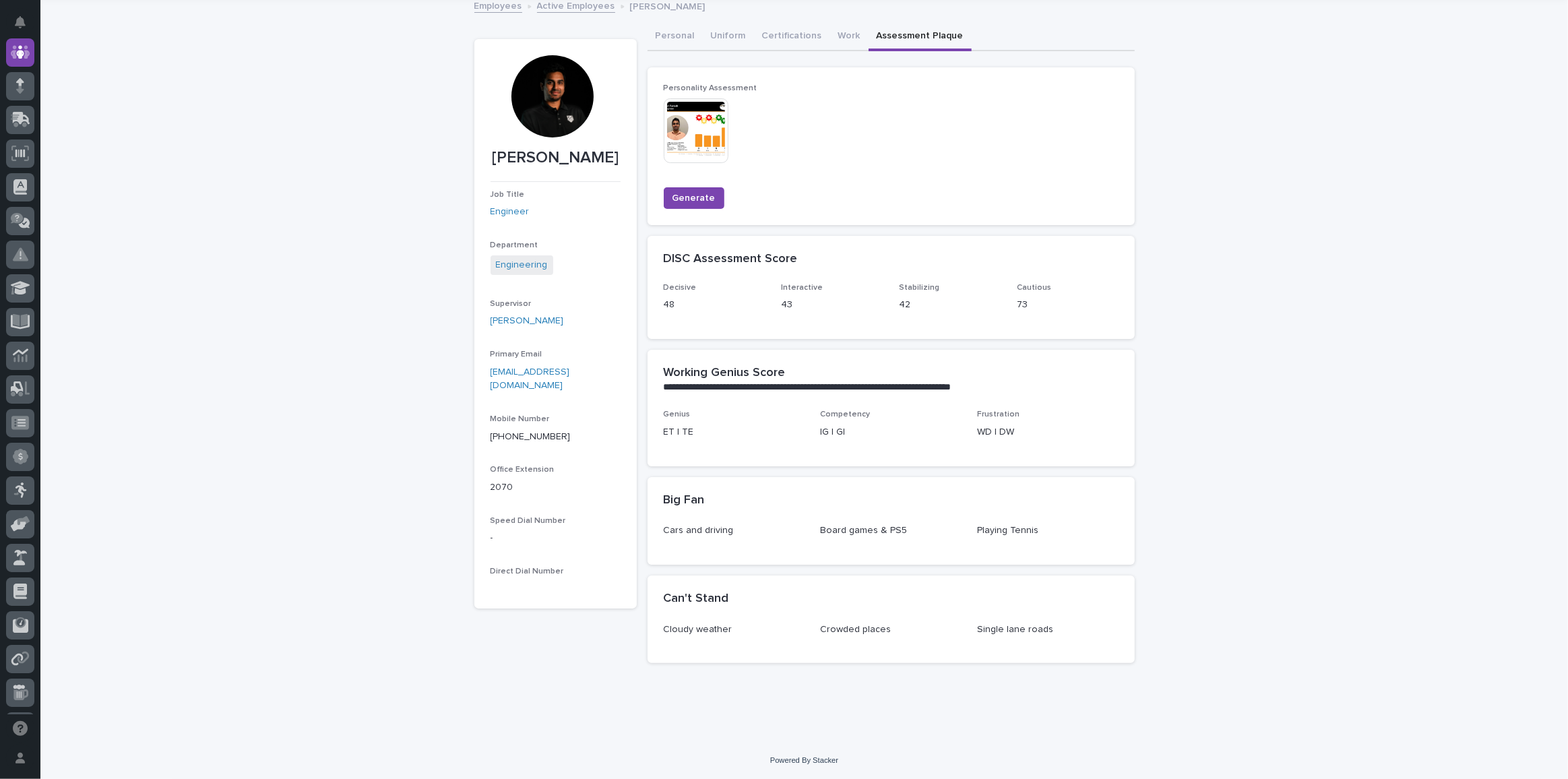
click at [476, 7] on link "Employees" at bounding box center [498, 5] width 48 height 16
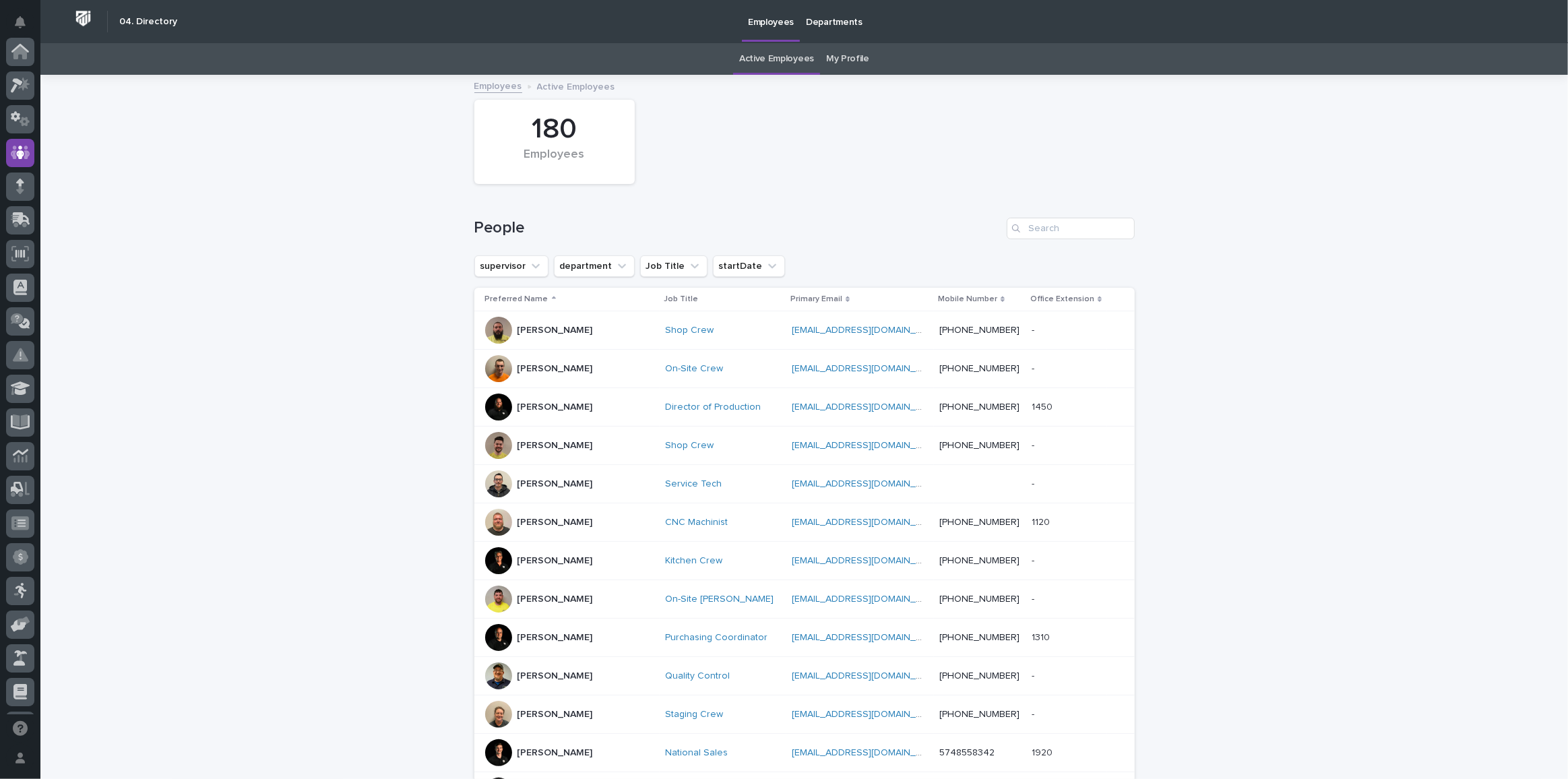
scroll to position [100, 0]
click at [865, 67] on div "My Profile" at bounding box center [848, 59] width 55 height 32
click at [861, 64] on link "My Profile" at bounding box center [848, 59] width 44 height 32
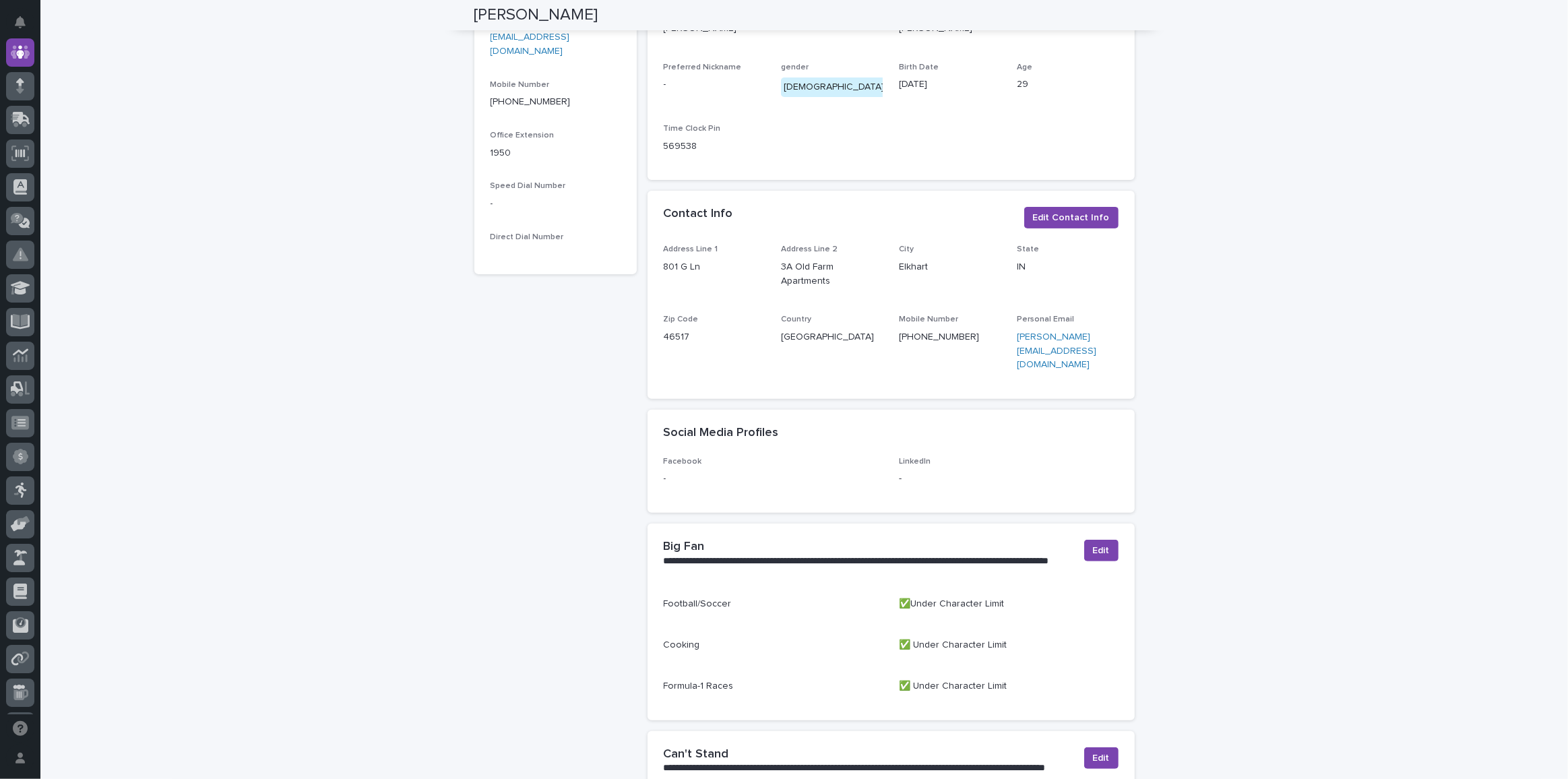
scroll to position [679, 0]
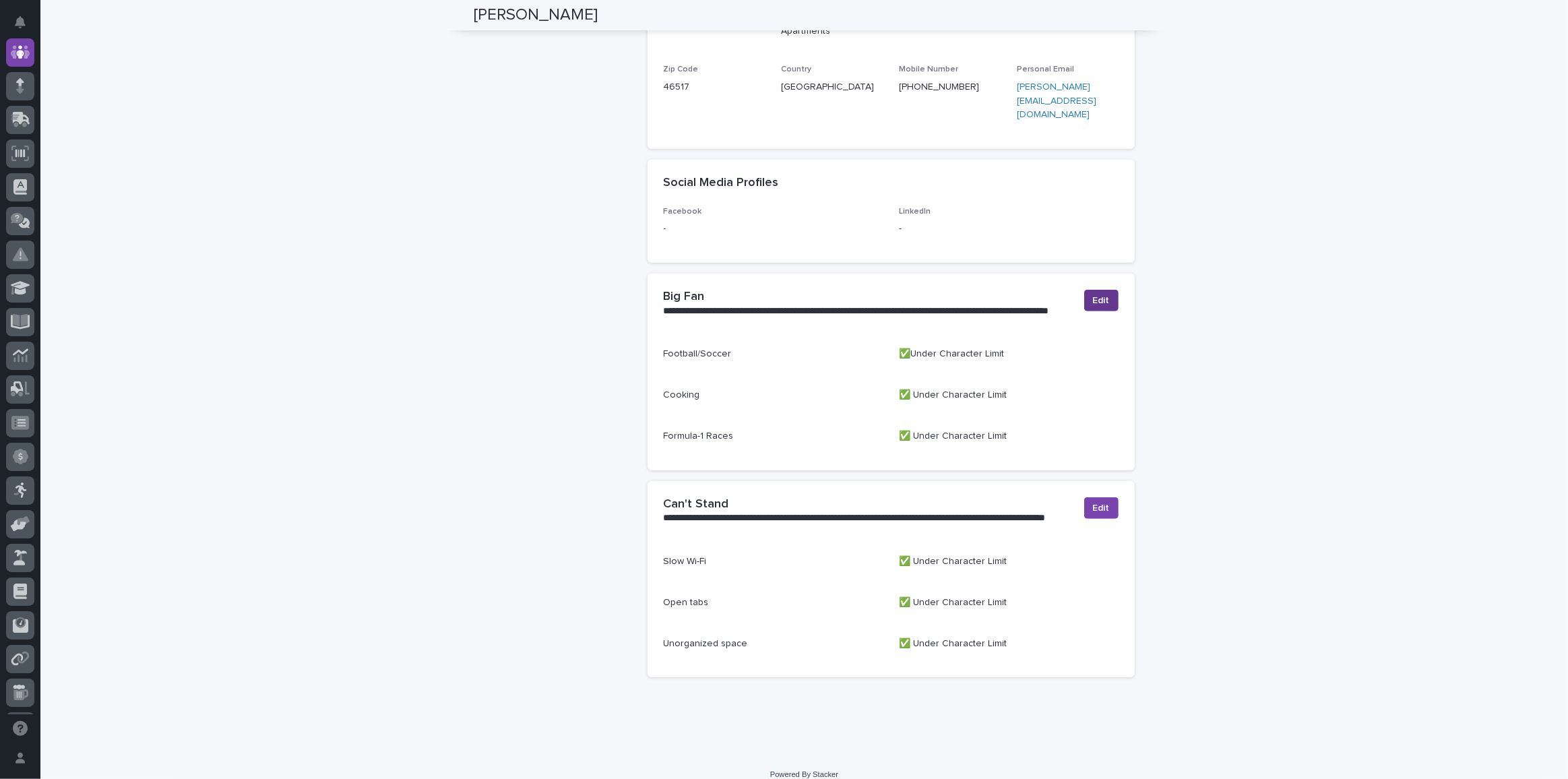
click at [1096, 294] on span "Edit" at bounding box center [1101, 300] width 17 height 13
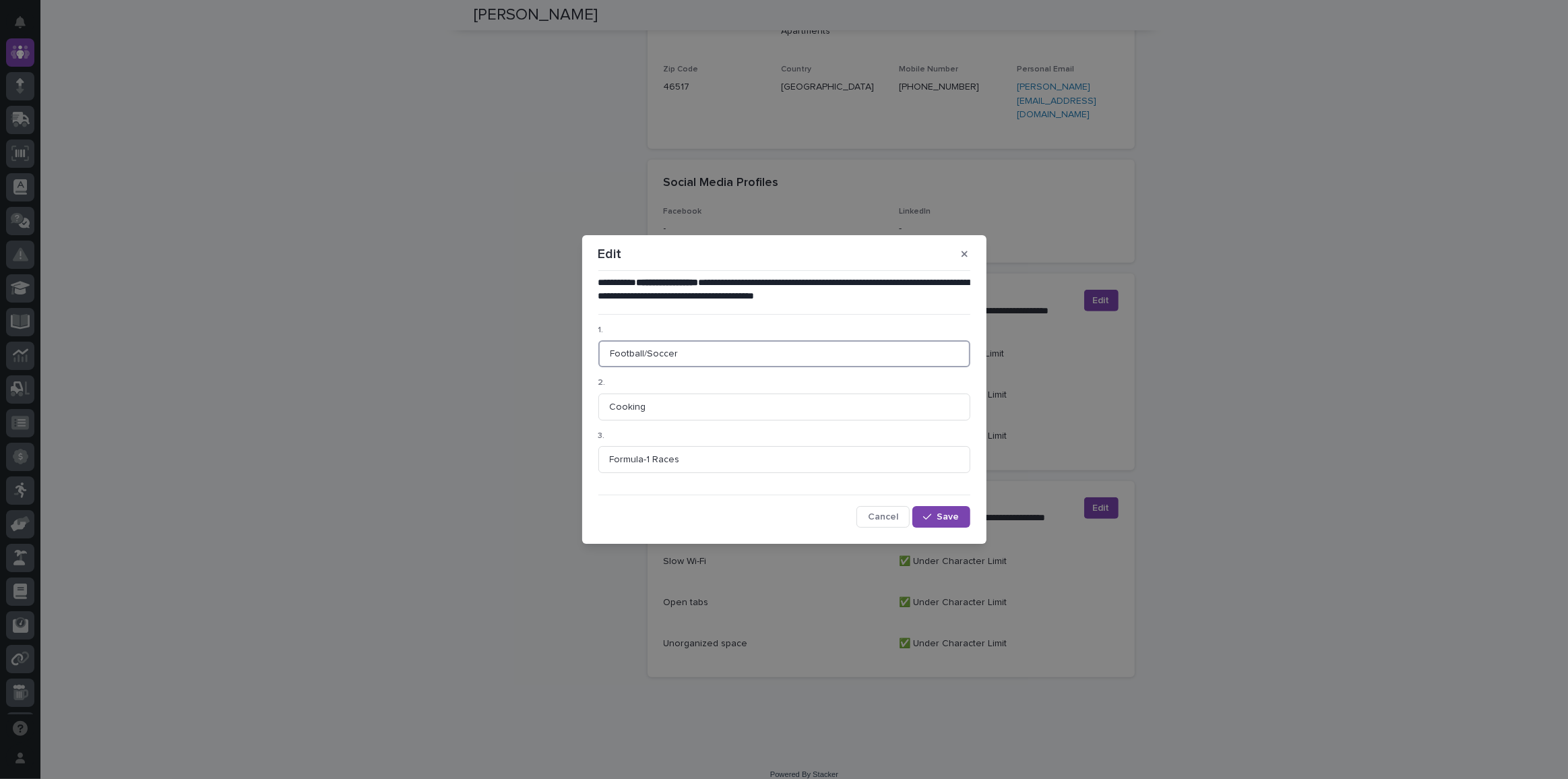
click at [646, 350] on input "Football/Soccer" at bounding box center [784, 354] width 372 height 27
type input "Football(Soccer)"
click at [946, 513] on span "Save" at bounding box center [948, 516] width 23 height 9
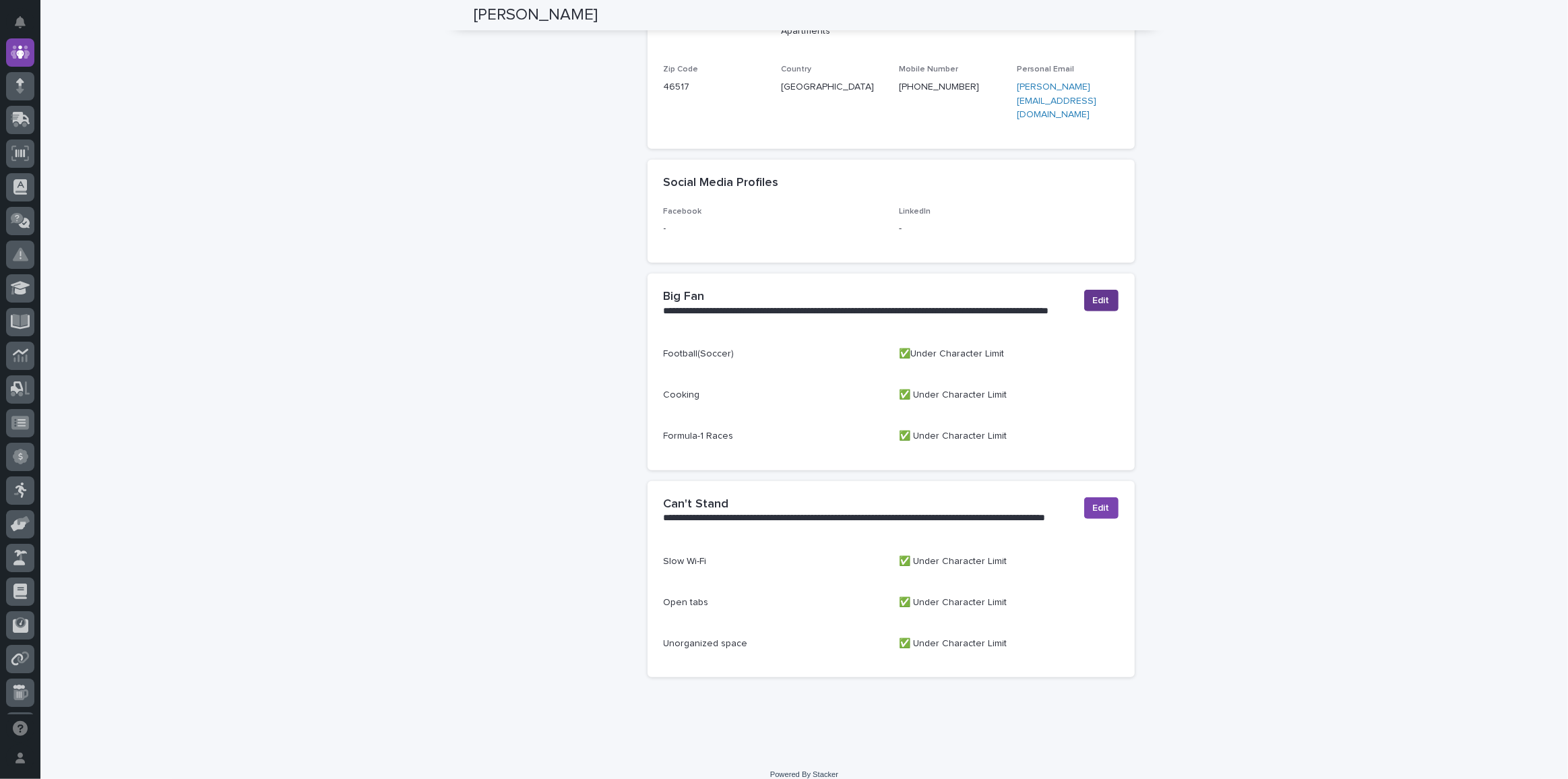
click at [1087, 290] on button "Edit" at bounding box center [1101, 300] width 34 height 22
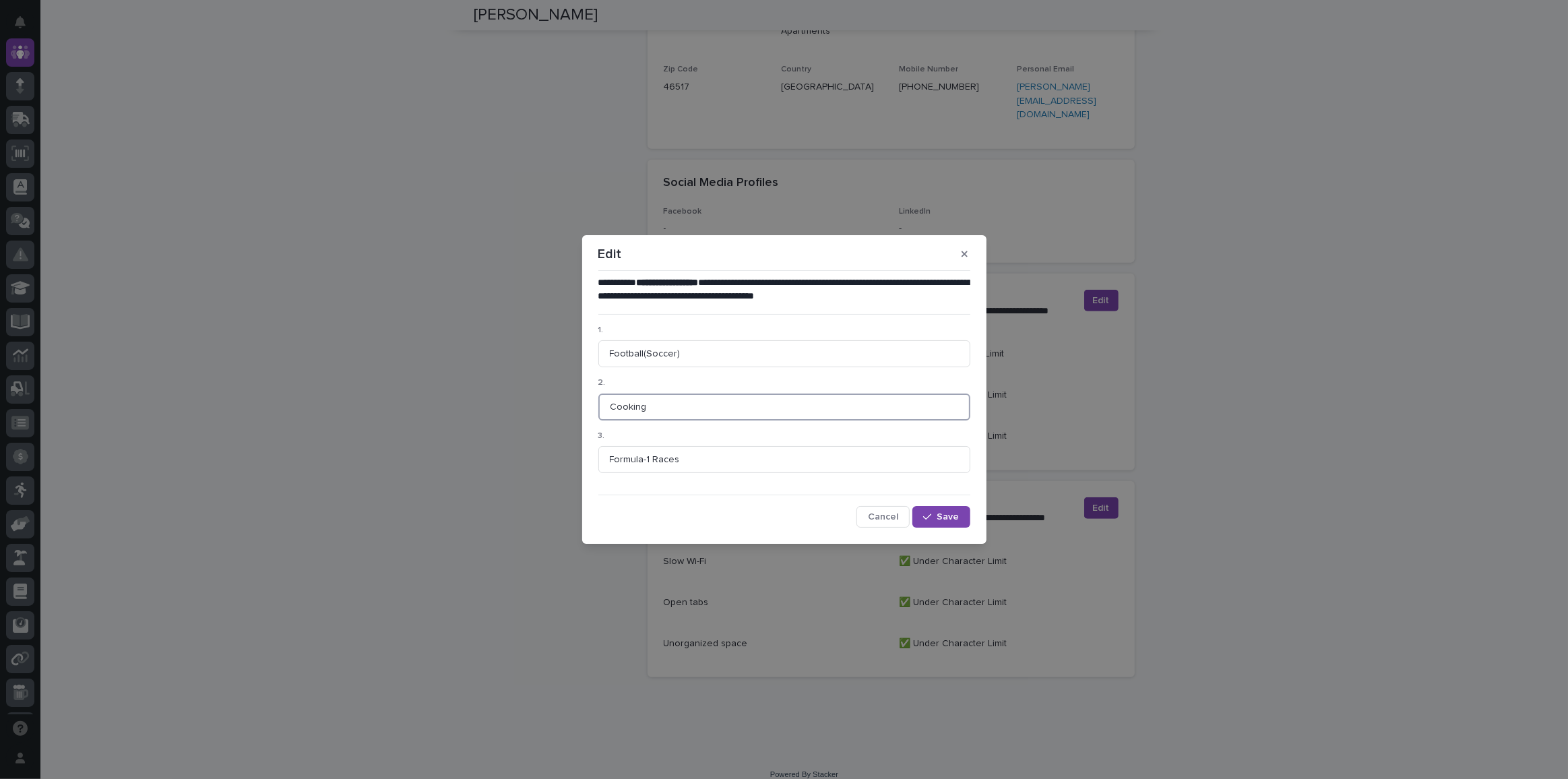
drag, startPoint x: 671, startPoint y: 409, endPoint x: 520, endPoint y: 403, distance: 151.1
click at [520, 403] on div "**********" at bounding box center [784, 389] width 1568 height 779
click at [702, 457] on input "Formula-1 Races" at bounding box center [784, 459] width 372 height 27
paste input "Cooking"
drag, startPoint x: 677, startPoint y: 459, endPoint x: 575, endPoint y: 452, distance: 102.2
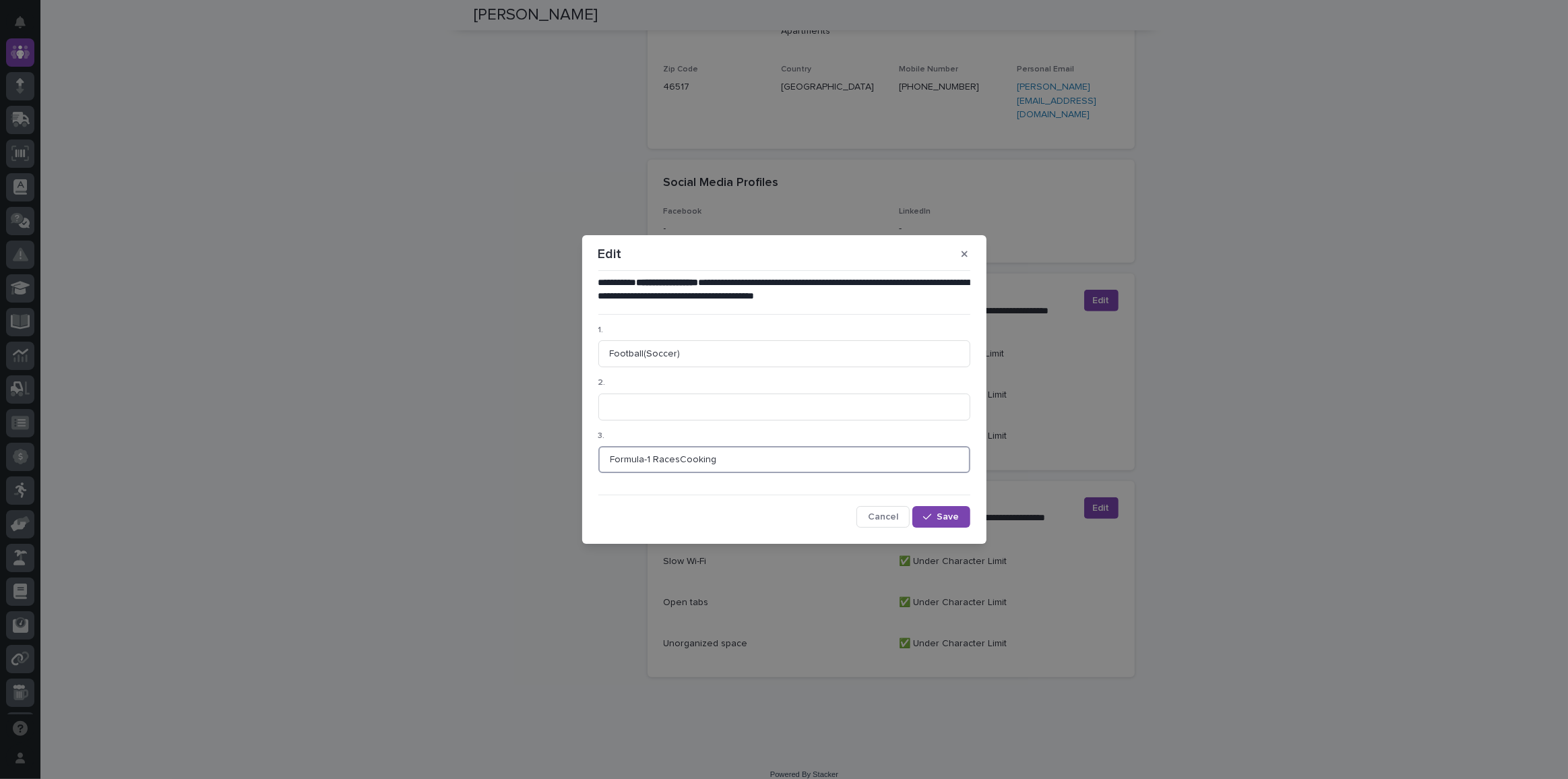
click at [575, 452] on div "**********" at bounding box center [784, 389] width 1568 height 779
type input "Cooking"
click at [633, 407] on input at bounding box center [784, 407] width 372 height 27
paste input "Formula-1 Races"
type input "Formula-1 Races"
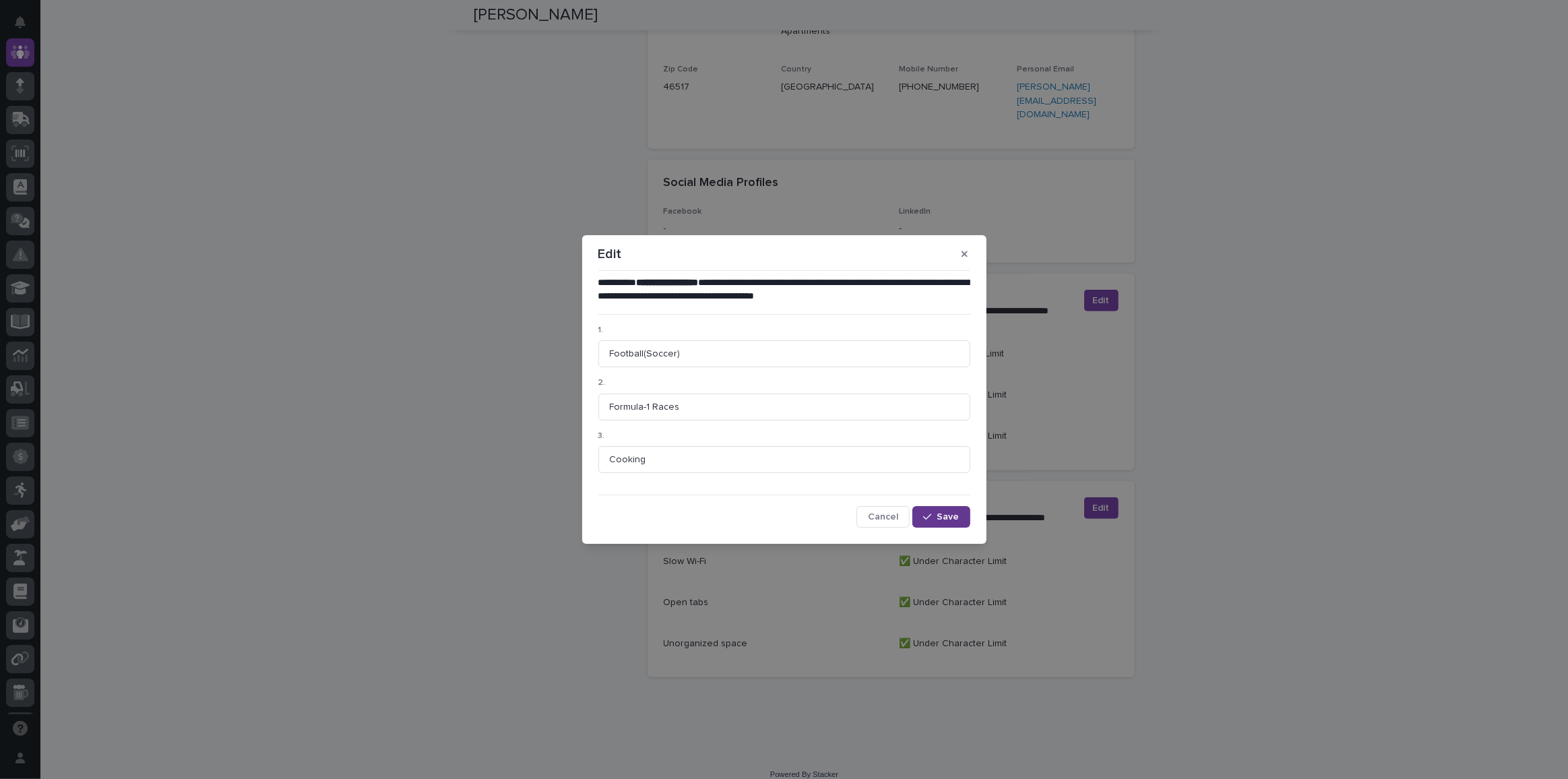
click at [960, 511] on button "Save" at bounding box center [941, 517] width 57 height 22
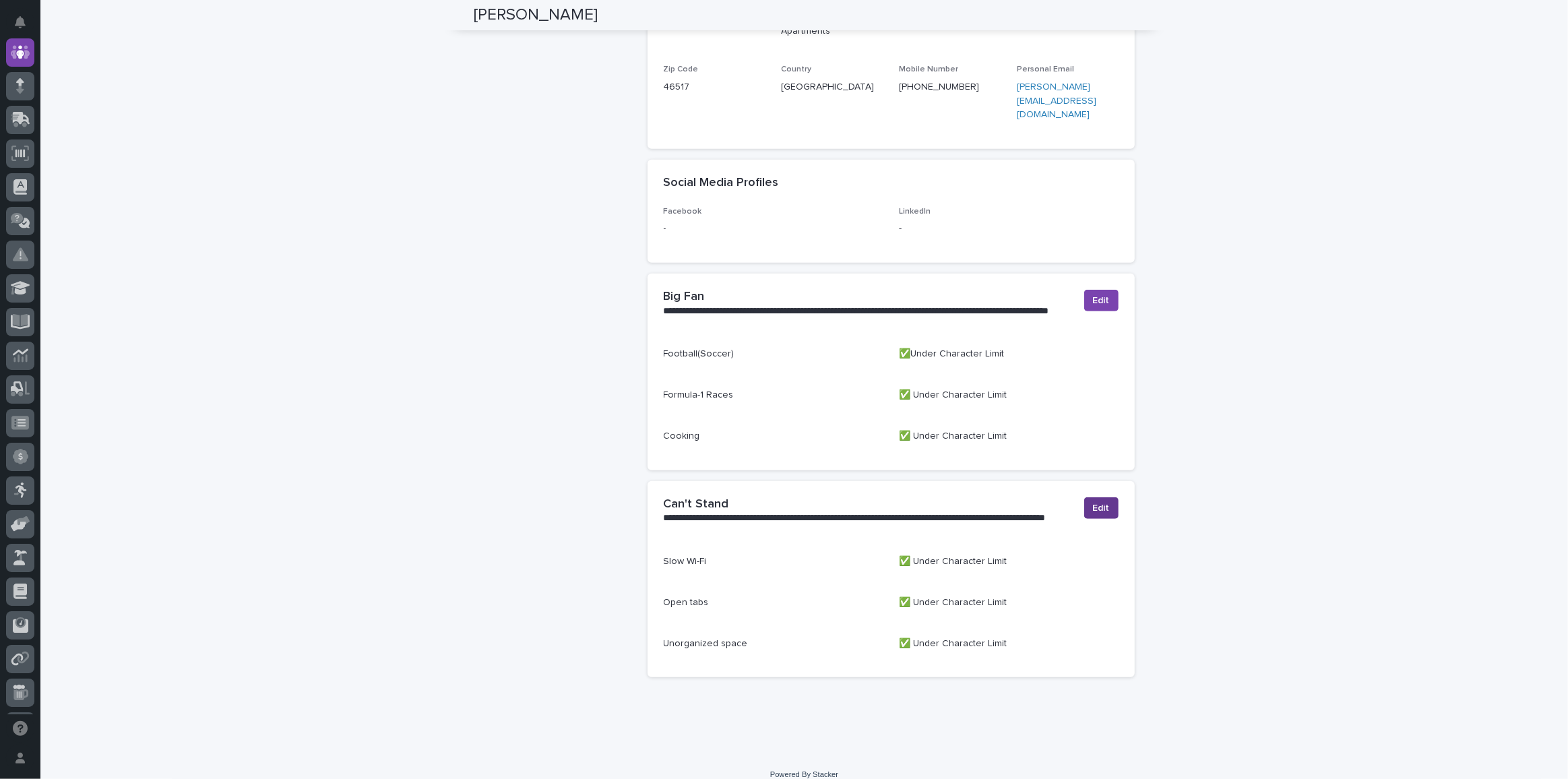
click at [1100, 501] on span "Edit" at bounding box center [1101, 508] width 17 height 13
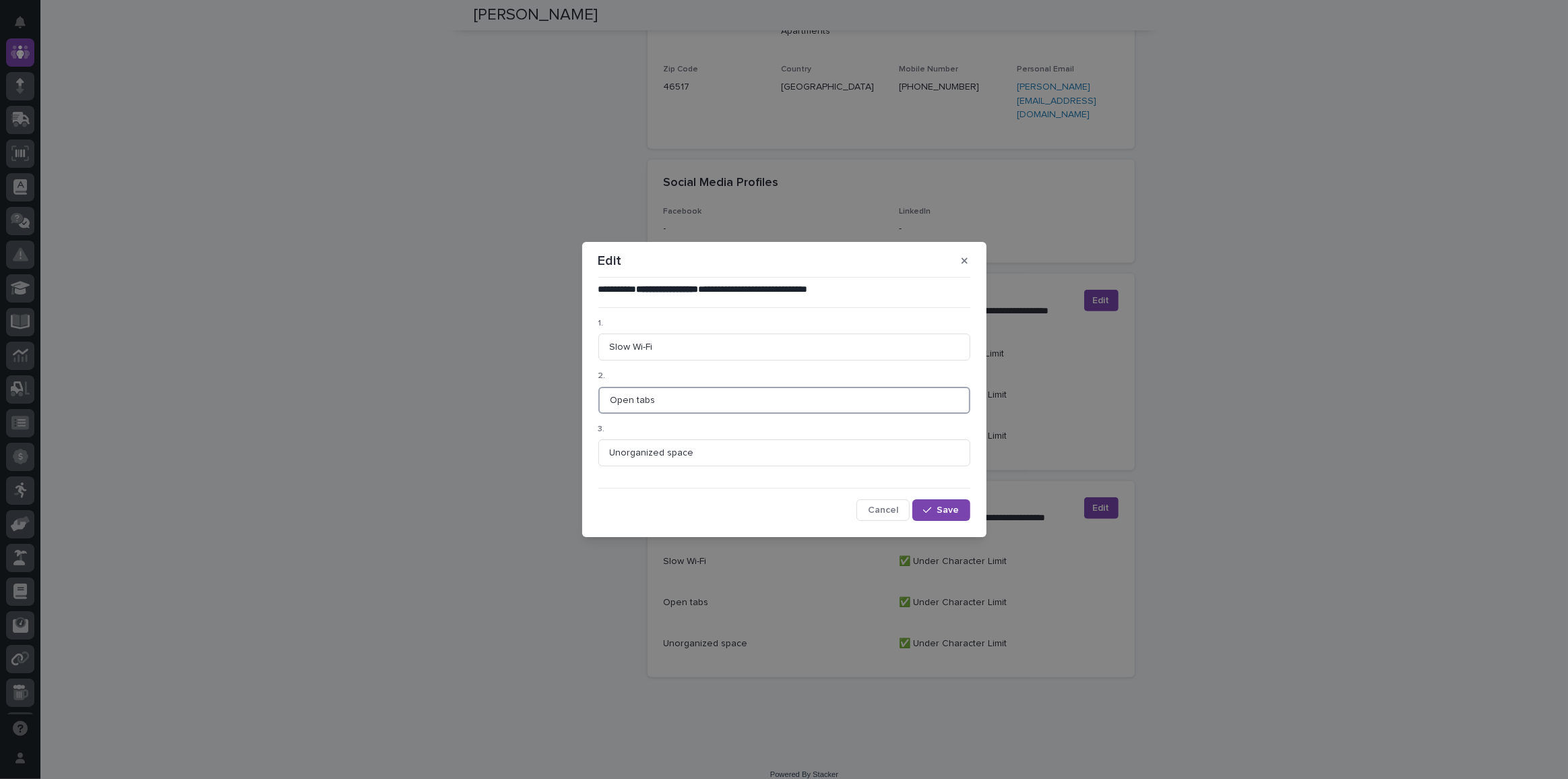
drag, startPoint x: 679, startPoint y: 400, endPoint x: 420, endPoint y: 398, distance: 259.0
click at [420, 398] on div "**********" at bounding box center [784, 389] width 1568 height 779
type input "Multiple browser tabs"
click at [945, 508] on span "Save" at bounding box center [948, 510] width 23 height 9
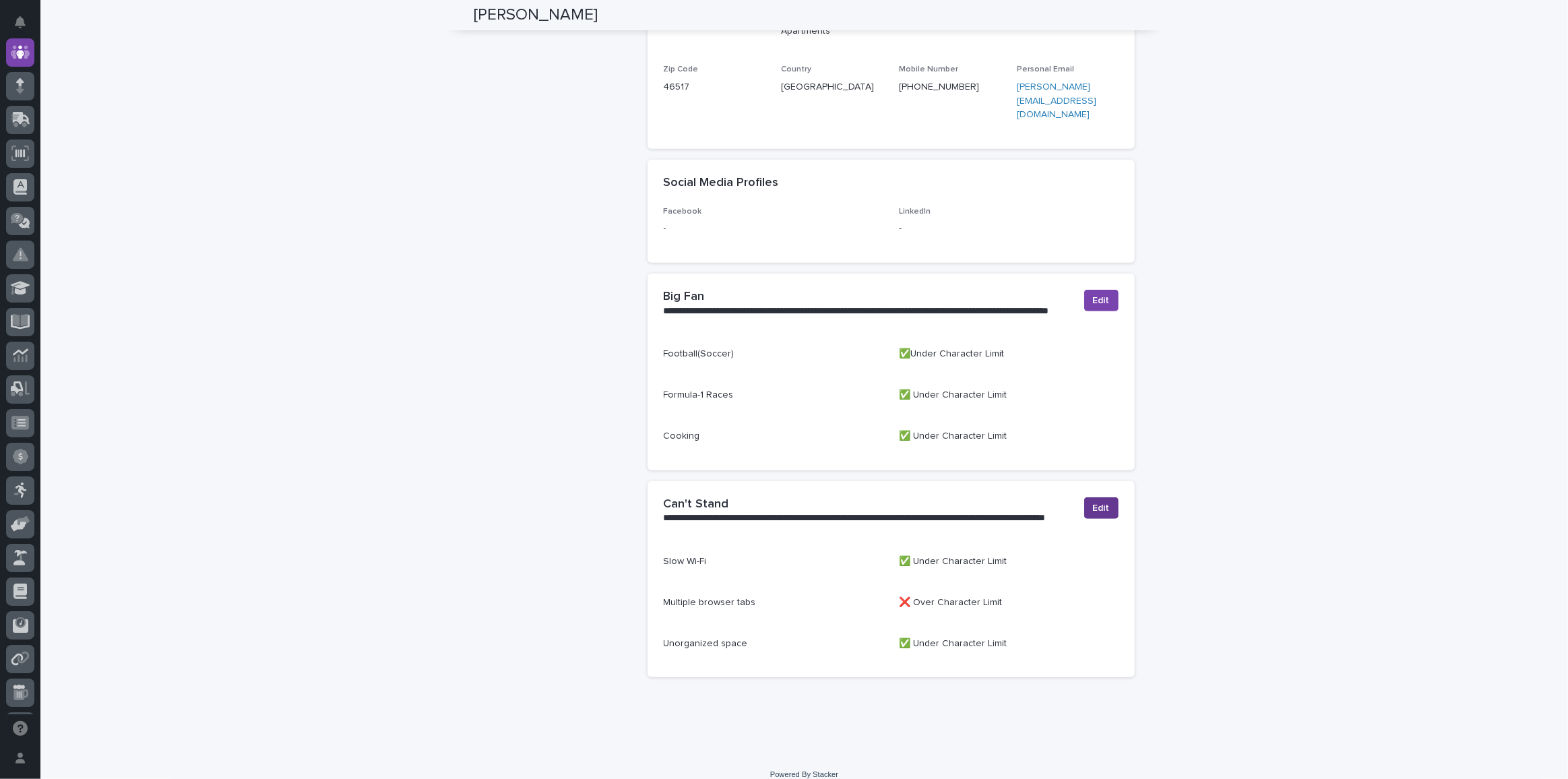
click at [1098, 501] on span "Edit" at bounding box center [1101, 508] width 17 height 13
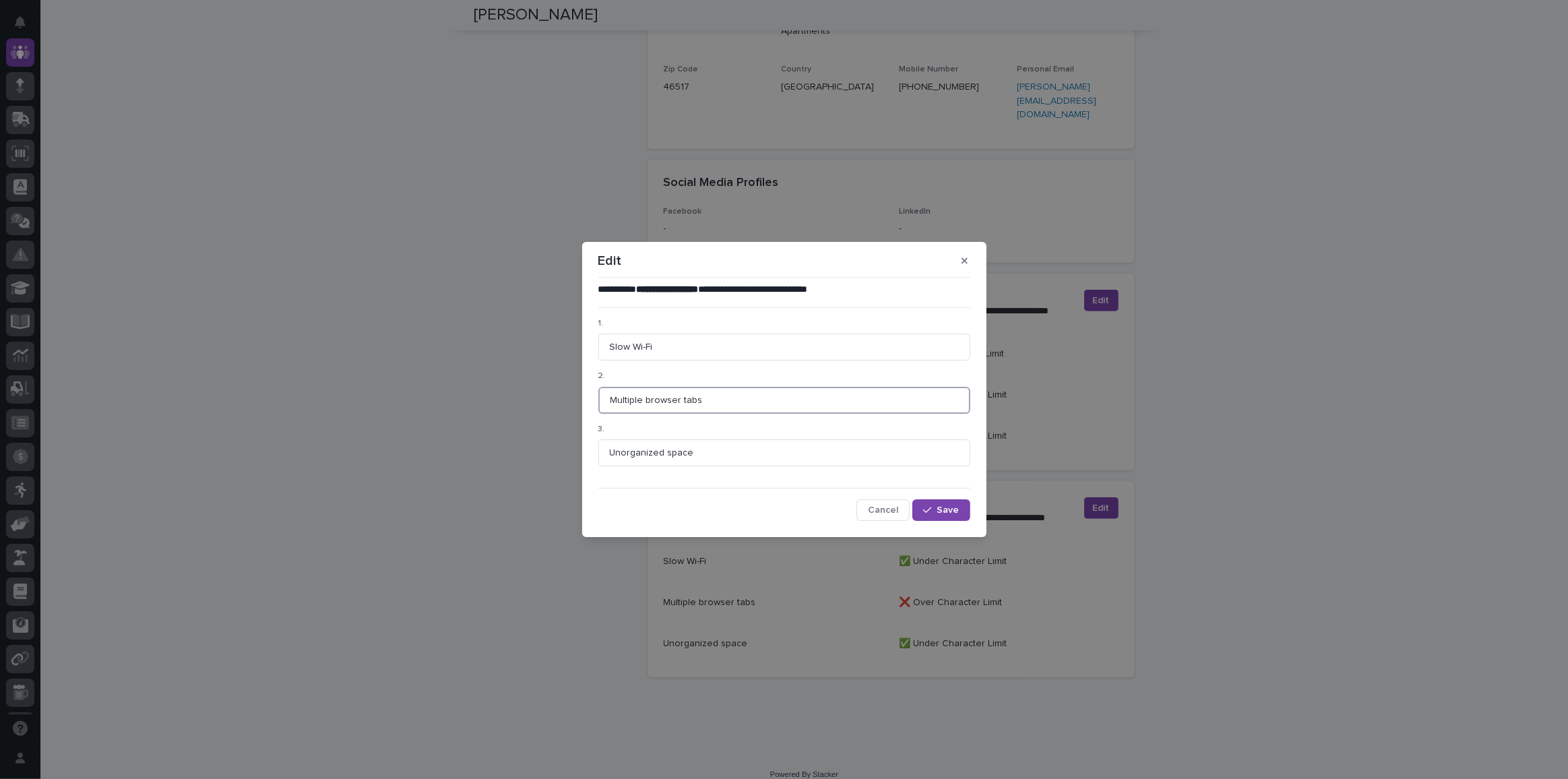
click at [698, 398] on input "Multiple browser tabs" at bounding box center [784, 400] width 372 height 27
drag, startPoint x: 725, startPoint y: 394, endPoint x: 515, endPoint y: 393, distance: 210.0
click at [515, 393] on div "**********" at bounding box center [784, 389] width 1568 height 779
type input "O"
paste input "Password Expired"
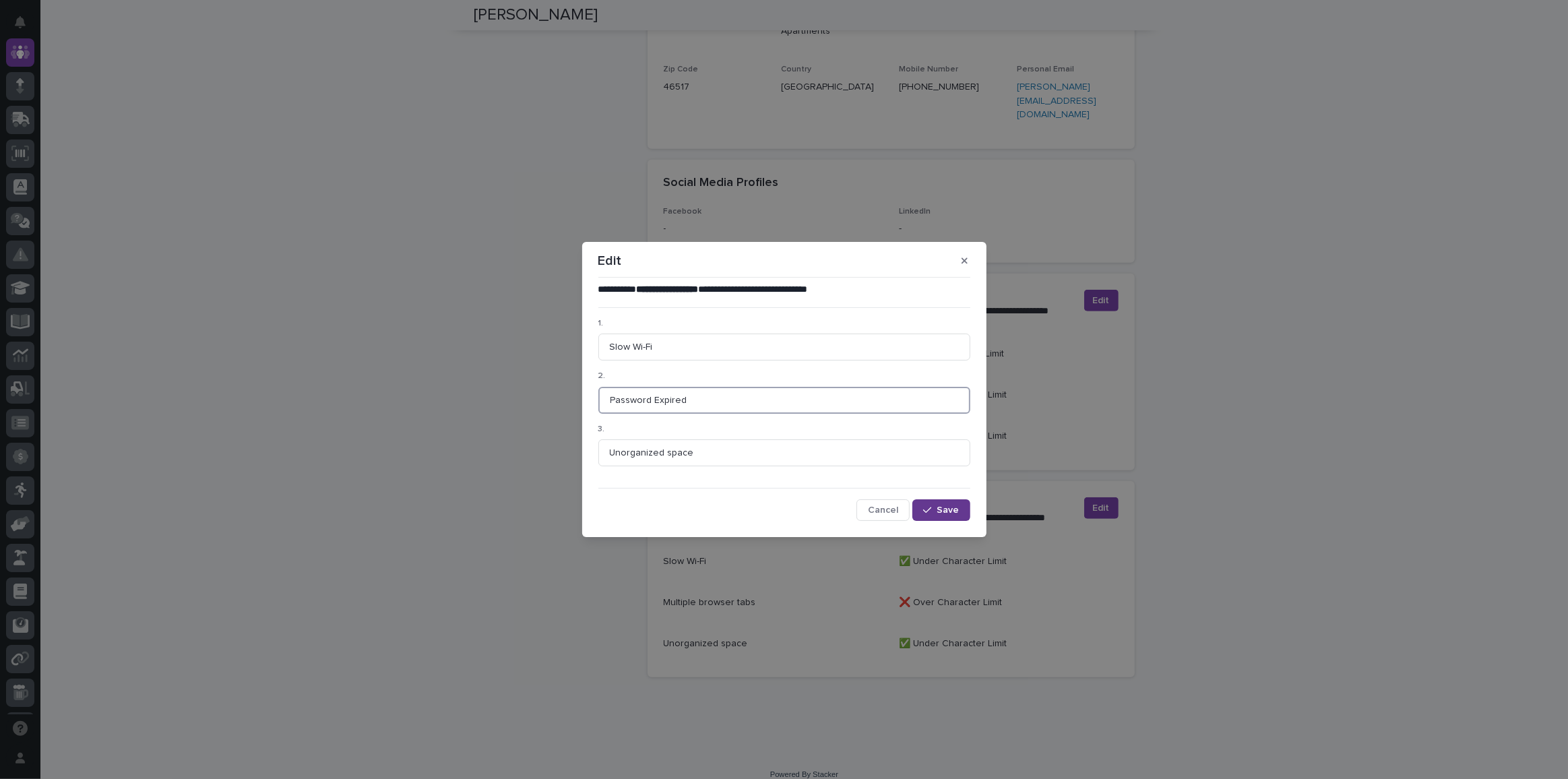
type input "Password Expired"
click at [955, 507] on span "Save" at bounding box center [948, 510] width 23 height 9
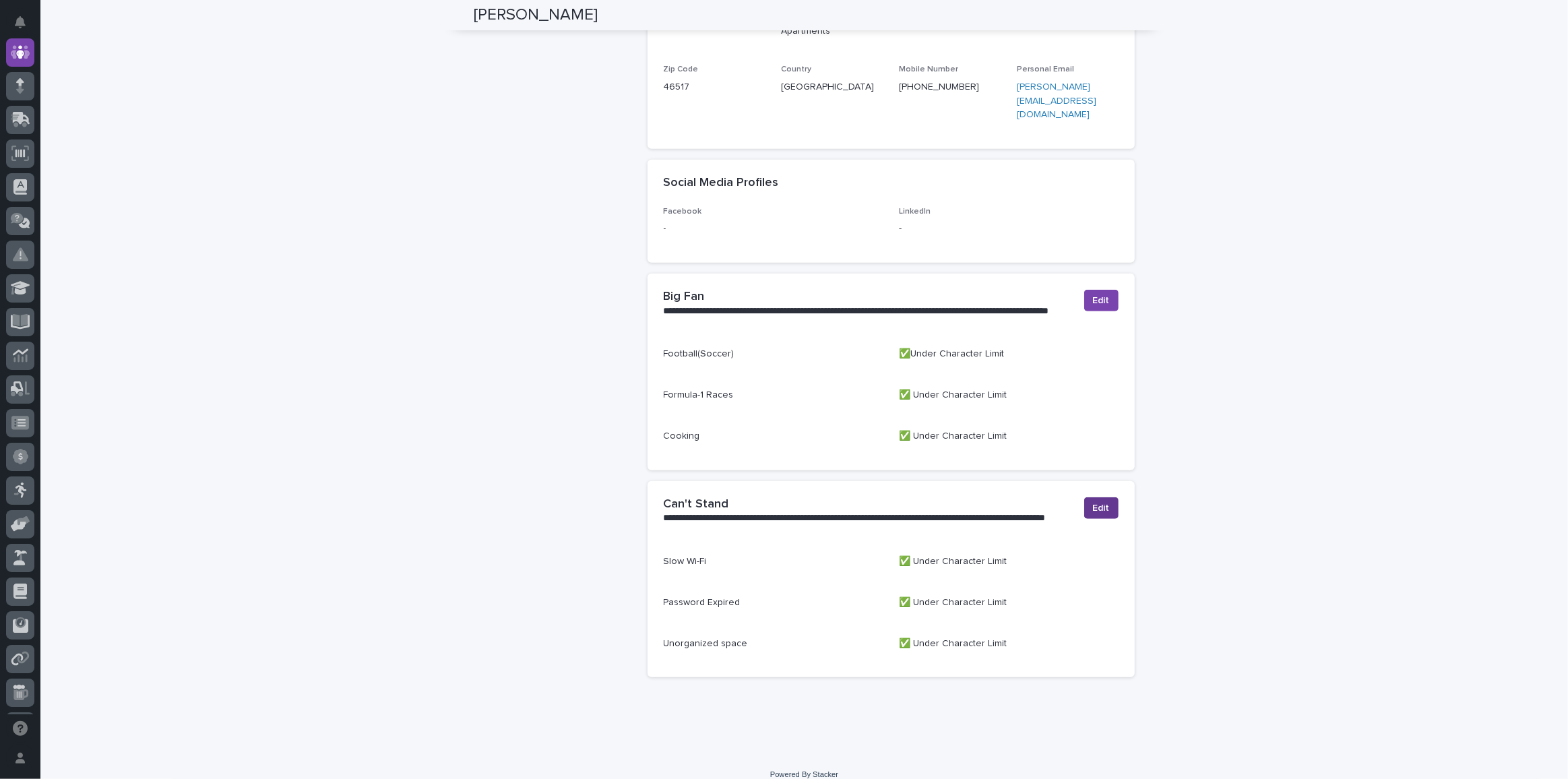
click at [1093, 501] on span "Edit" at bounding box center [1101, 508] width 17 height 13
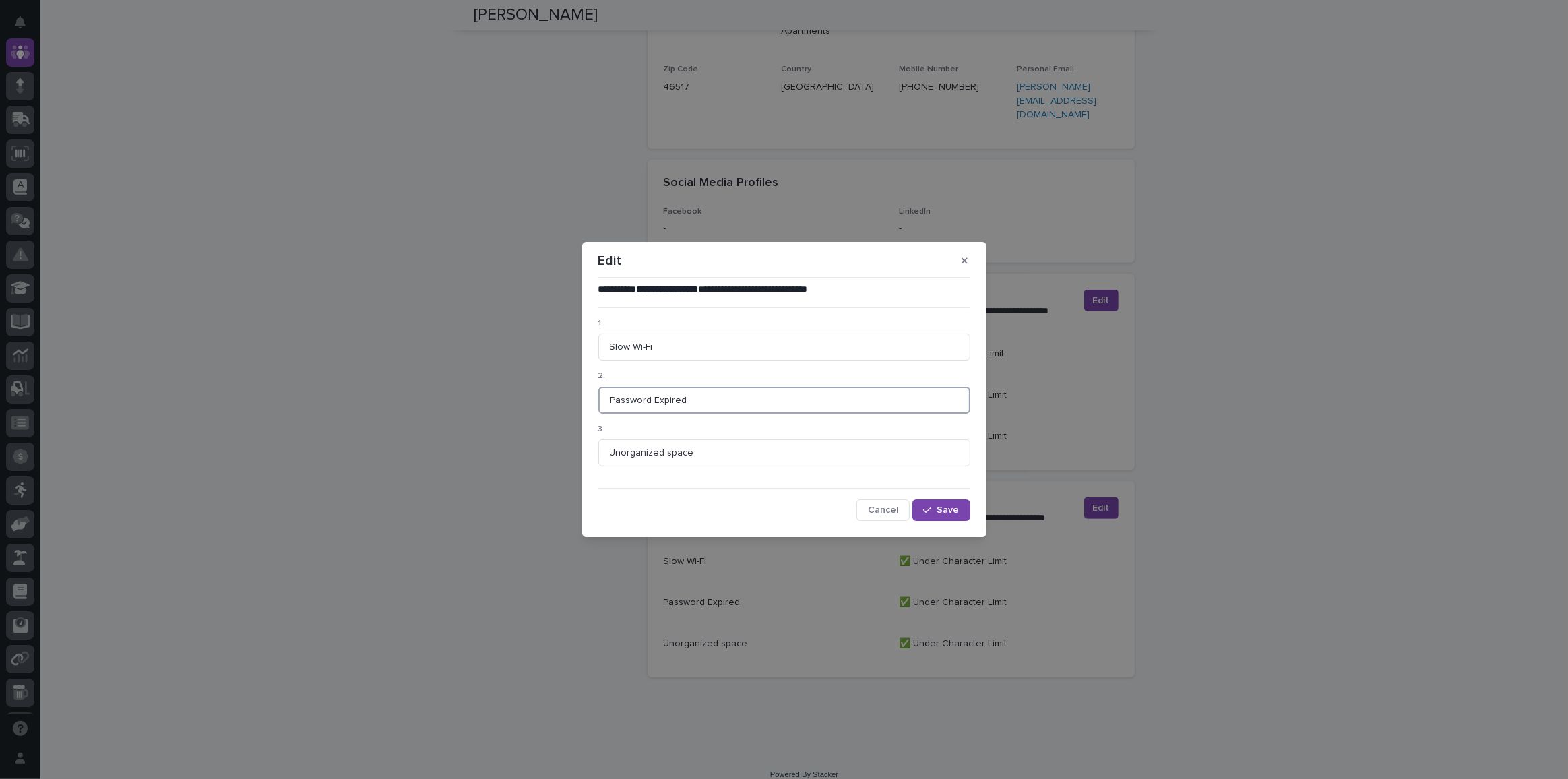
click at [688, 399] on input "Password Expired" at bounding box center [784, 400] width 372 height 27
type input "Password Expired, Reset"
click at [950, 506] on span "Save" at bounding box center [948, 510] width 23 height 9
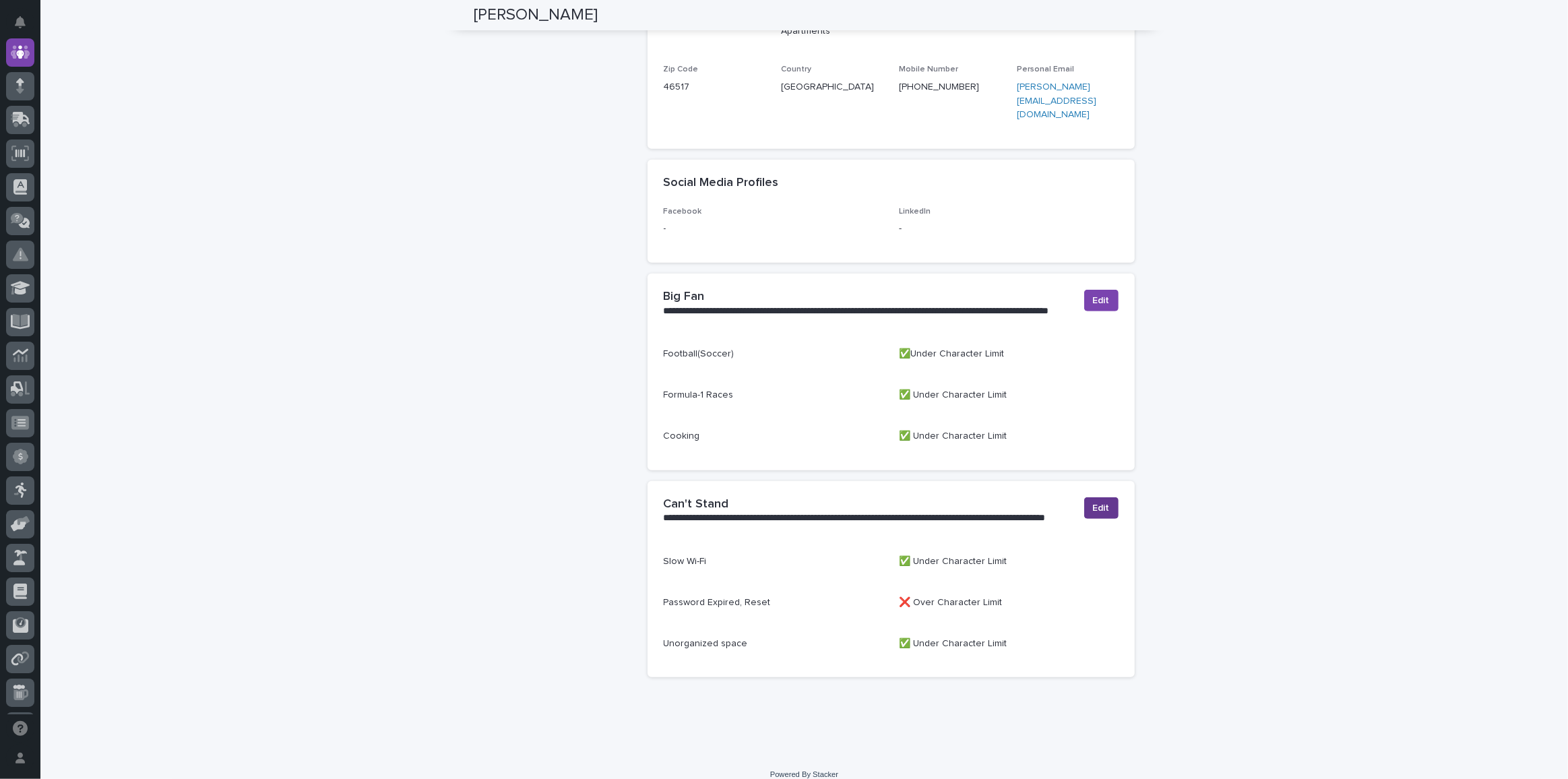
click at [1093, 501] on span "Edit" at bounding box center [1101, 508] width 17 height 13
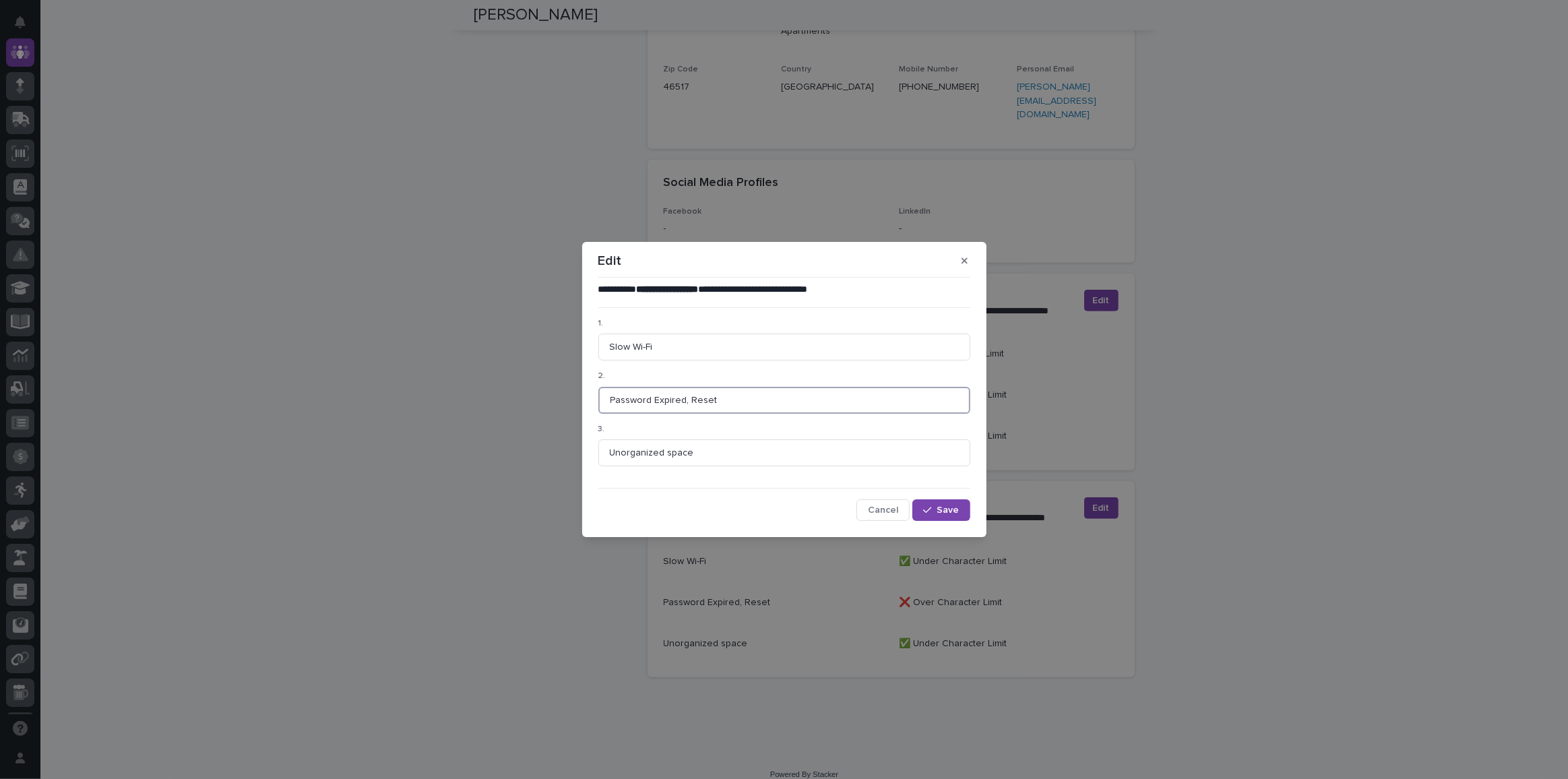
drag, startPoint x: 684, startPoint y: 400, endPoint x: 792, endPoint y: 400, distance: 108.0
click at [792, 400] on input "Password Expired, Reset" at bounding box center [784, 400] width 372 height 27
drag, startPoint x: 639, startPoint y: 400, endPoint x: 535, endPoint y: 402, distance: 104.0
click at [535, 402] on div "**********" at bounding box center [784, 389] width 1568 height 779
click at [684, 400] on input "Expired" at bounding box center [784, 400] width 372 height 27
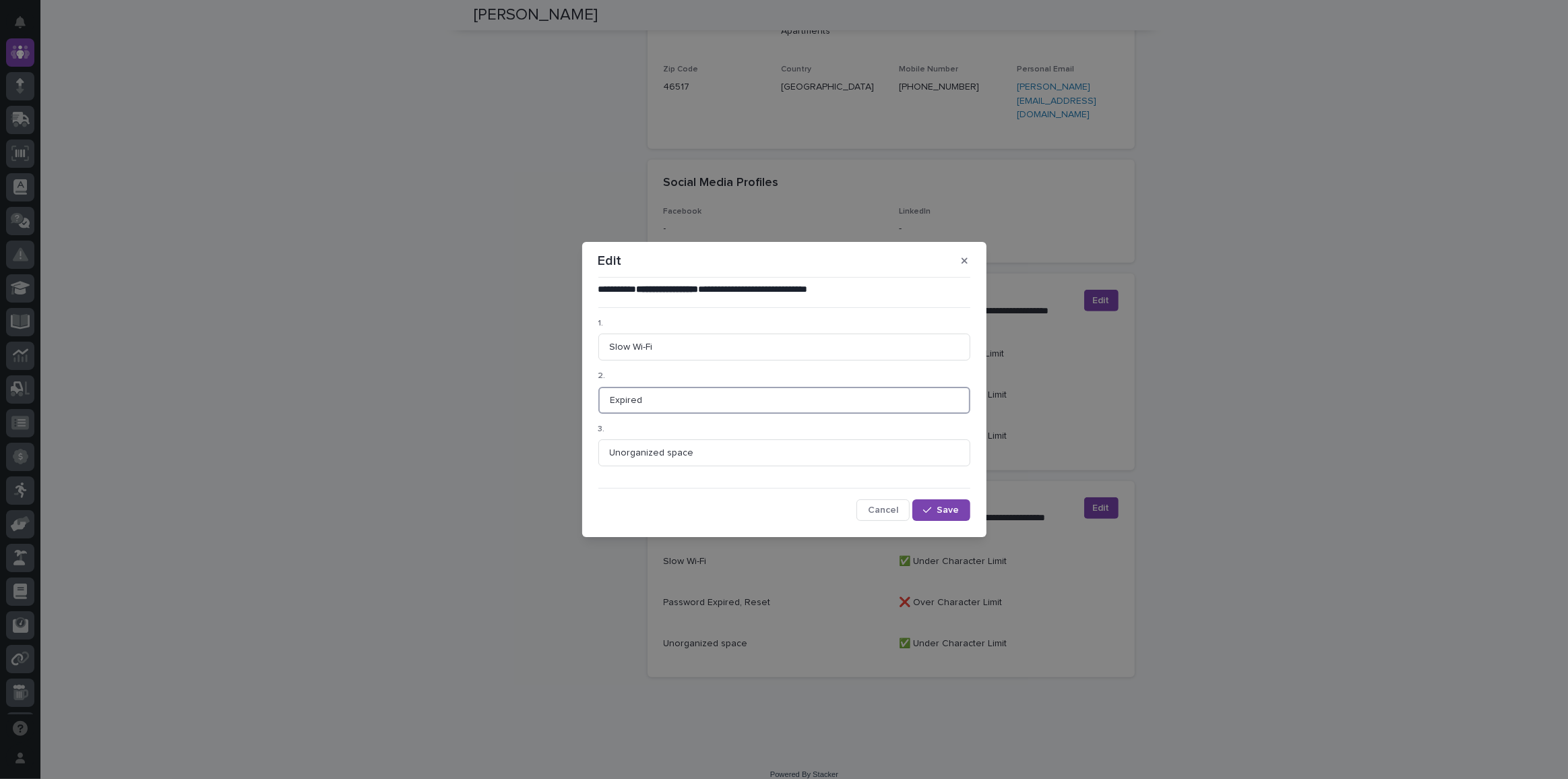
paste input "Password"
click at [641, 397] on input "ExpiredPassword" at bounding box center [784, 400] width 372 height 27
click at [698, 395] on input "Expired Password" at bounding box center [784, 400] width 372 height 27
click at [698, 397] on input "Expired Passwords" at bounding box center [784, 400] width 372 height 27
type input "Expired Passwords"
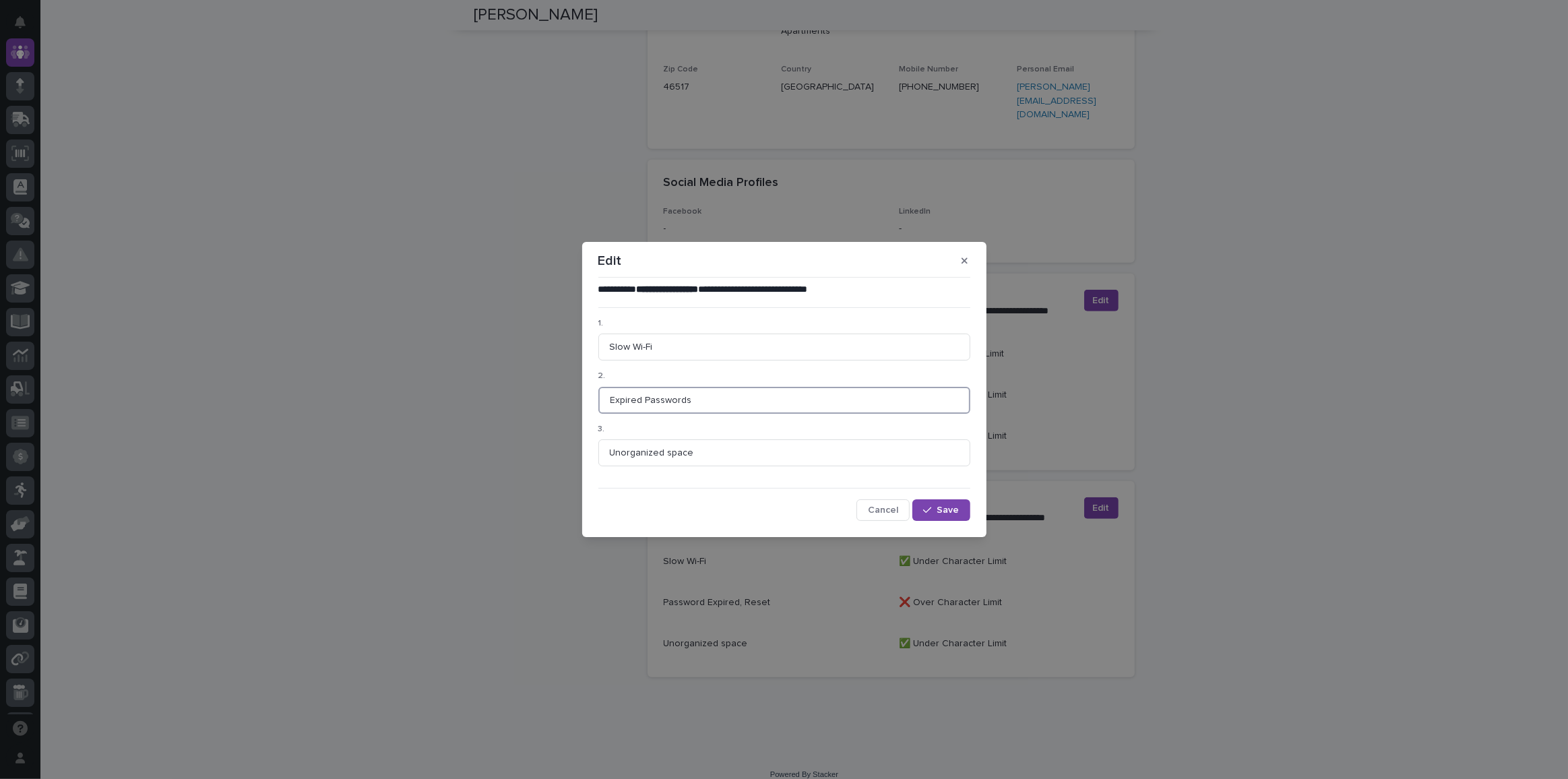
drag, startPoint x: 712, startPoint y: 398, endPoint x: 596, endPoint y: 394, distance: 116.1
click at [596, 394] on div "**********" at bounding box center [784, 402] width 379 height 244
click at [874, 511] on span "Cancel" at bounding box center [883, 510] width 30 height 9
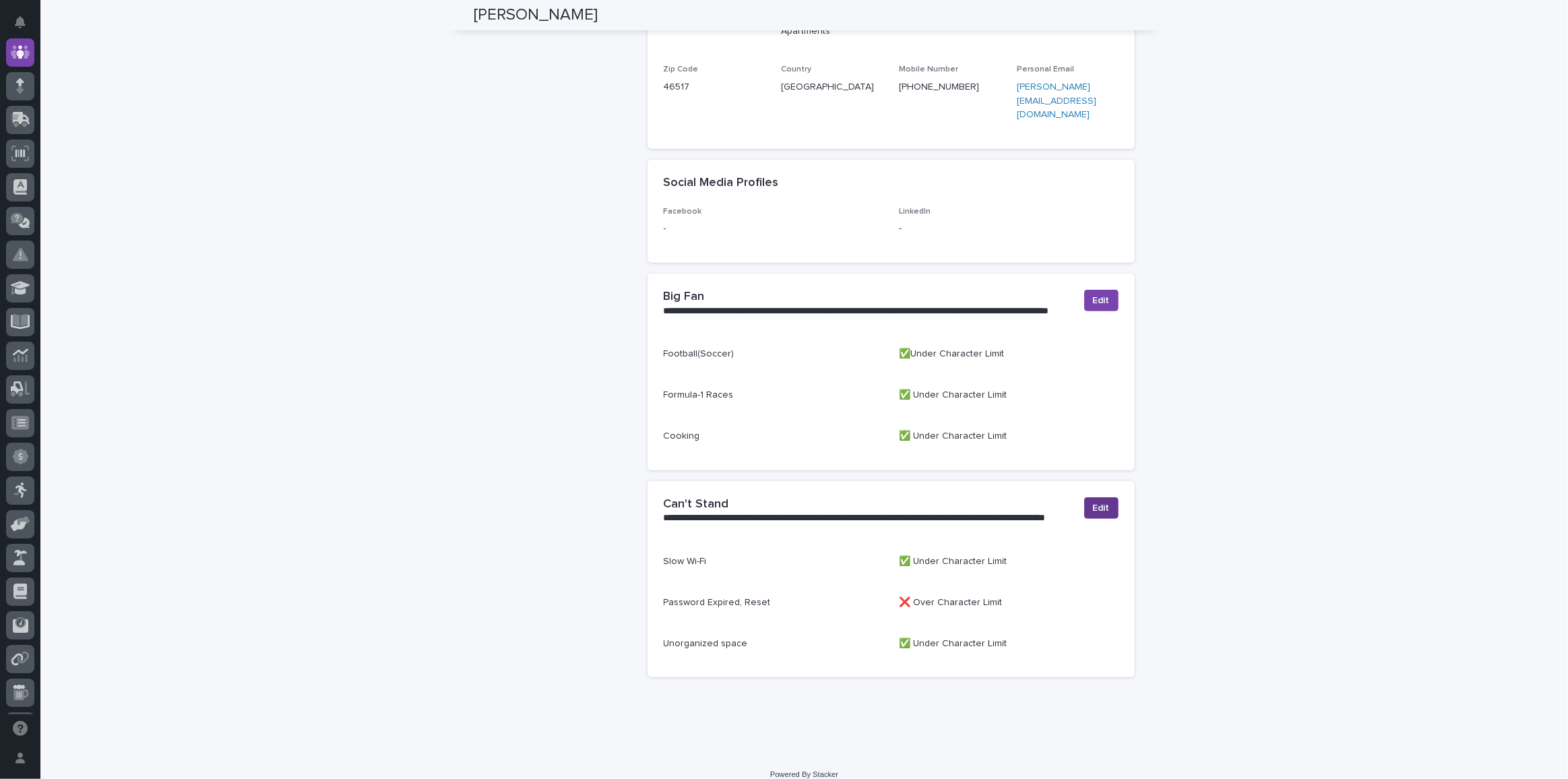
click at [1102, 501] on span "Edit" at bounding box center [1101, 508] width 17 height 13
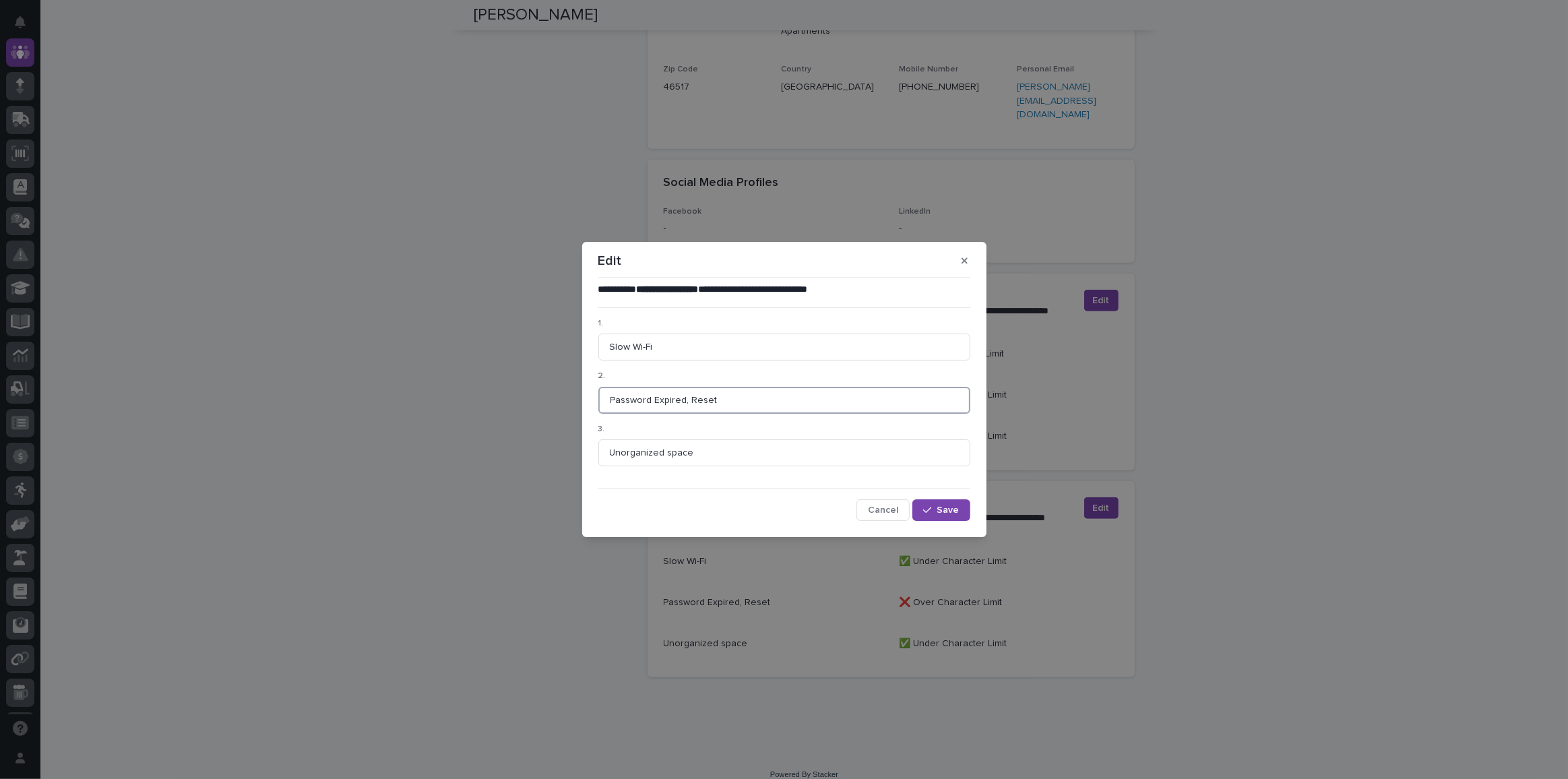
drag, startPoint x: 722, startPoint y: 408, endPoint x: 572, endPoint y: 410, distance: 150.0
click at [572, 410] on div "**********" at bounding box center [784, 389] width 1568 height 779
click at [646, 400] on input "Messy Desks" at bounding box center [784, 400] width 372 height 27
click at [639, 398] on input "Messy Desks" at bounding box center [784, 400] width 372 height 27
type input "Messy desks"
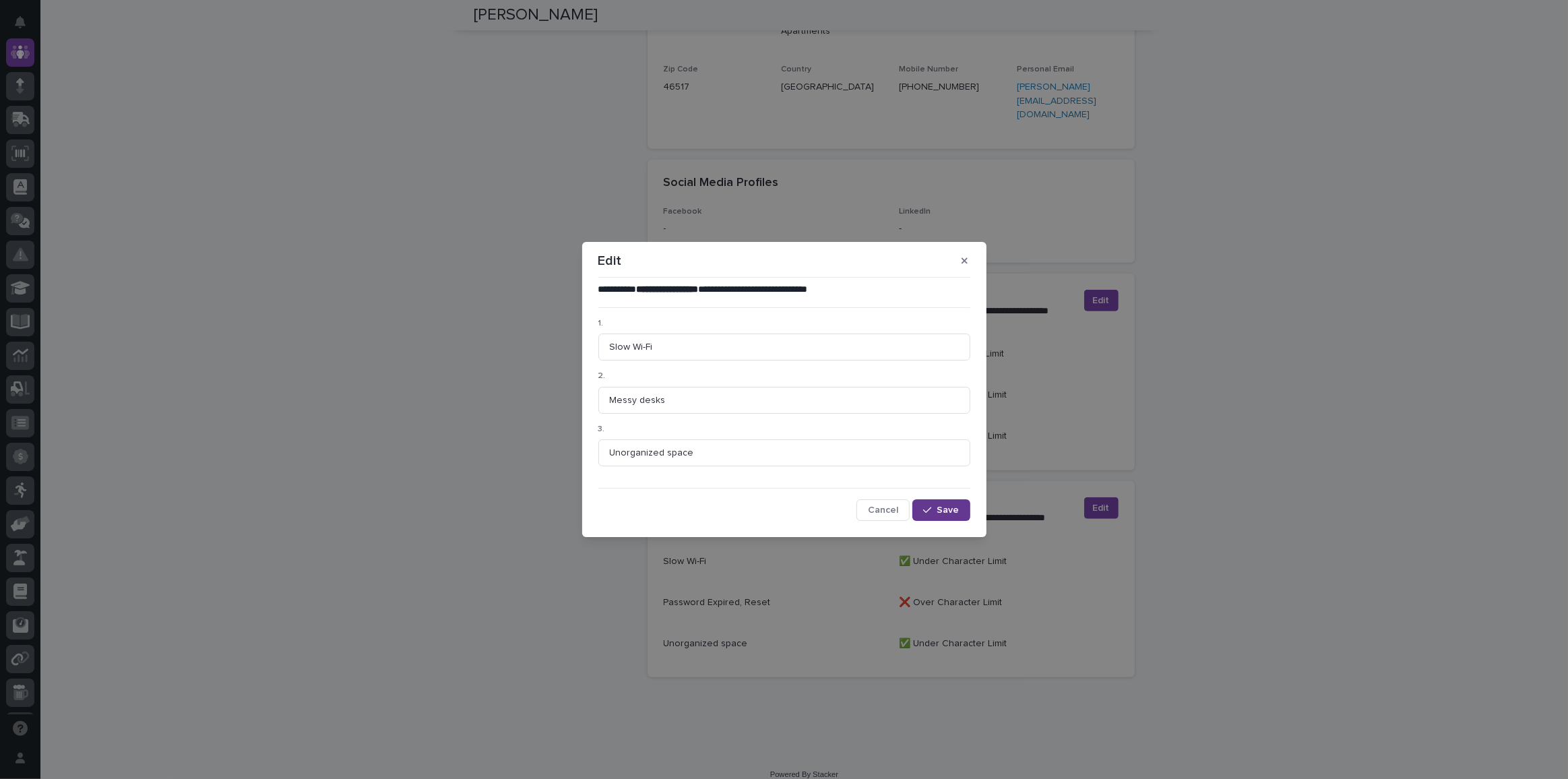
click at [946, 512] on span "Save" at bounding box center [948, 510] width 23 height 9
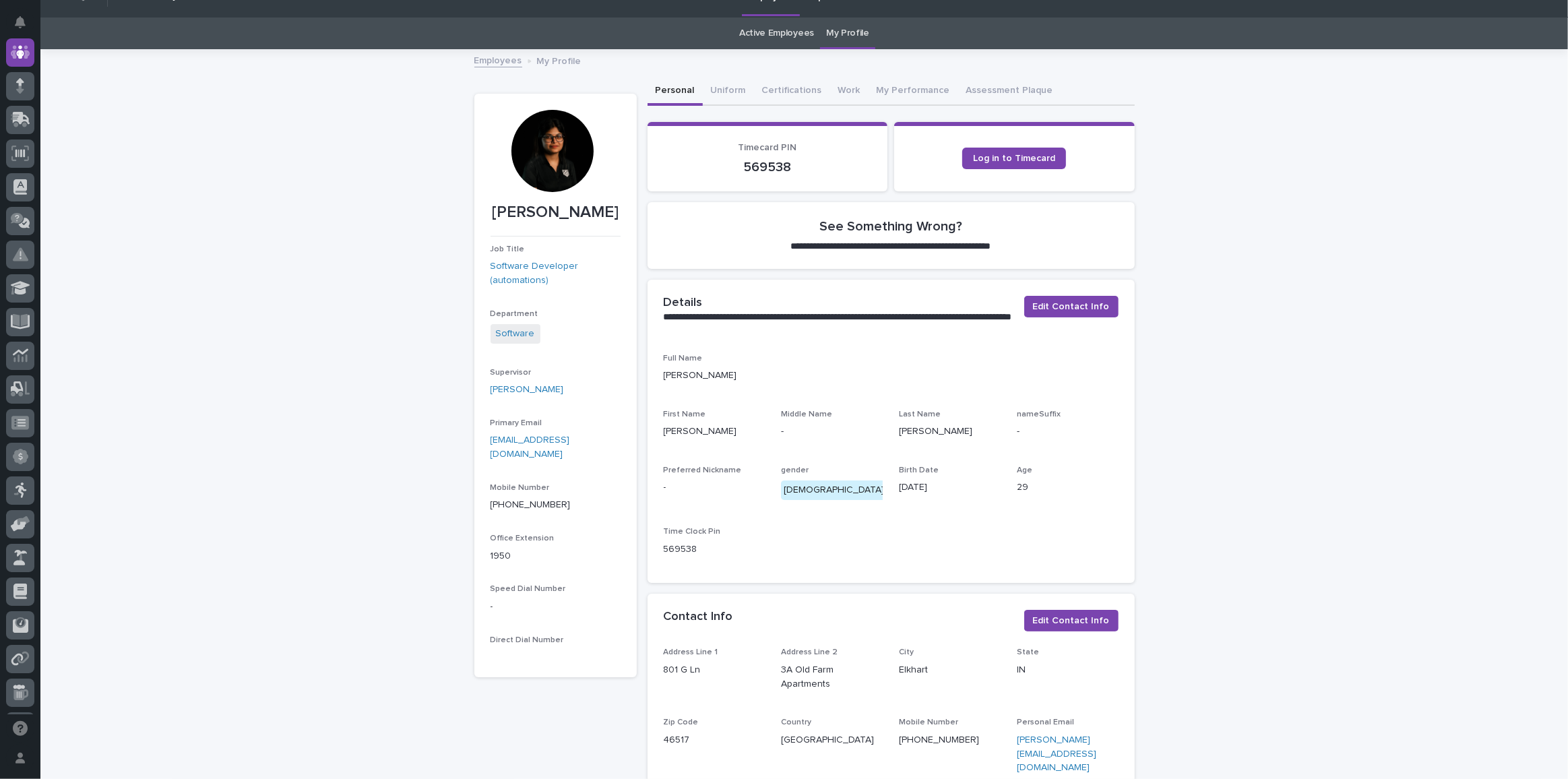
scroll to position [0, 0]
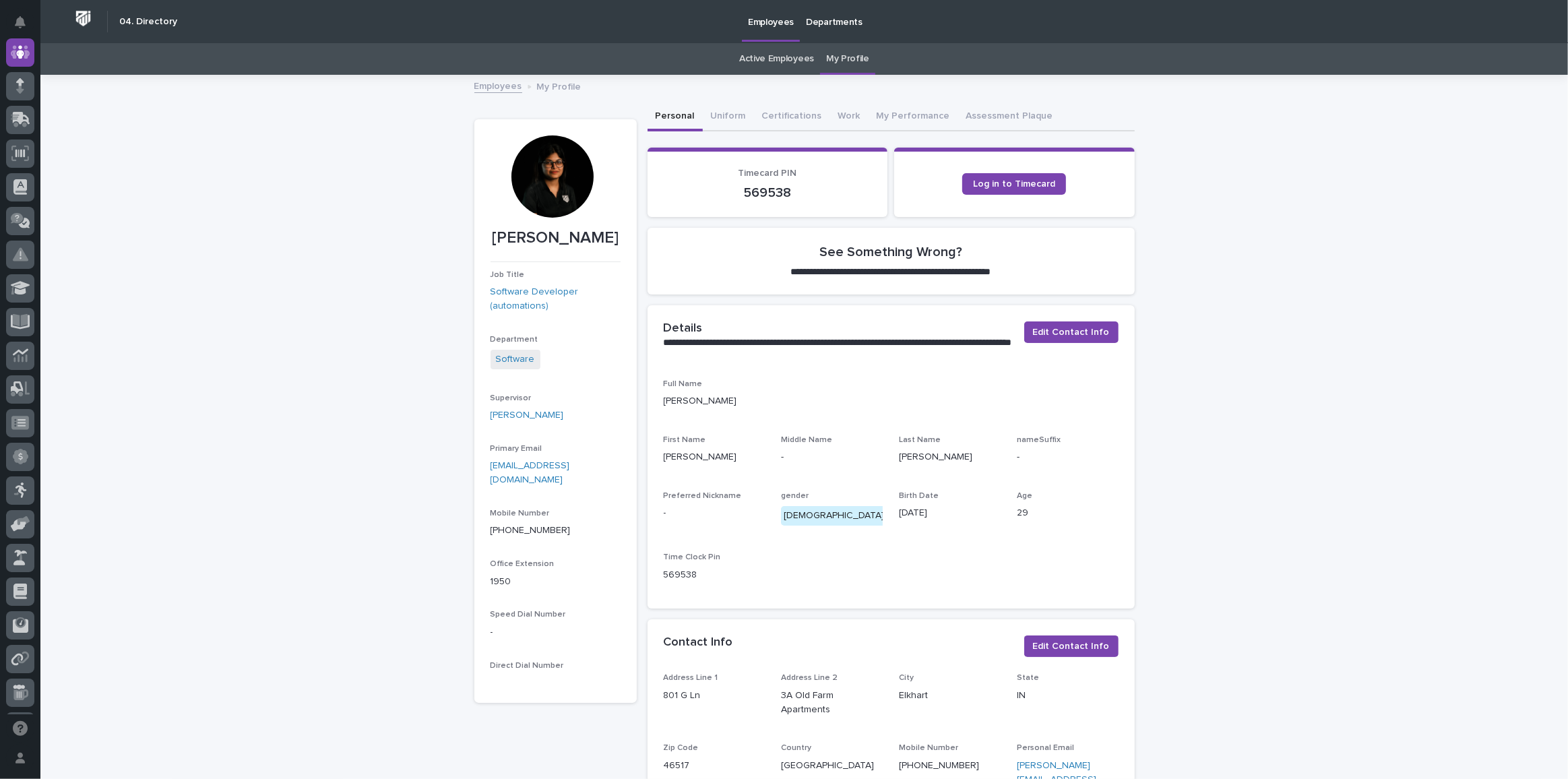
click at [851, 60] on link "My Profile" at bounding box center [848, 59] width 44 height 32
click at [813, 18] on p "Departments" at bounding box center [834, 14] width 57 height 28
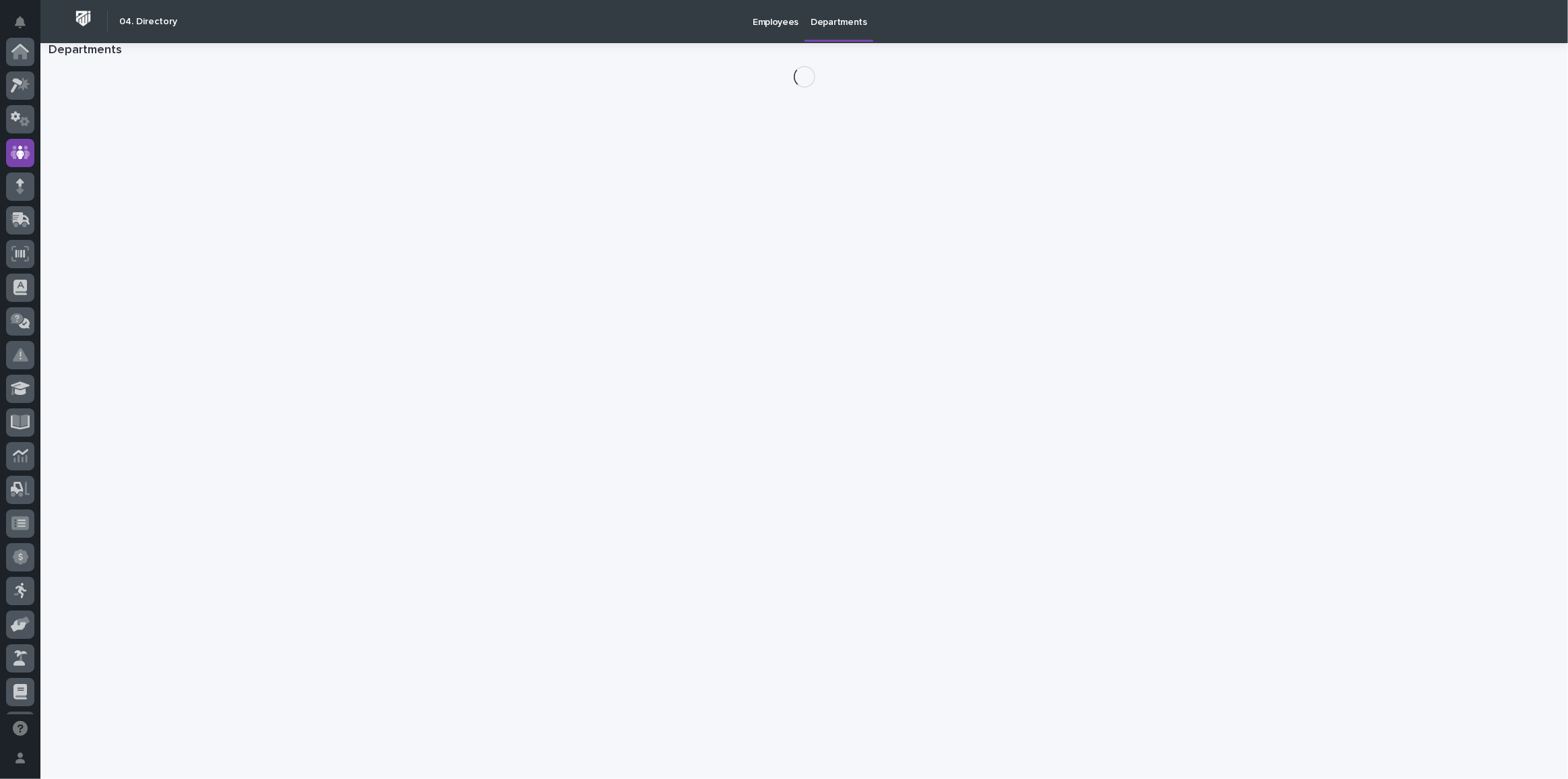
scroll to position [100, 0]
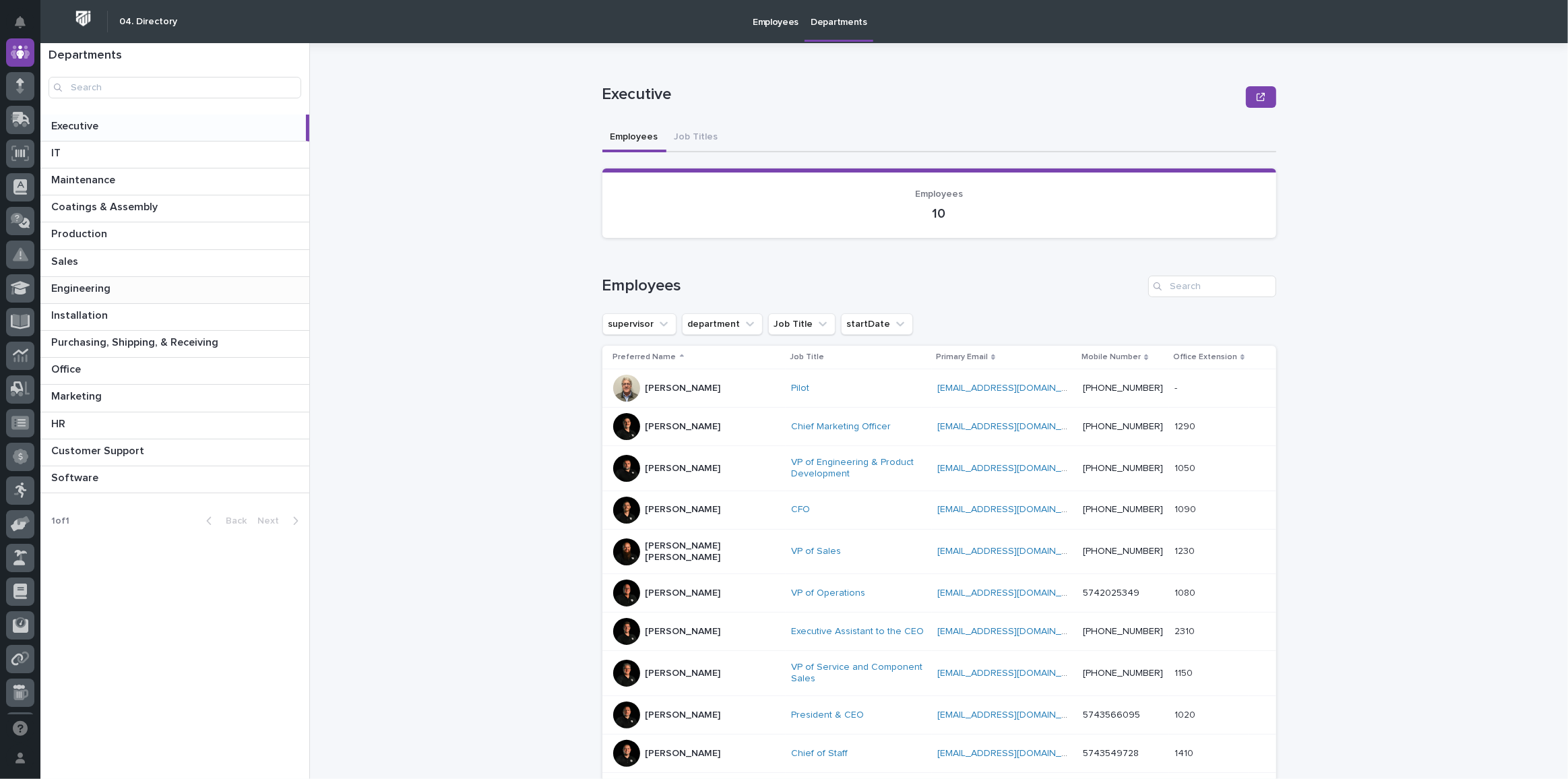
click at [91, 290] on p "Engineering" at bounding box center [82, 287] width 62 height 16
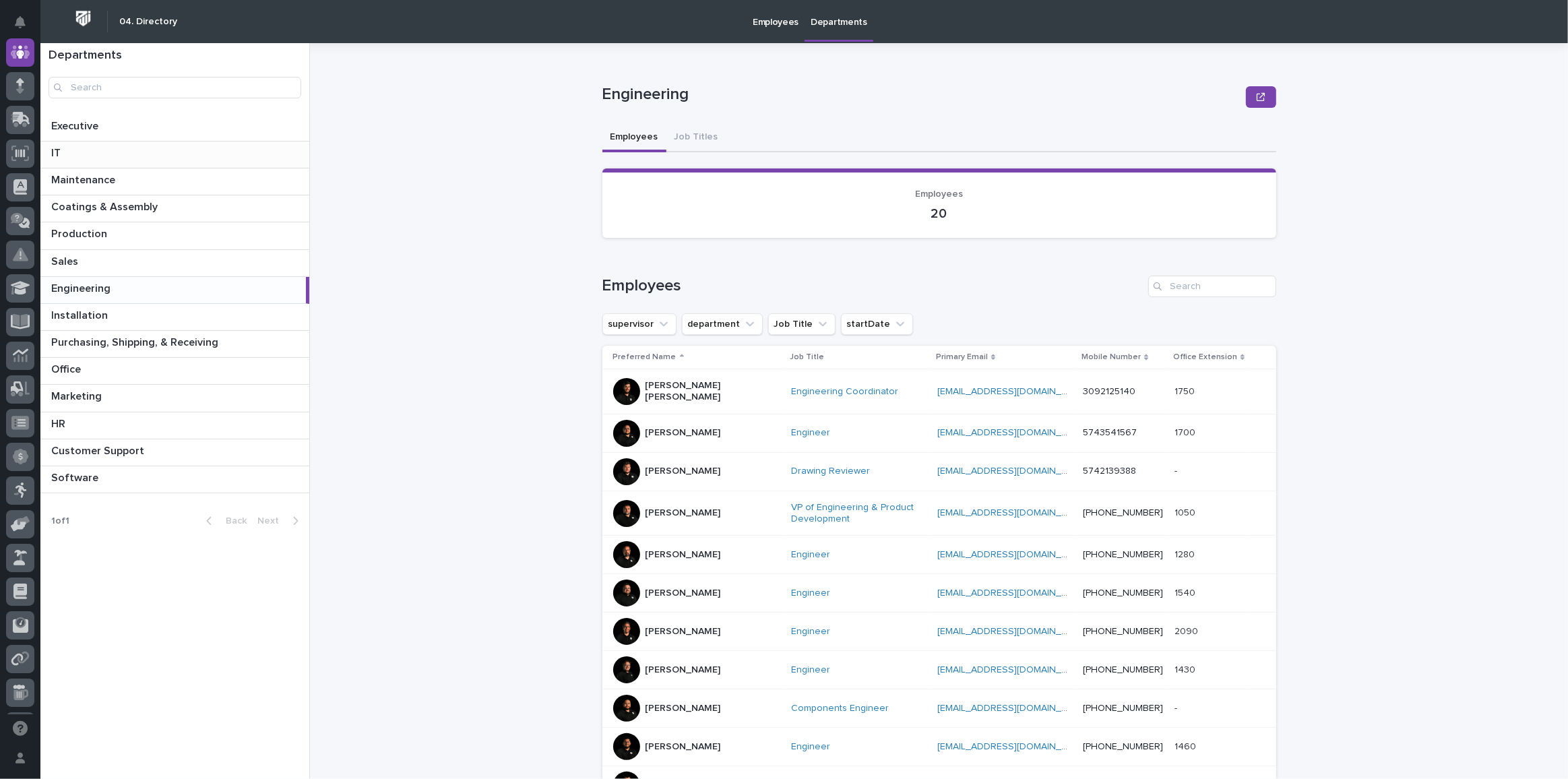
click at [102, 149] on p at bounding box center [177, 153] width 253 height 13
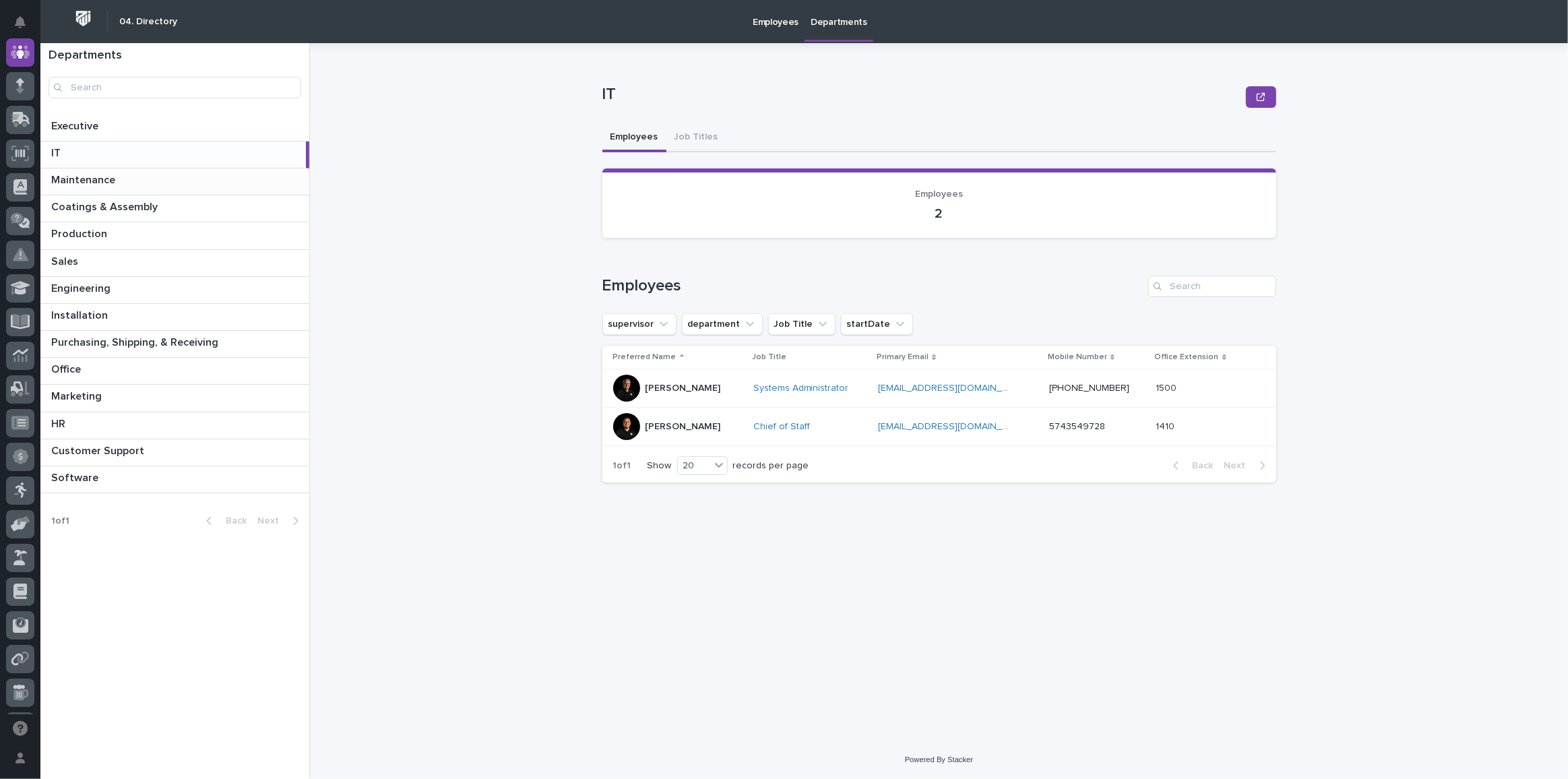
click at [133, 186] on p at bounding box center [177, 180] width 253 height 13
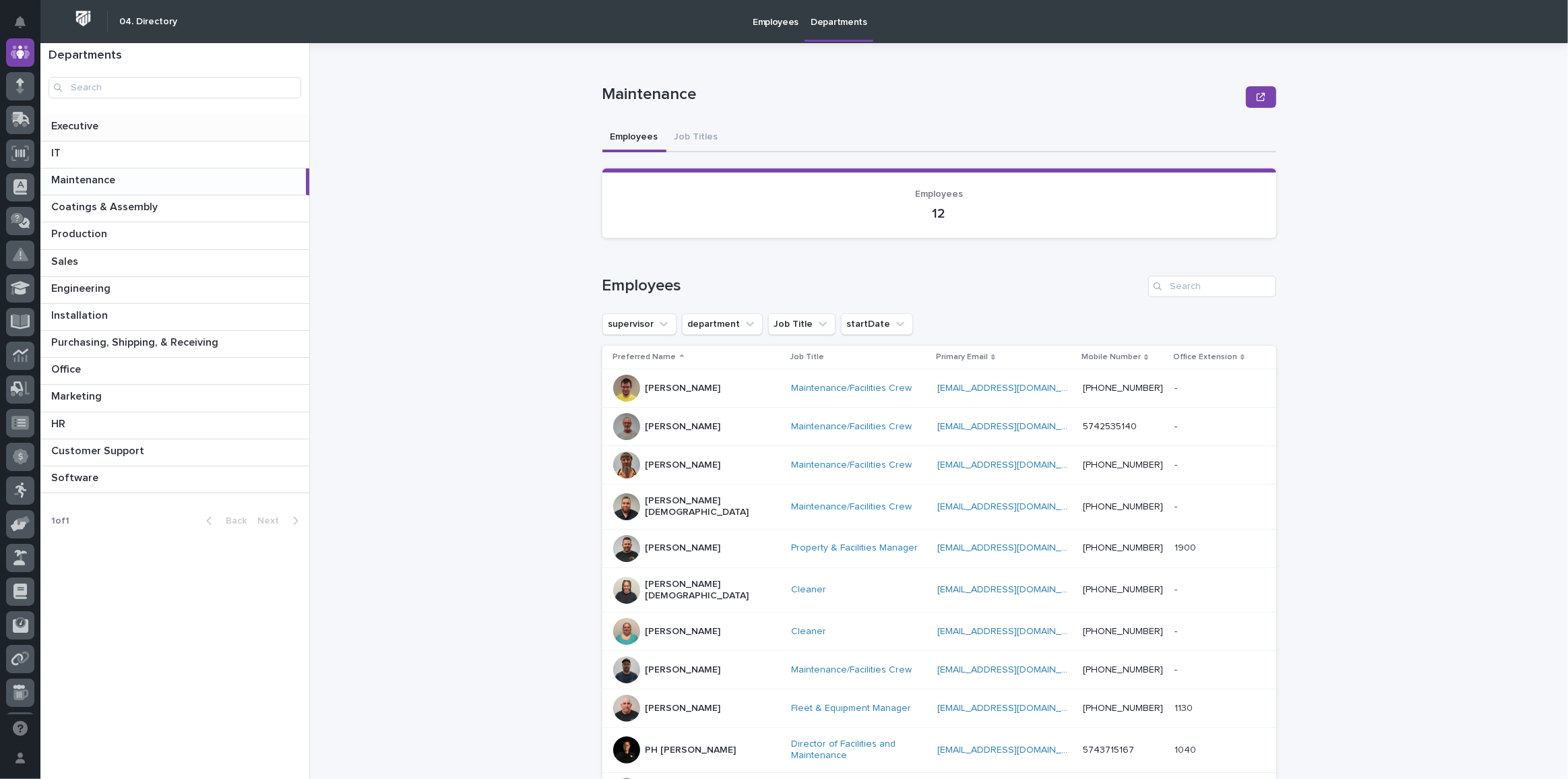
click at [93, 126] on p "Executive" at bounding box center [76, 125] width 50 height 16
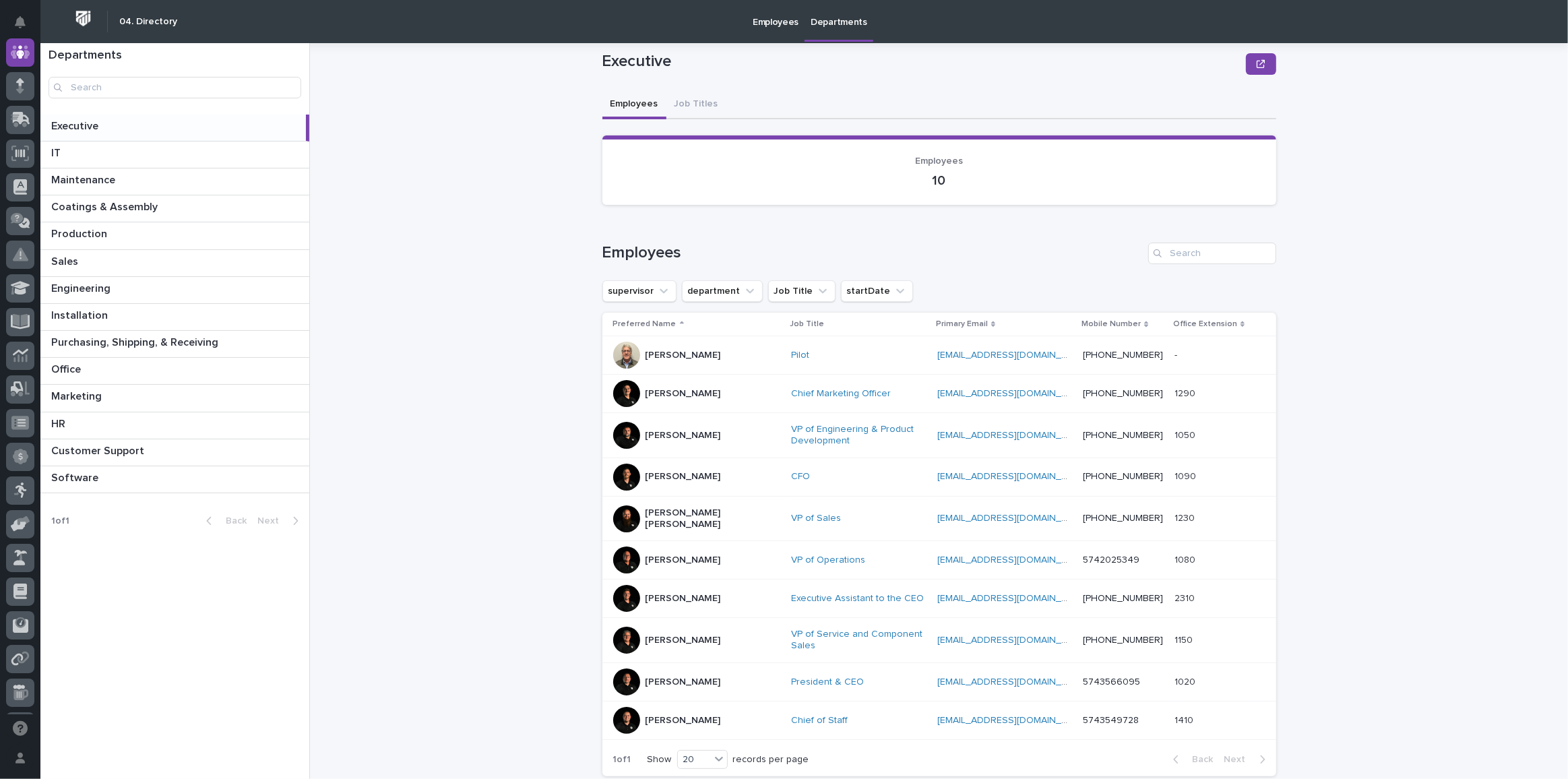
scroll to position [60, 0]
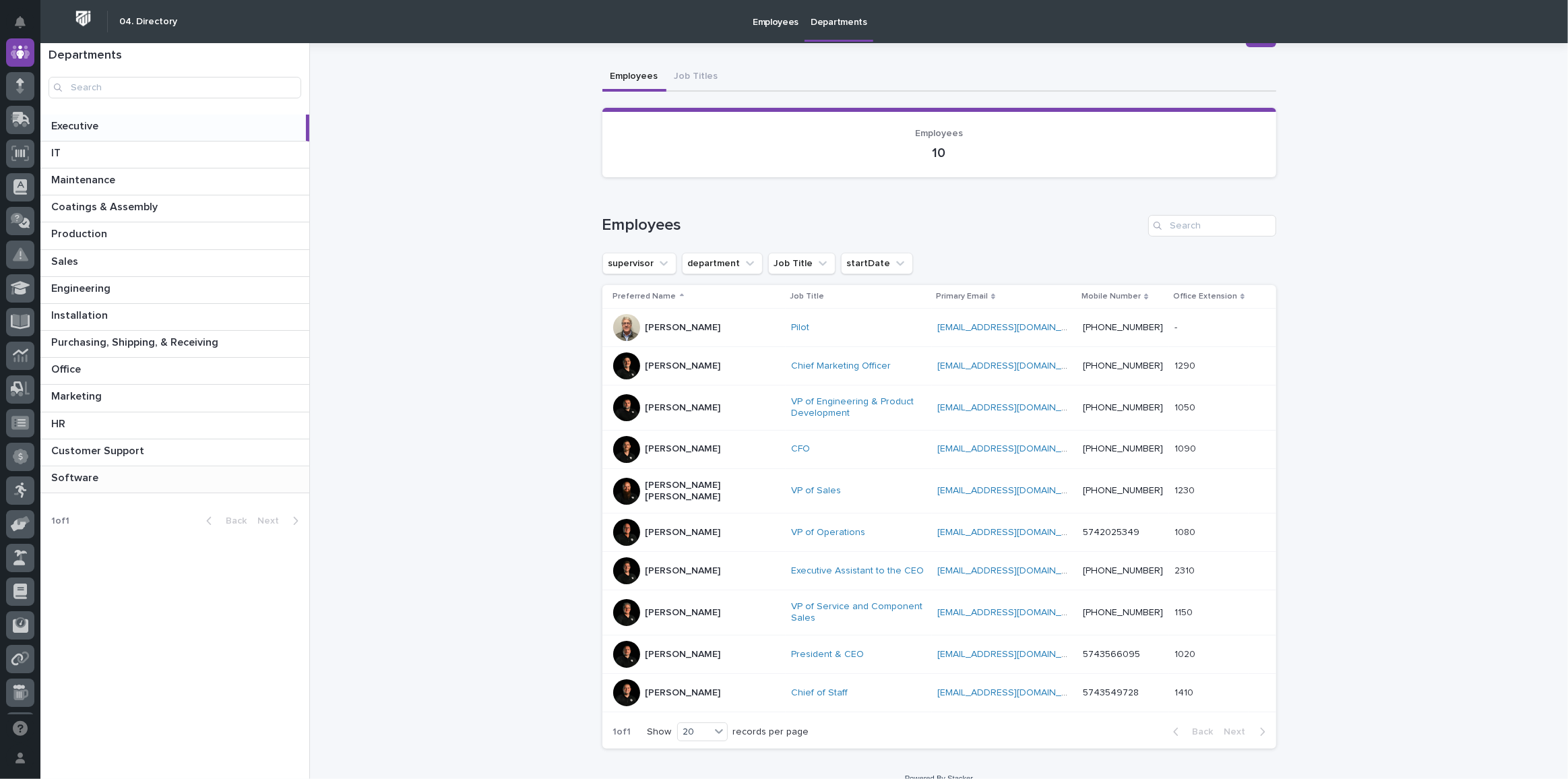
click at [78, 469] on p "Software" at bounding box center [76, 477] width 50 height 16
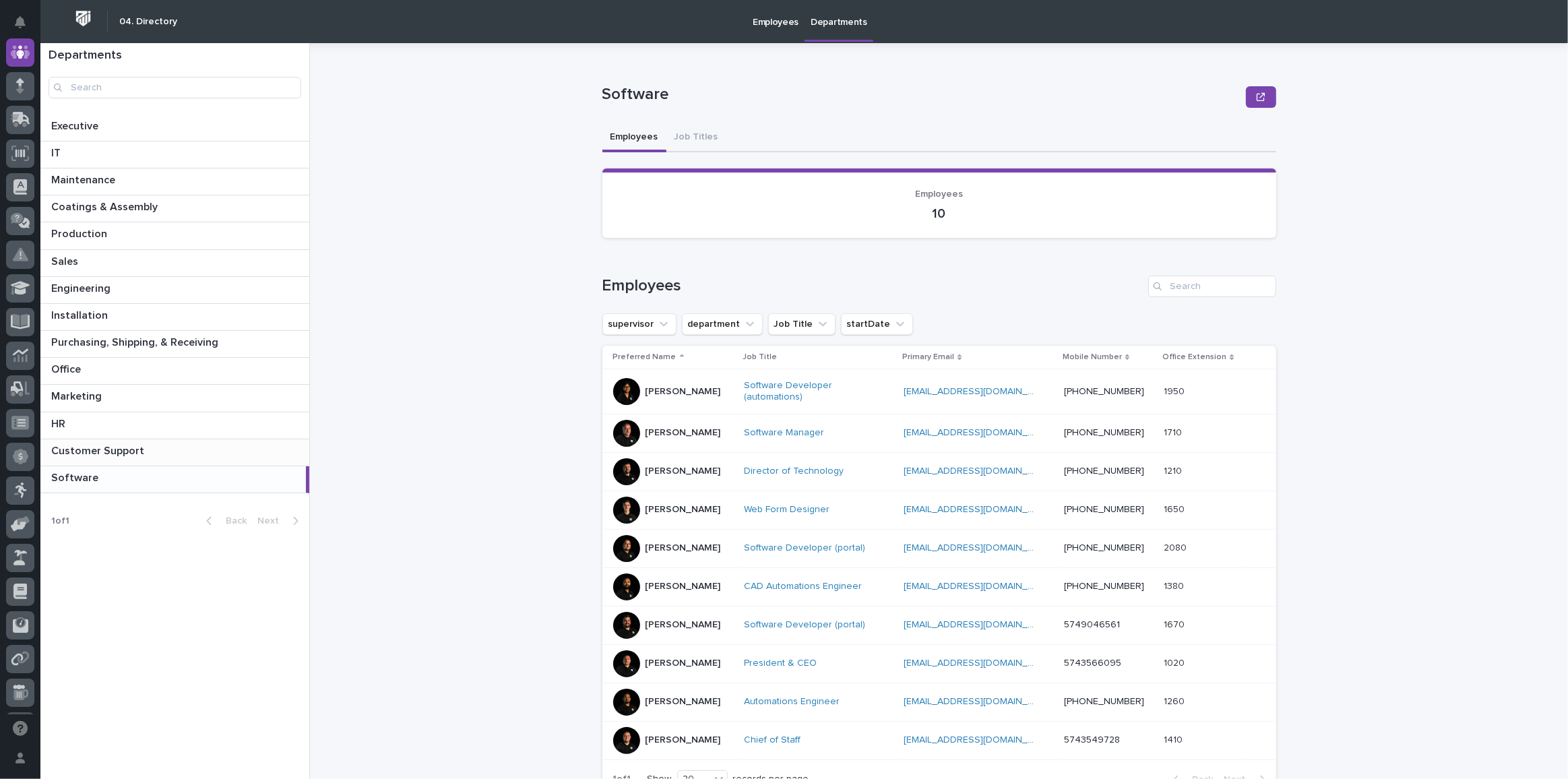
click at [90, 452] on p "Customer Support" at bounding box center [99, 449] width 95 height 16
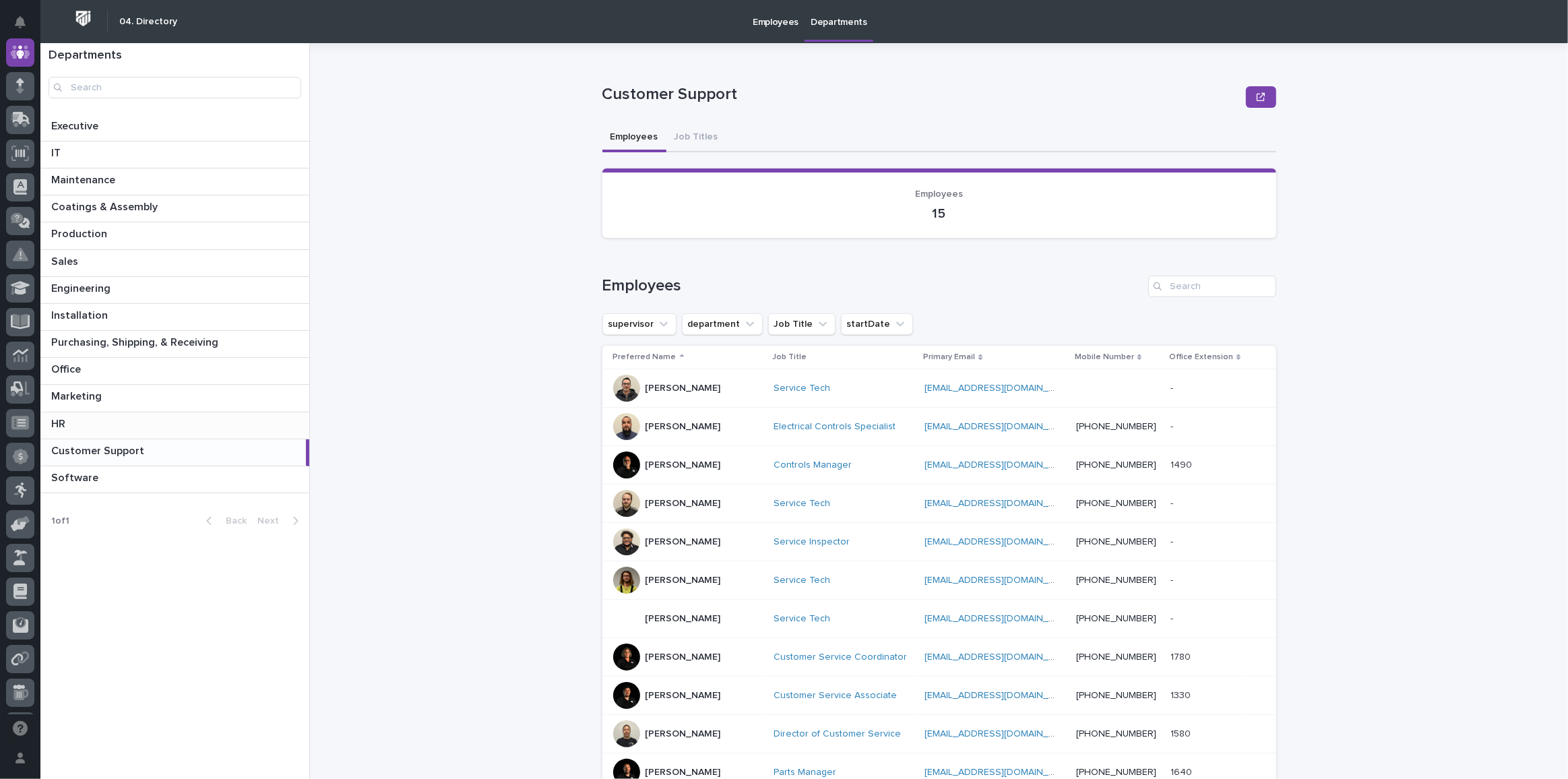
click at [90, 428] on div "HR HR" at bounding box center [174, 425] width 269 height 26
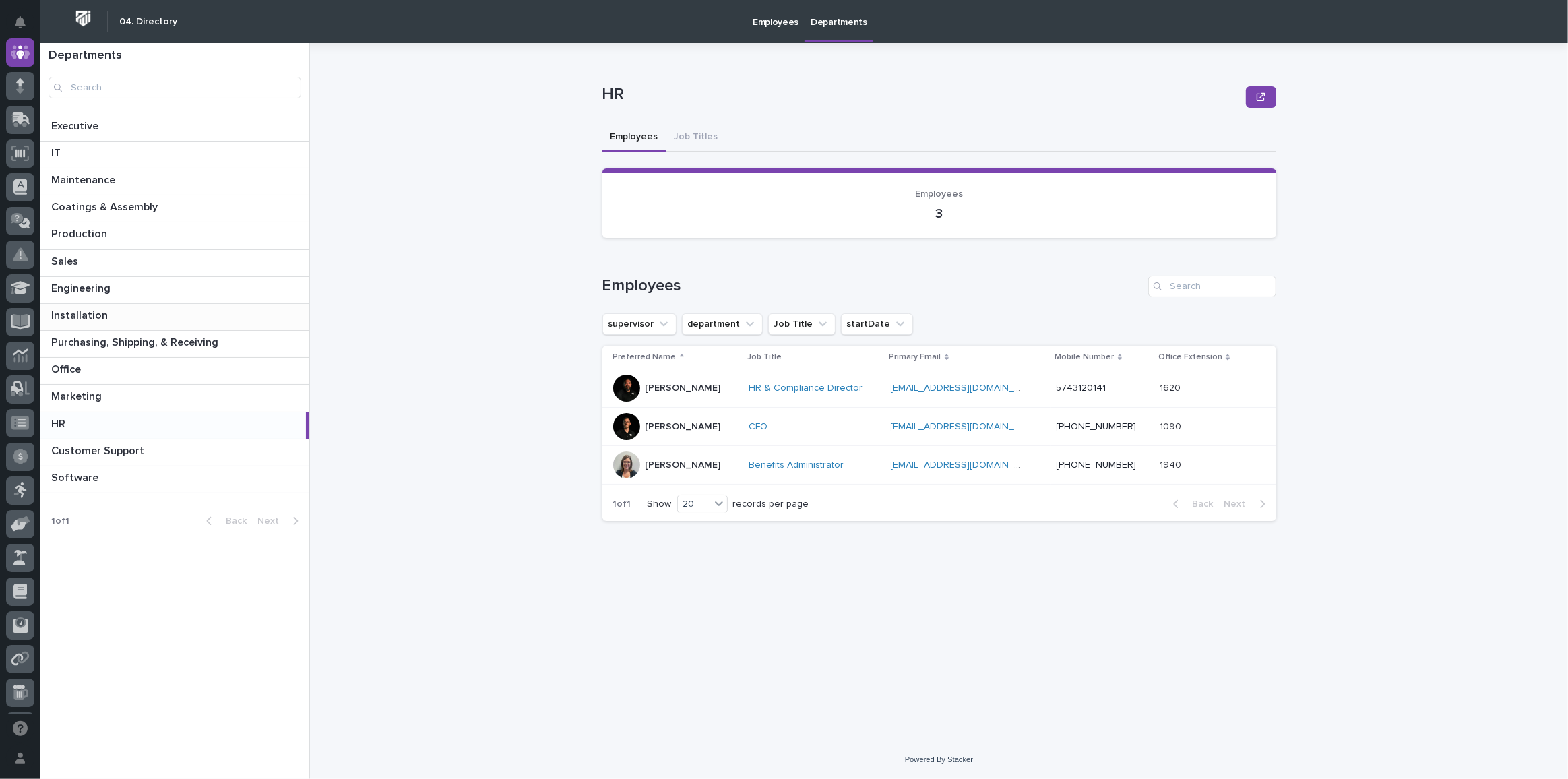
click at [95, 320] on p "Installation" at bounding box center [80, 314] width 59 height 16
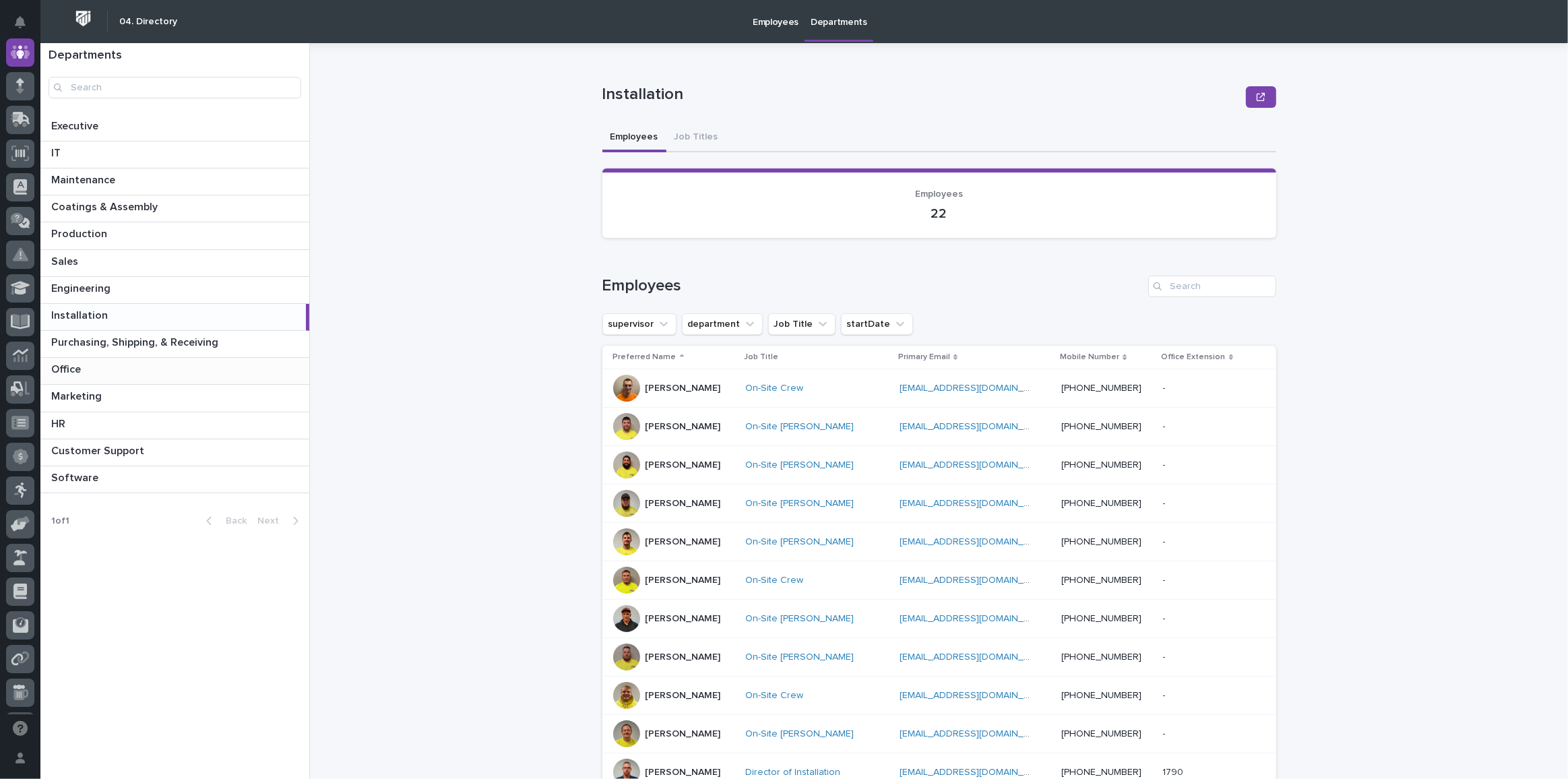
click at [137, 360] on div "Office Office" at bounding box center [174, 371] width 269 height 26
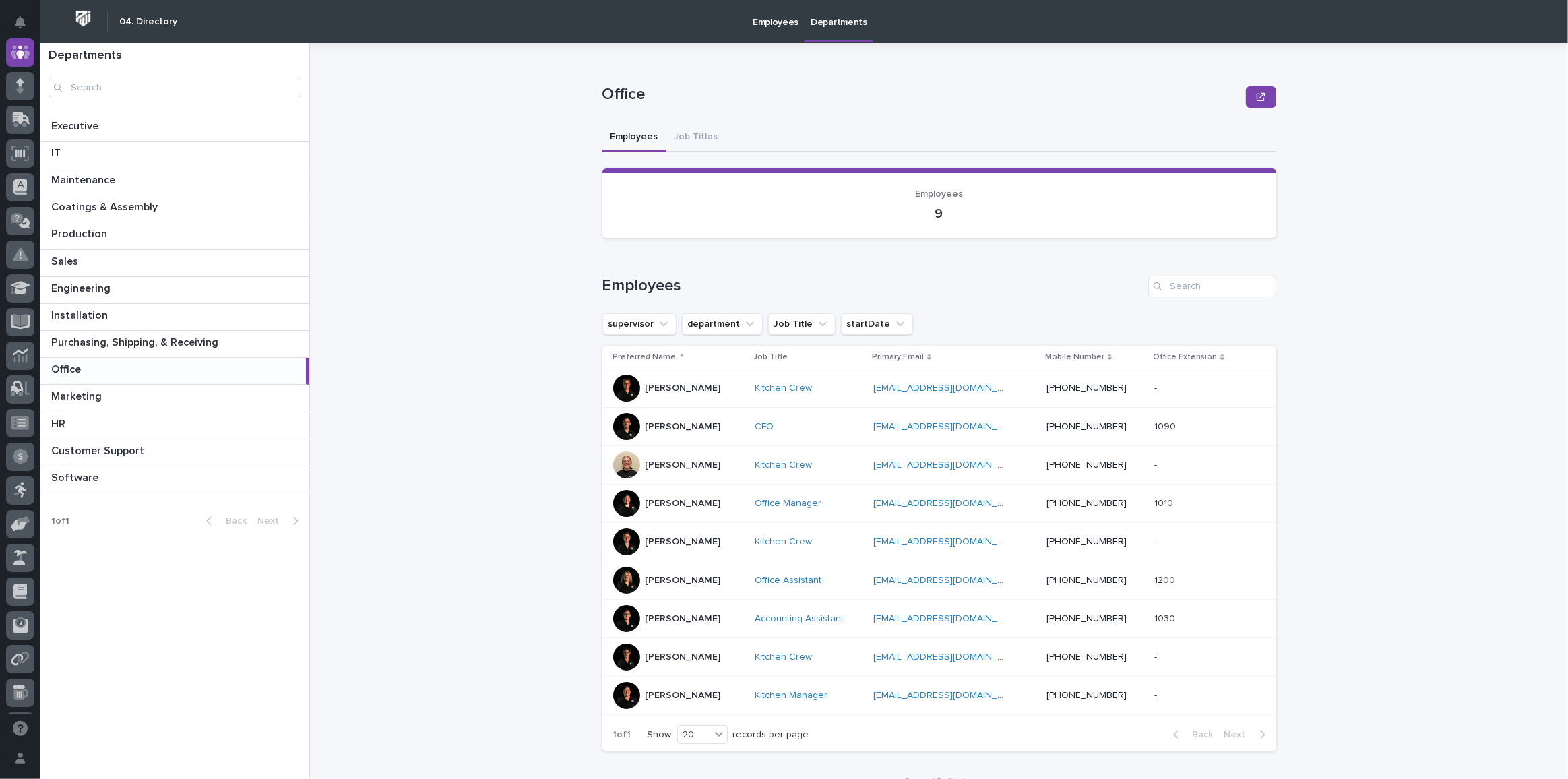
scroll to position [18, 0]
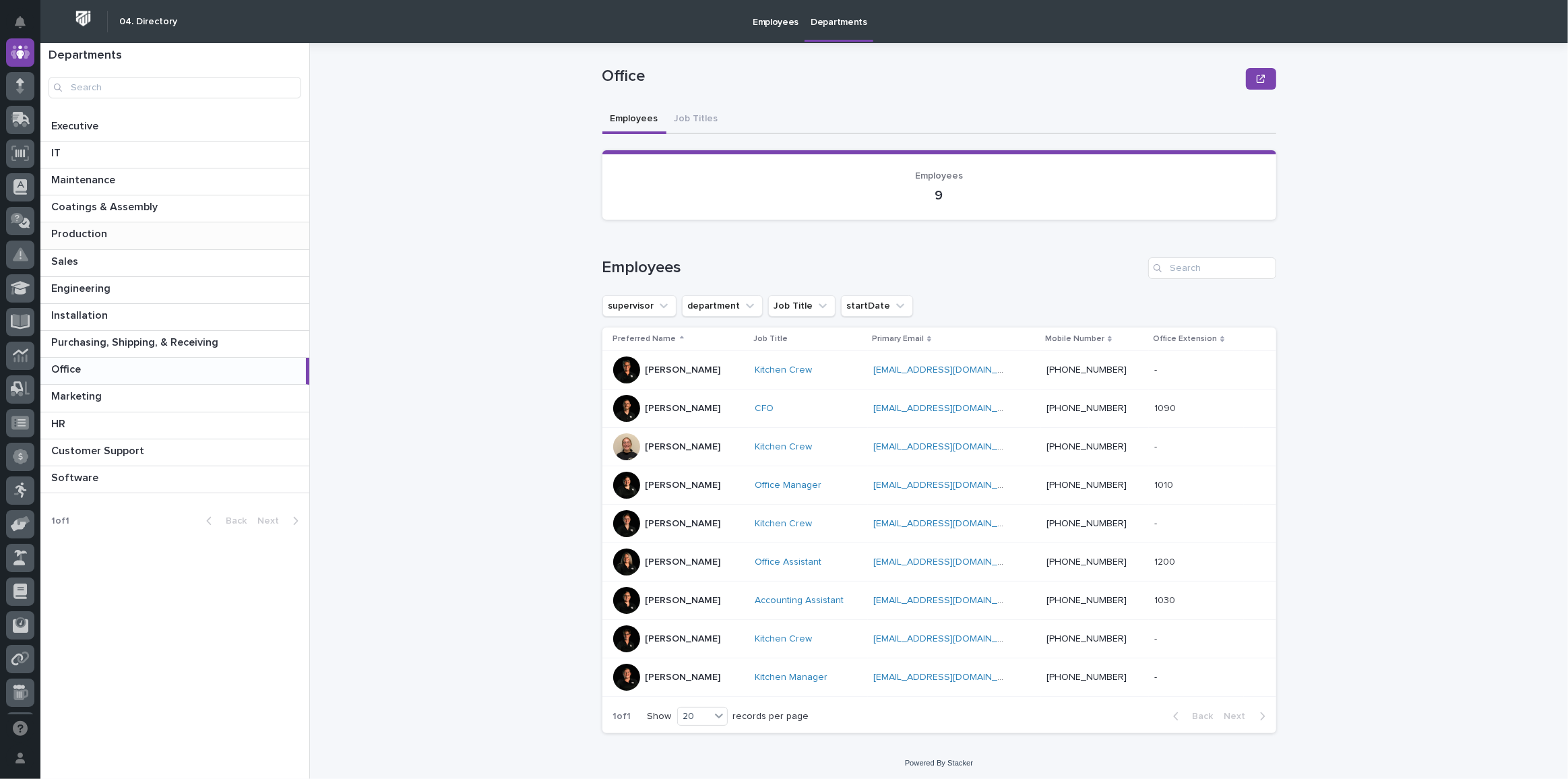
click at [162, 231] on p at bounding box center [177, 233] width 253 height 13
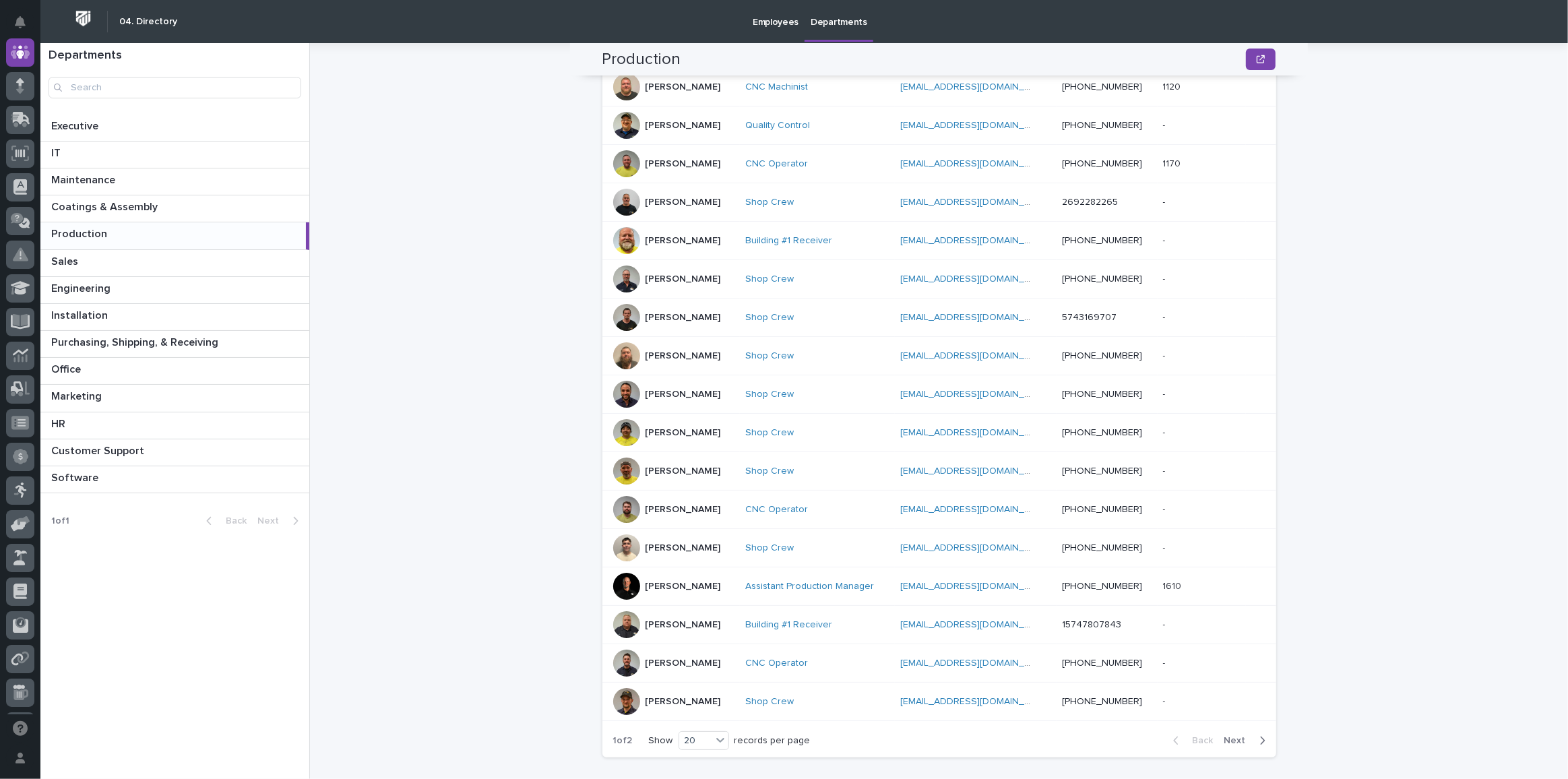
scroll to position [438, 0]
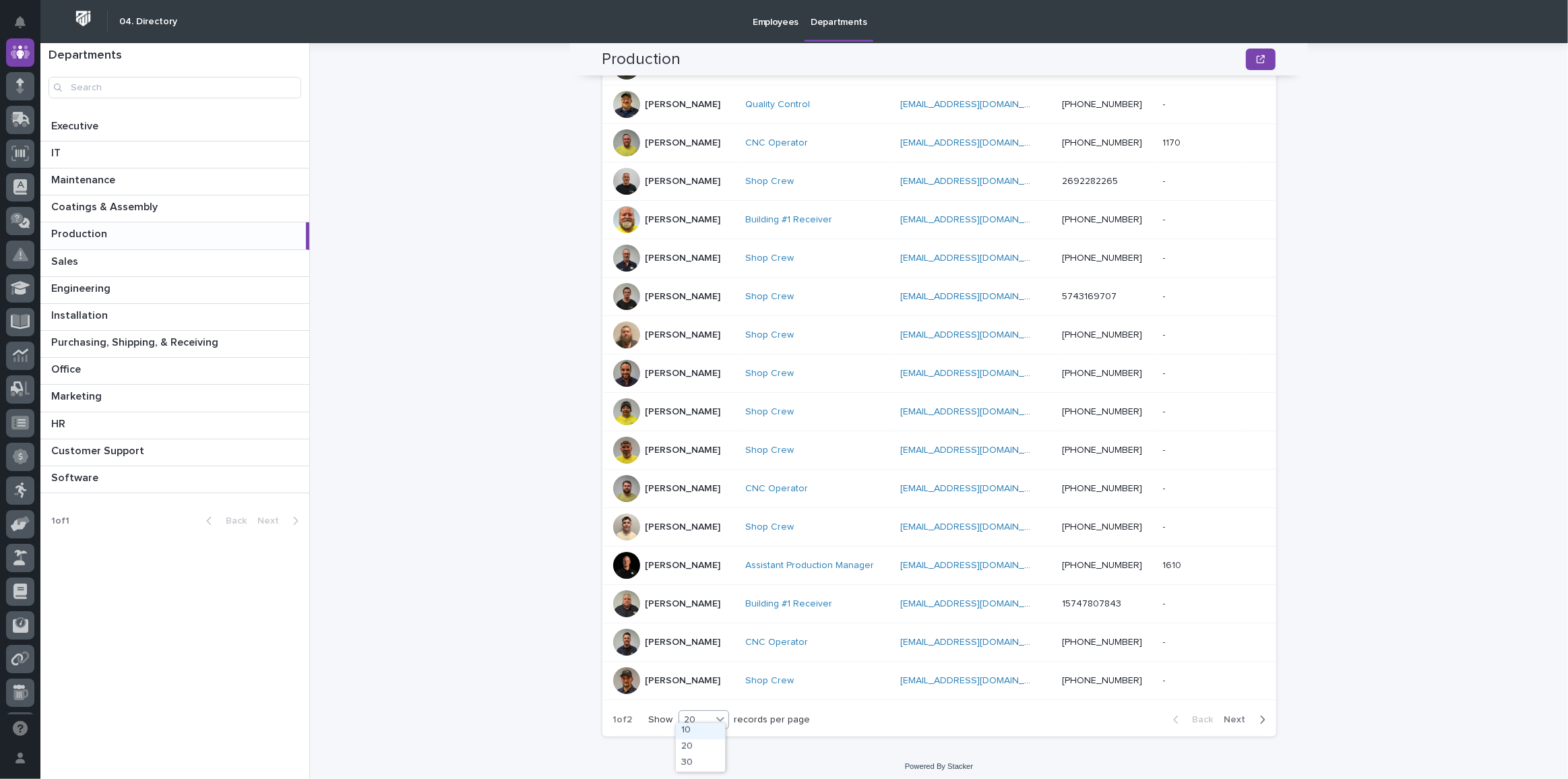
click at [700, 713] on div "20" at bounding box center [695, 720] width 33 height 14
click at [699, 757] on div "30" at bounding box center [700, 763] width 49 height 16
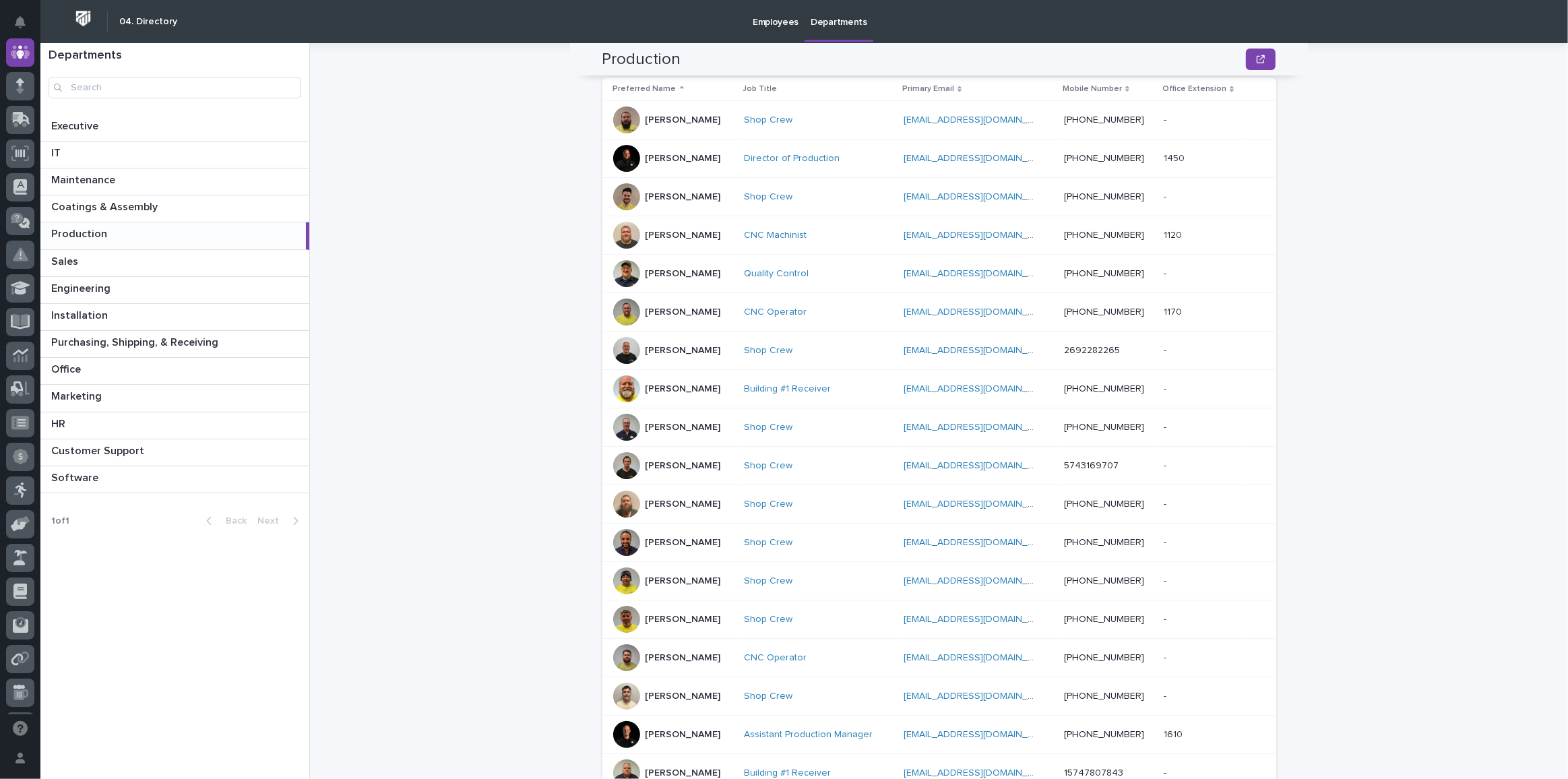
scroll to position [268, 0]
click at [142, 202] on p "Coatings & Assembly" at bounding box center [105, 206] width 109 height 16
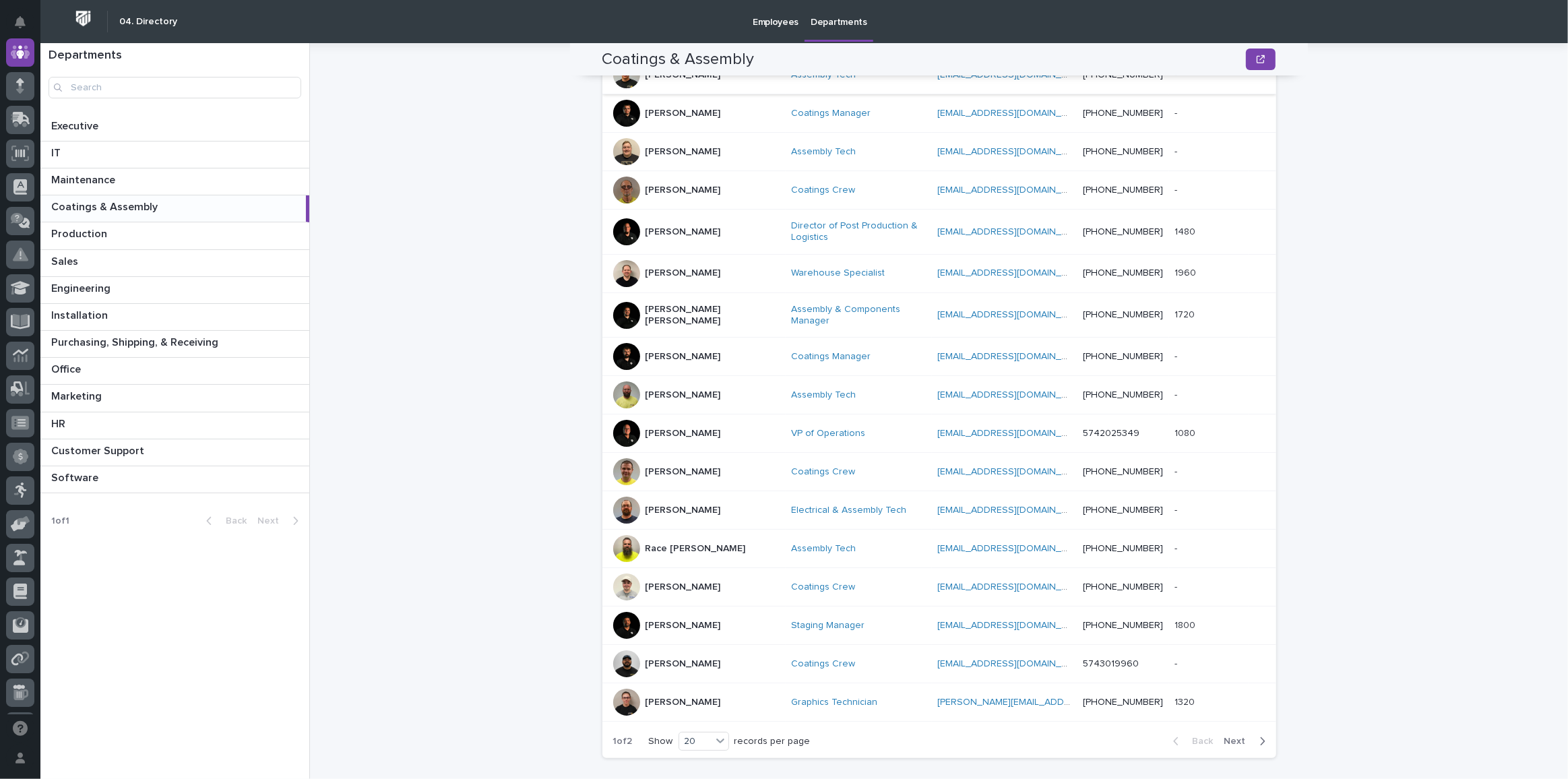
scroll to position [451, 0]
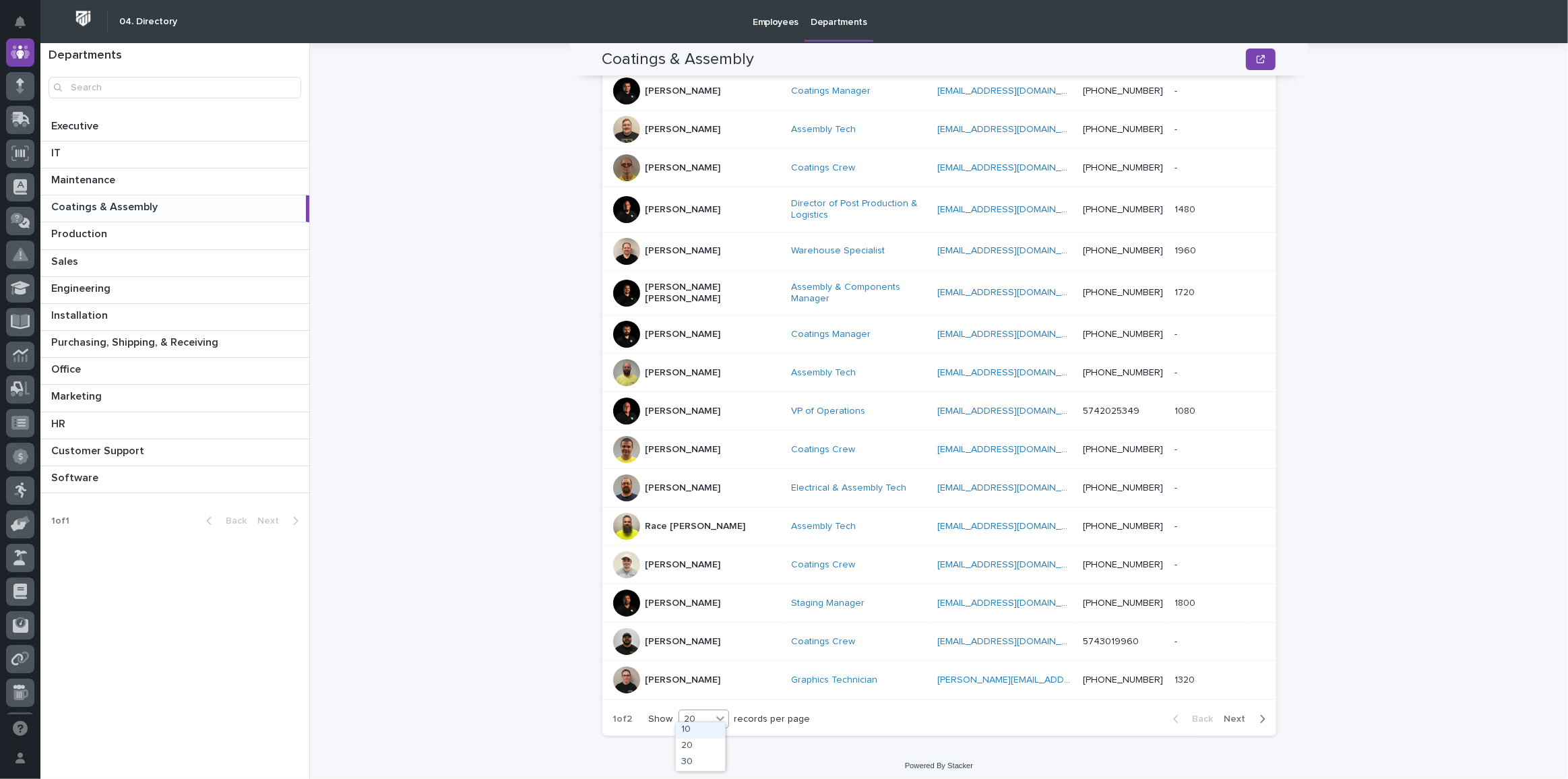
click at [691, 714] on div "20" at bounding box center [695, 719] width 33 height 14
click at [686, 746] on div "20" at bounding box center [700, 746] width 49 height 16
click at [704, 703] on div "1 of 2 Show 20 records per page" at bounding box center [712, 719] width 219 height 33
click at [704, 714] on div "20" at bounding box center [695, 719] width 33 height 14
drag, startPoint x: 715, startPoint y: 753, endPoint x: 710, endPoint y: 761, distance: 9.4
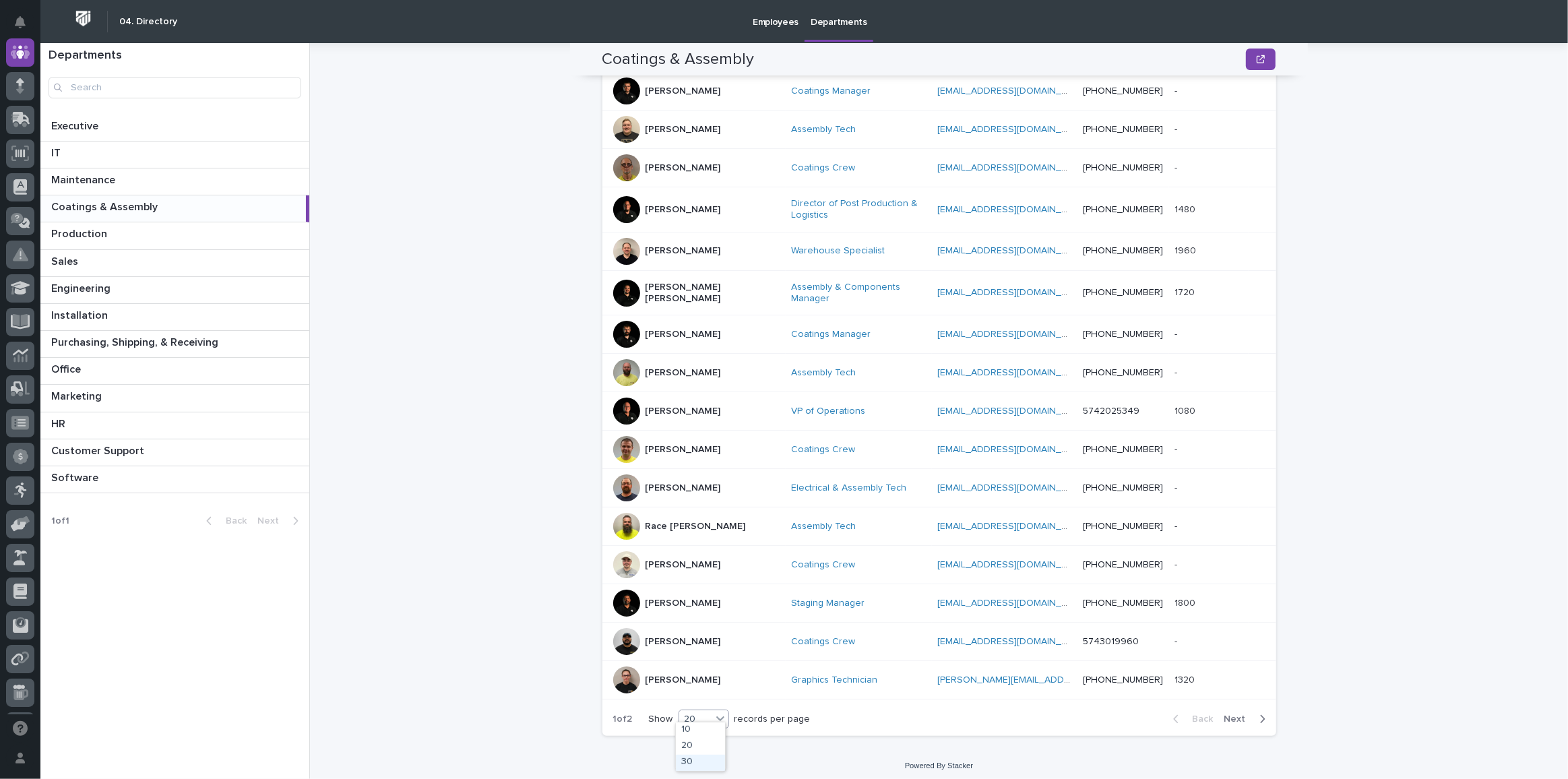
click at [710, 761] on div "30" at bounding box center [700, 762] width 49 height 16
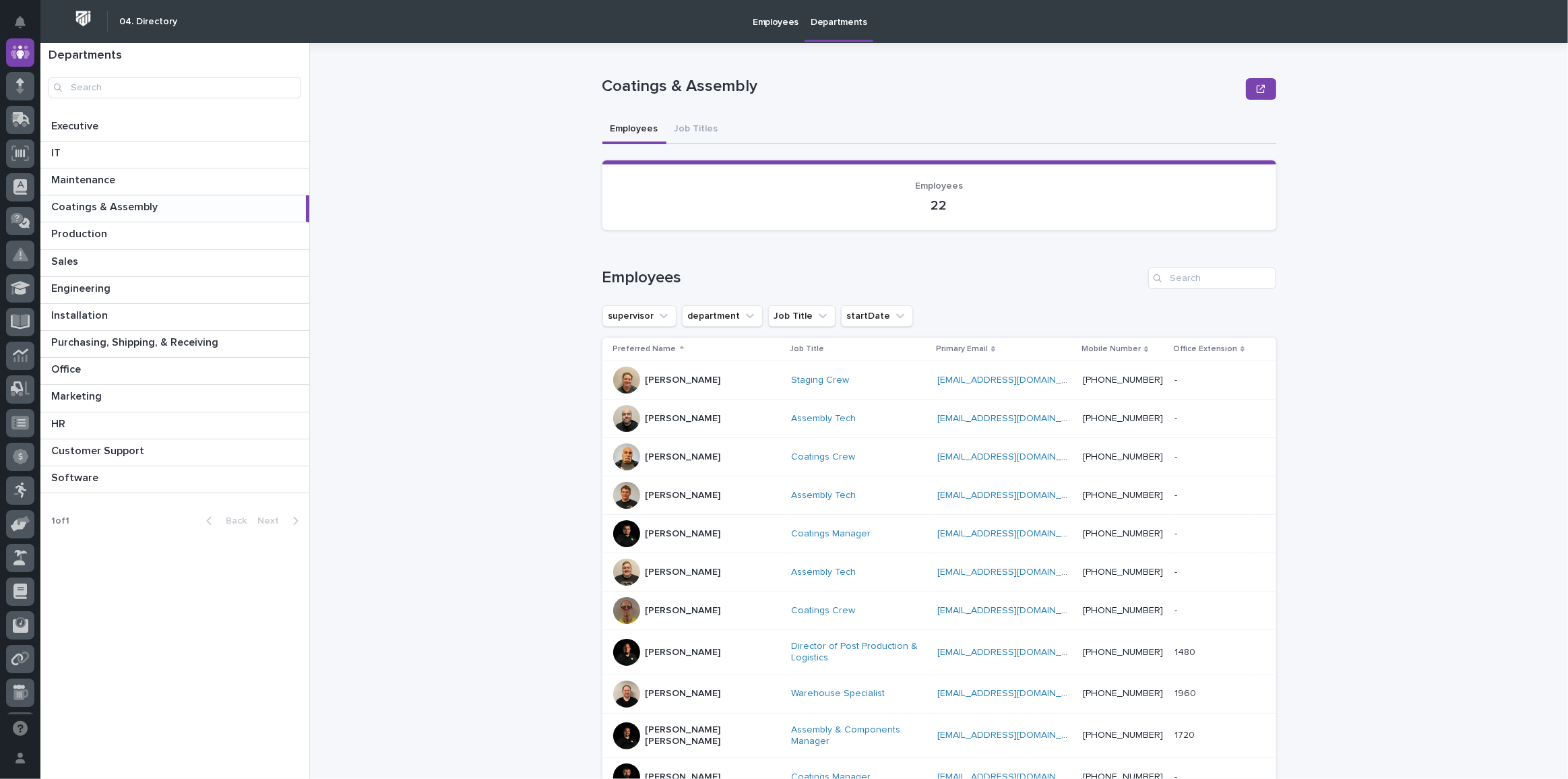
scroll to position [0, 0]
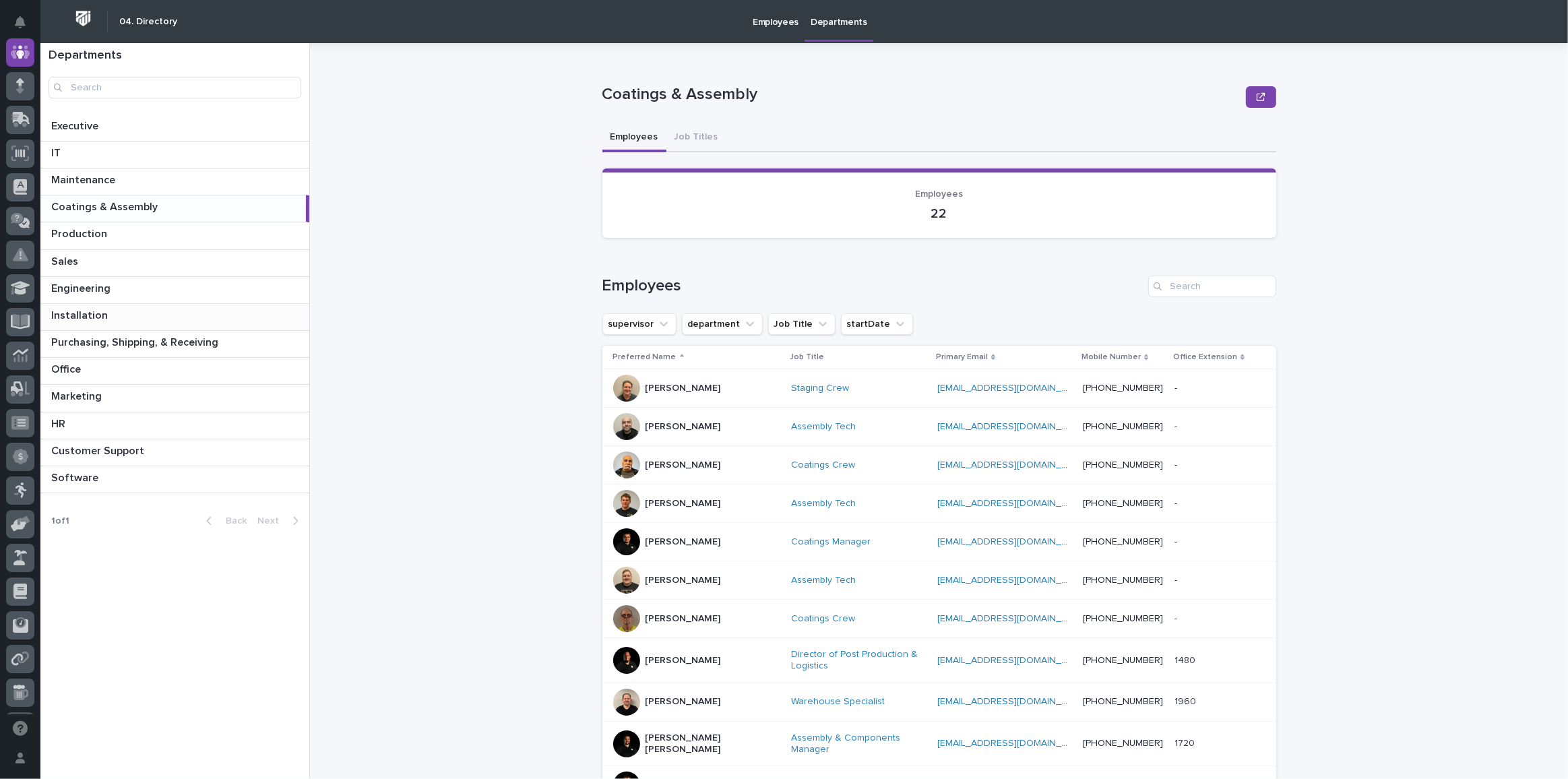
click at [87, 315] on p "Installation" at bounding box center [80, 314] width 59 height 16
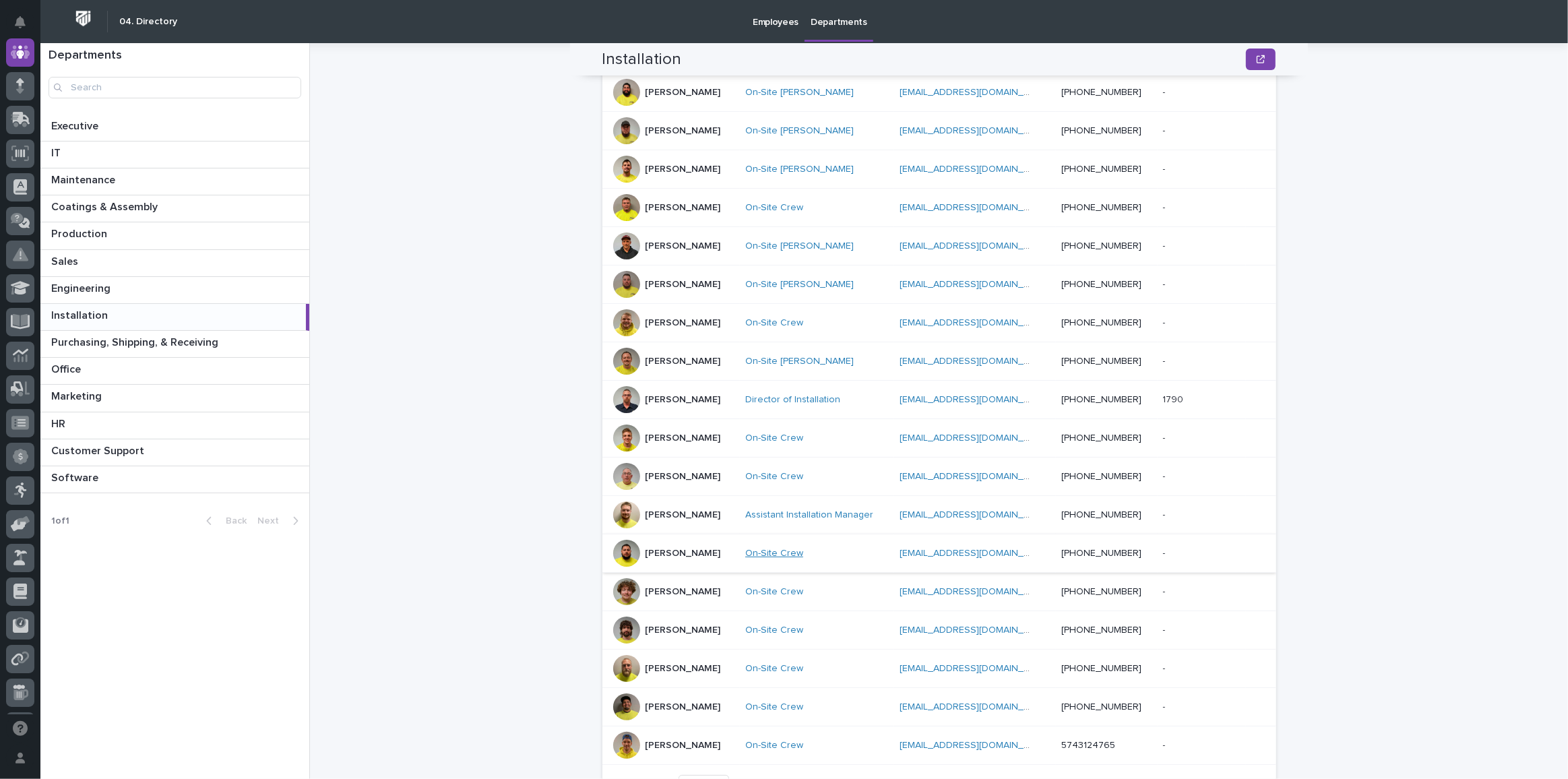
scroll to position [438, 0]
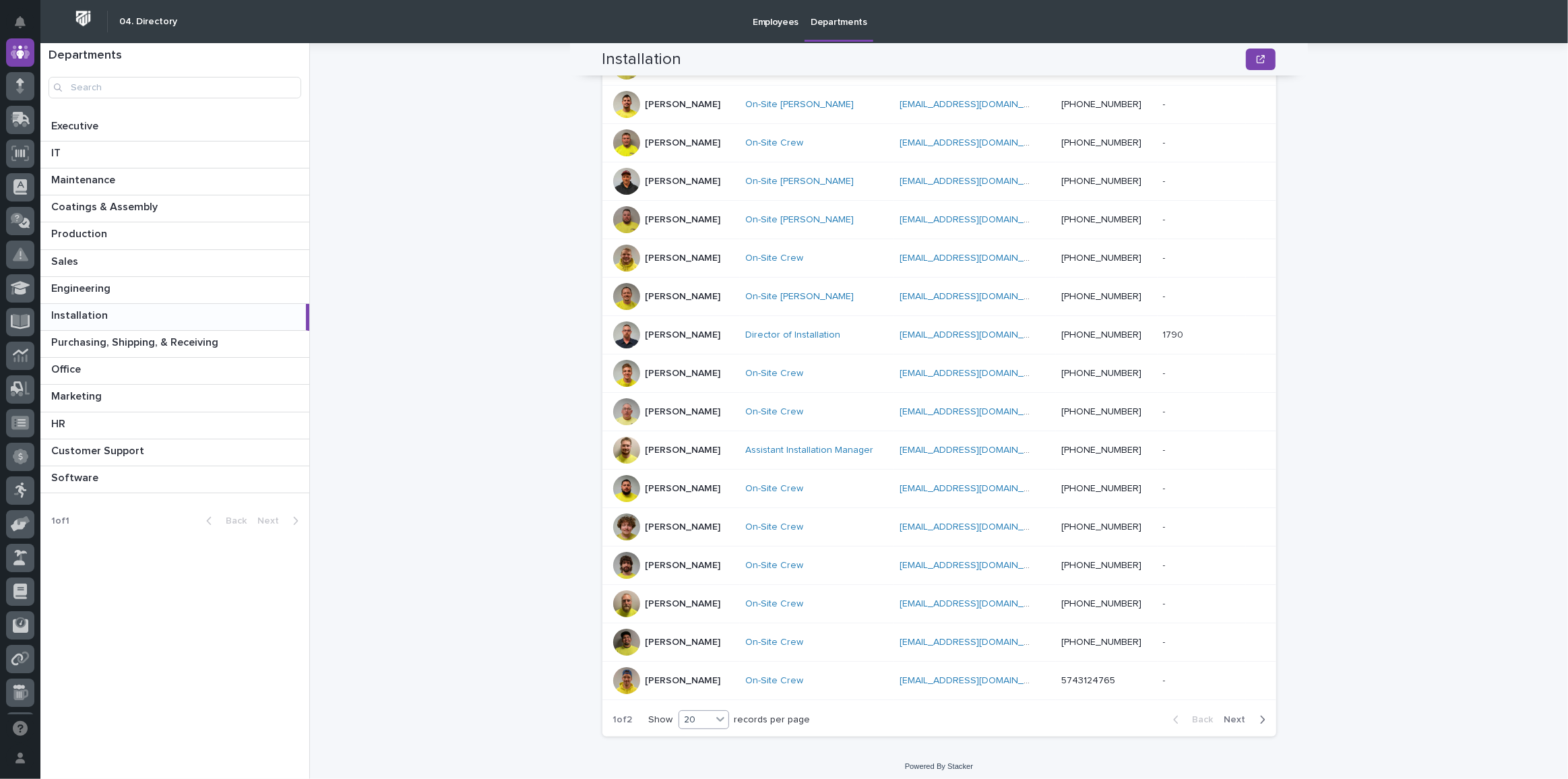
click at [692, 713] on div "20" at bounding box center [695, 720] width 33 height 14
click at [696, 747] on div "20" at bounding box center [700, 747] width 49 height 16
drag, startPoint x: 691, startPoint y: 706, endPoint x: 692, endPoint y: 717, distance: 11.0
click at [691, 713] on div "20" at bounding box center [695, 720] width 33 height 14
click at [691, 757] on div "30" at bounding box center [700, 763] width 49 height 16
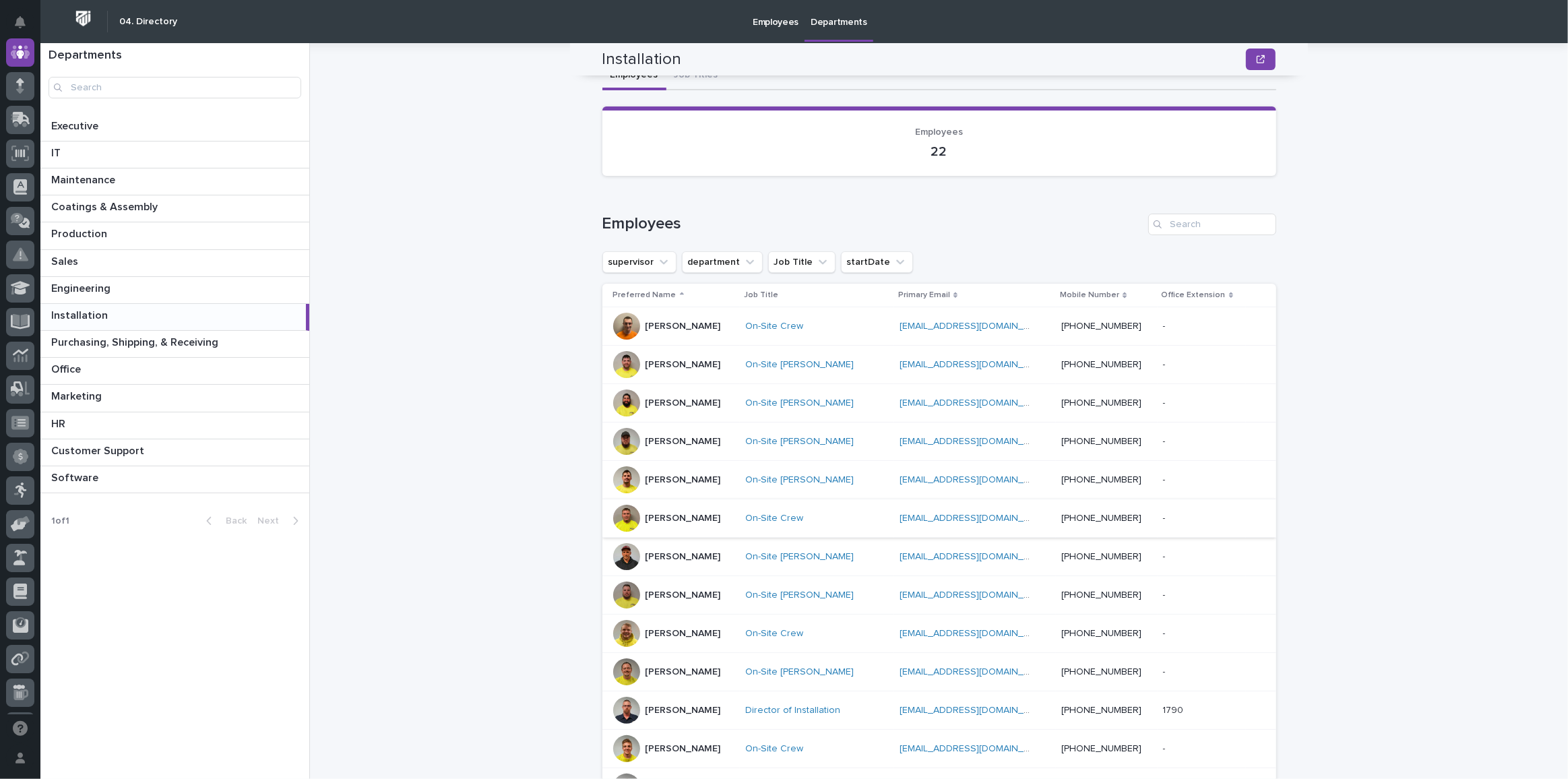
scroll to position [0, 0]
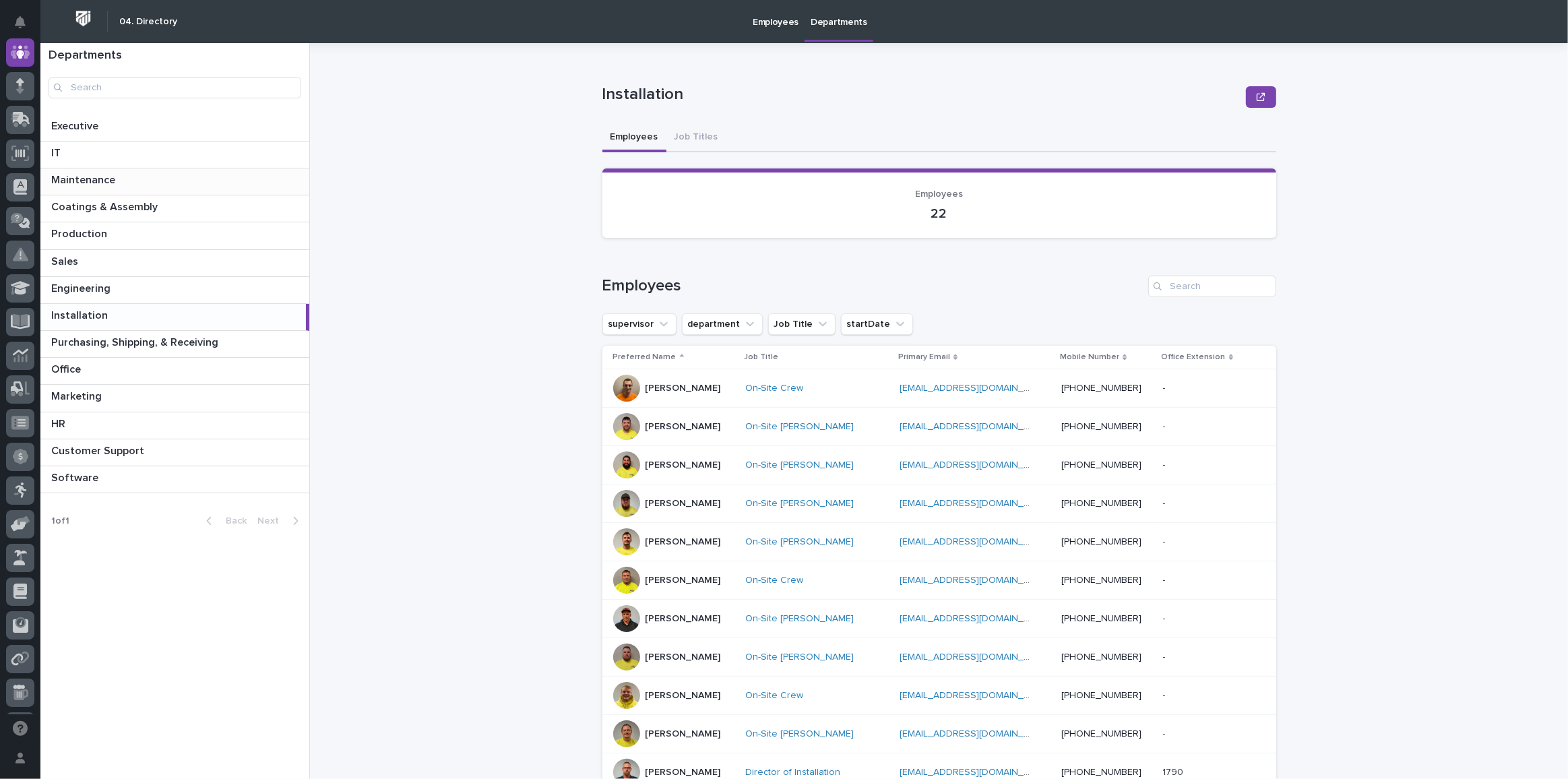
click at [116, 183] on p at bounding box center [177, 180] width 253 height 13
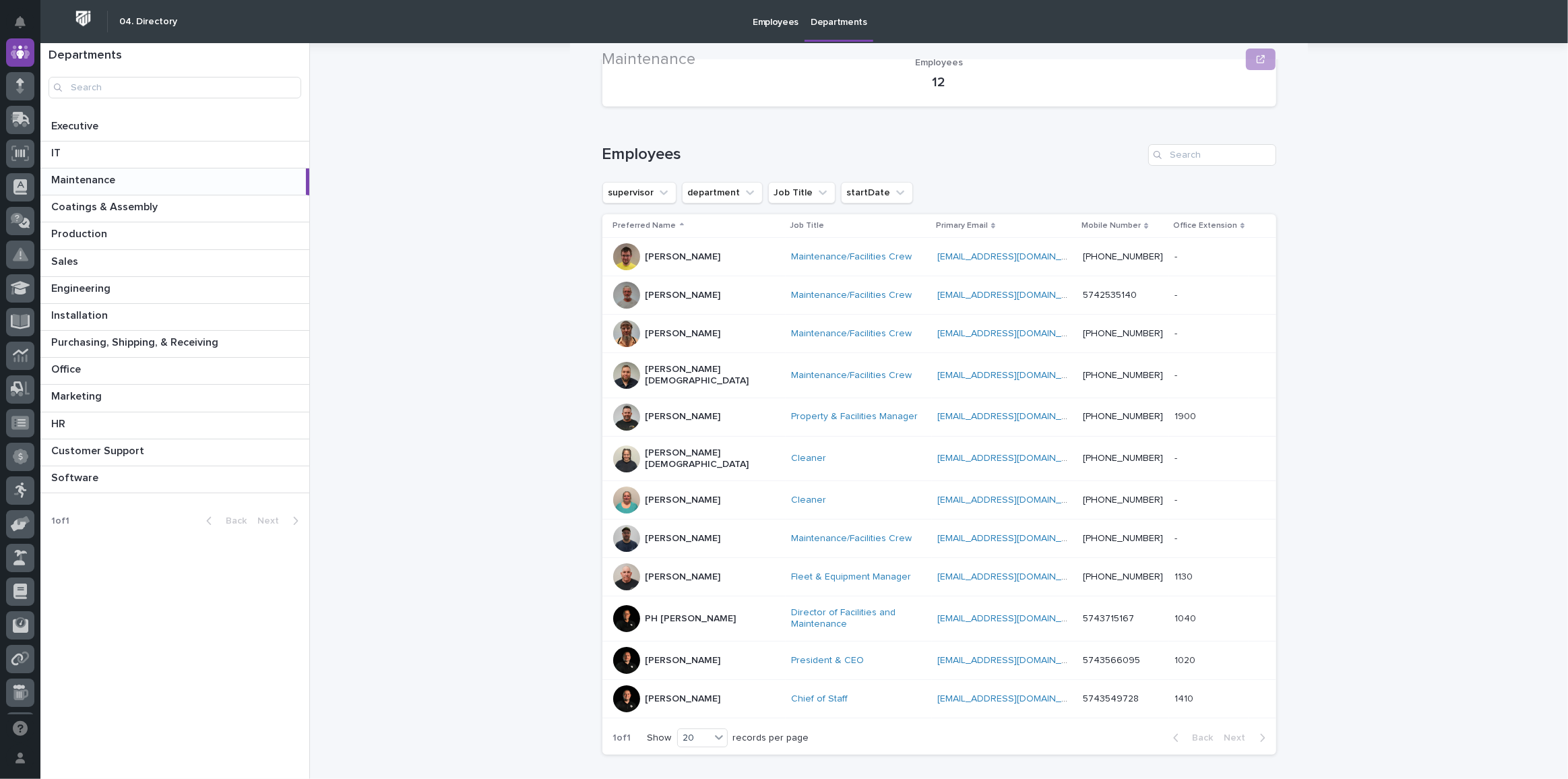
scroll to position [139, 0]
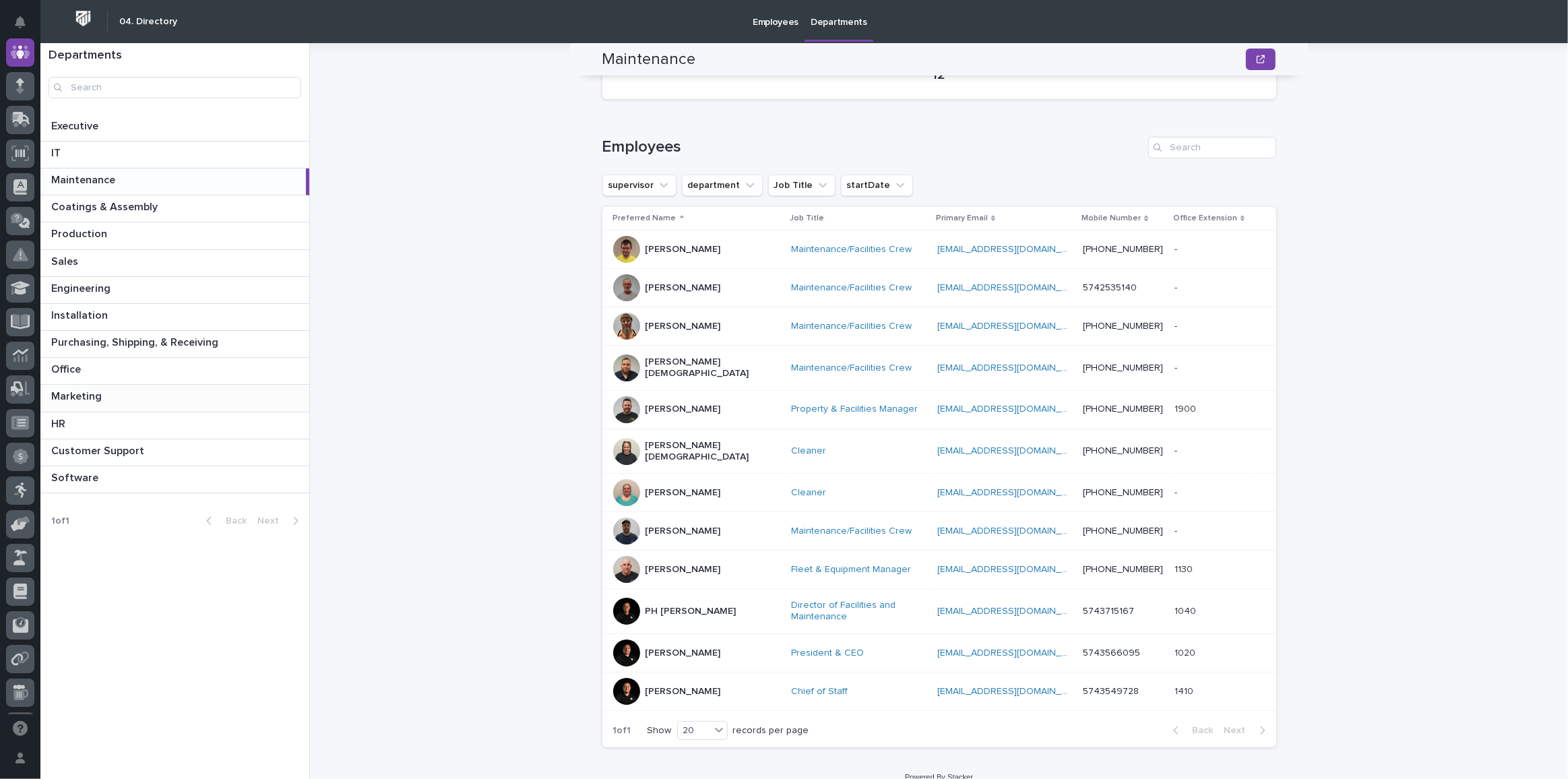
click at [68, 401] on div "Marketing Marketing" at bounding box center [174, 397] width 269 height 26
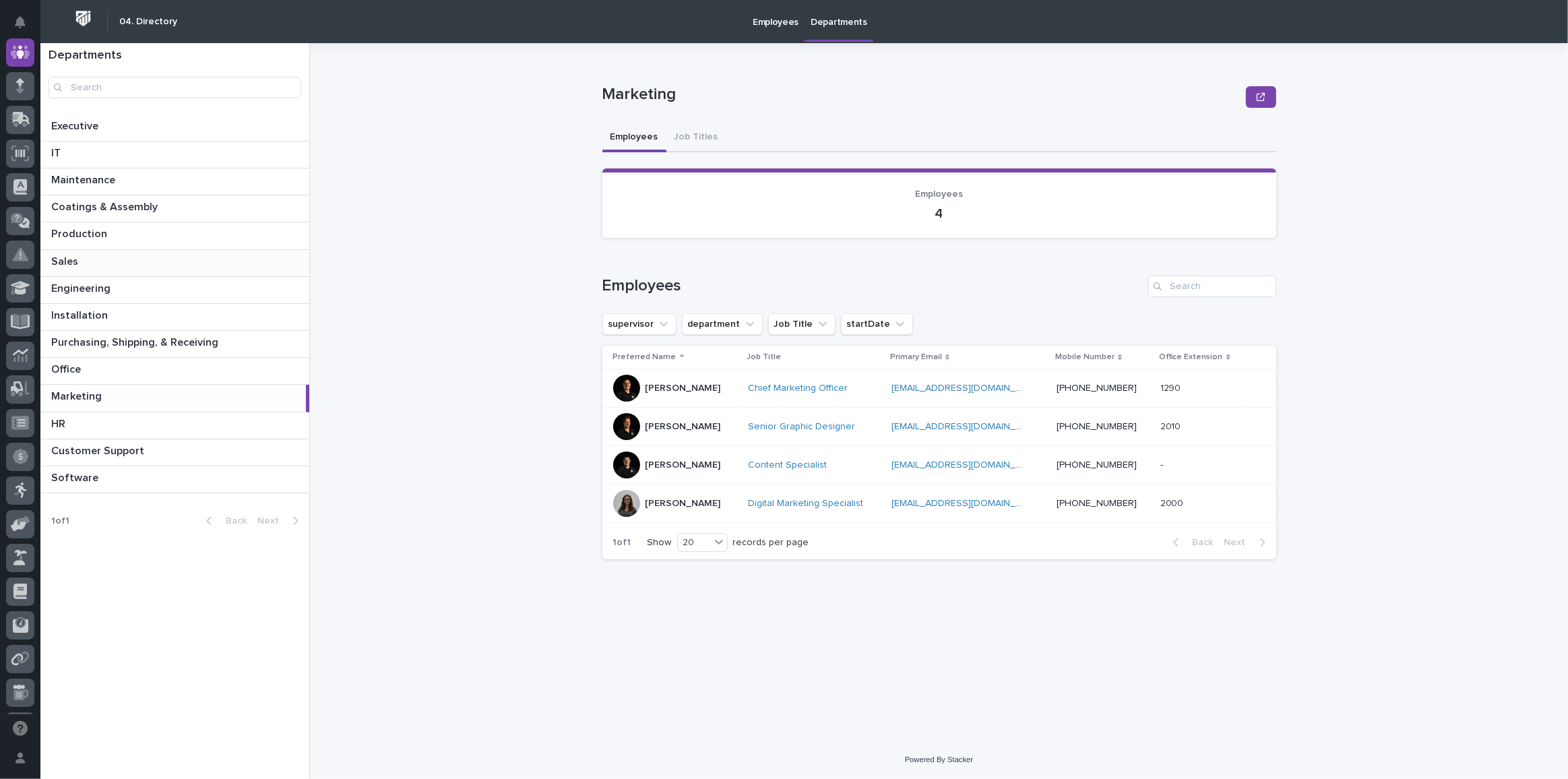
click at [102, 262] on p at bounding box center [177, 261] width 253 height 13
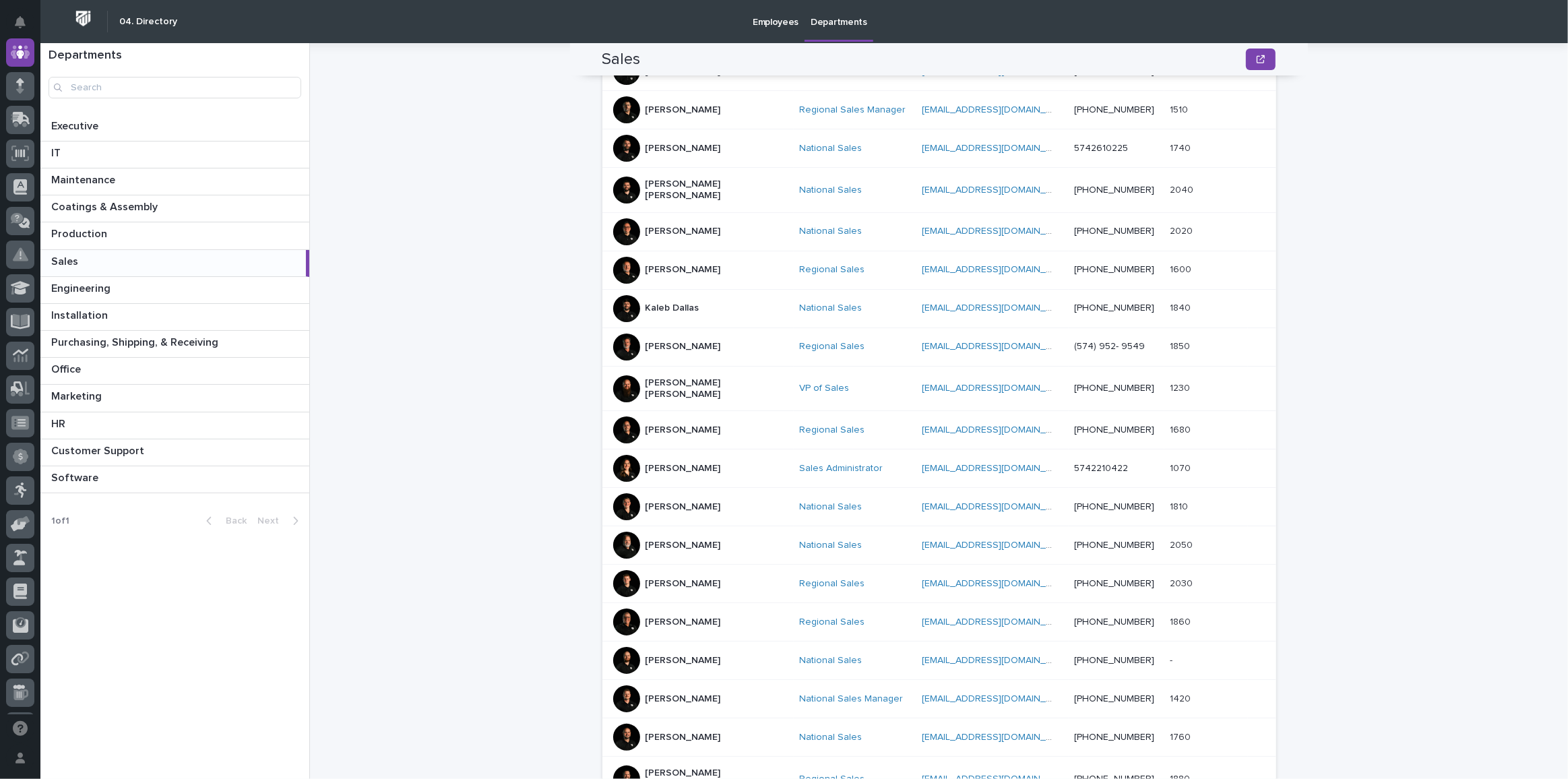
scroll to position [438, 0]
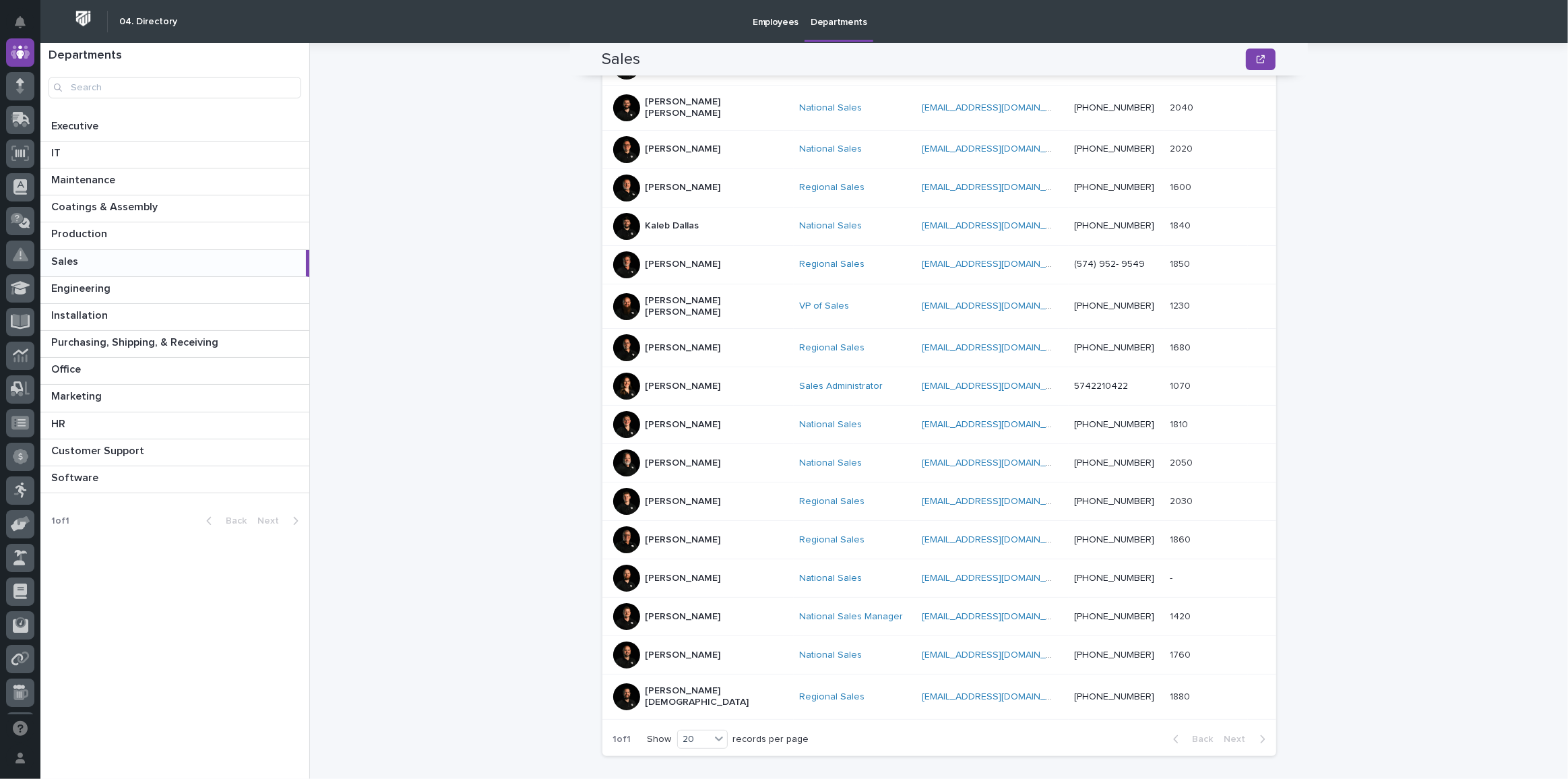
click at [619, 372] on div at bounding box center [627, 386] width 27 height 27
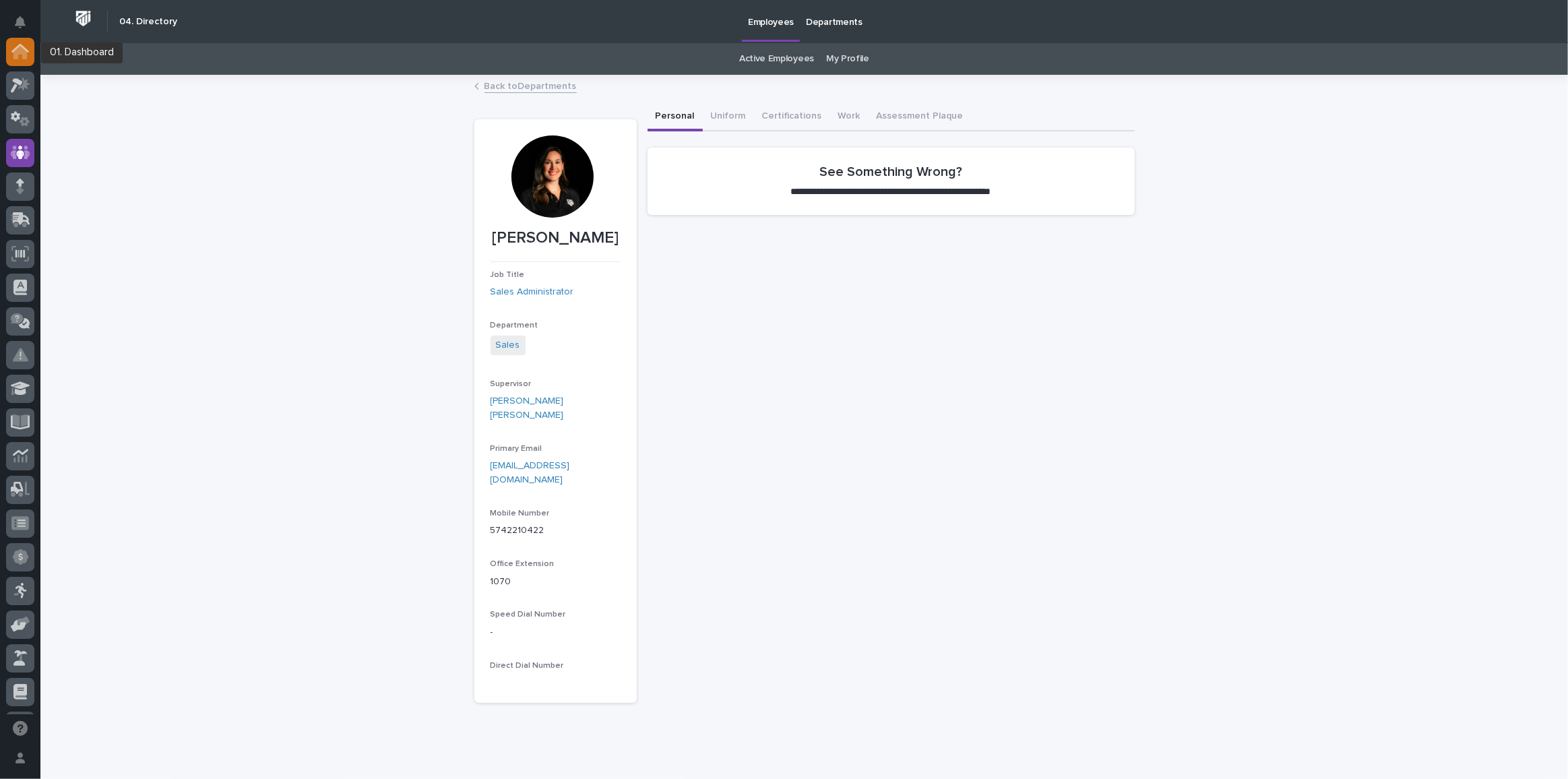
click at [23, 55] on icon at bounding box center [20, 53] width 13 height 13
